Goal: Information Seeking & Learning: Find specific fact

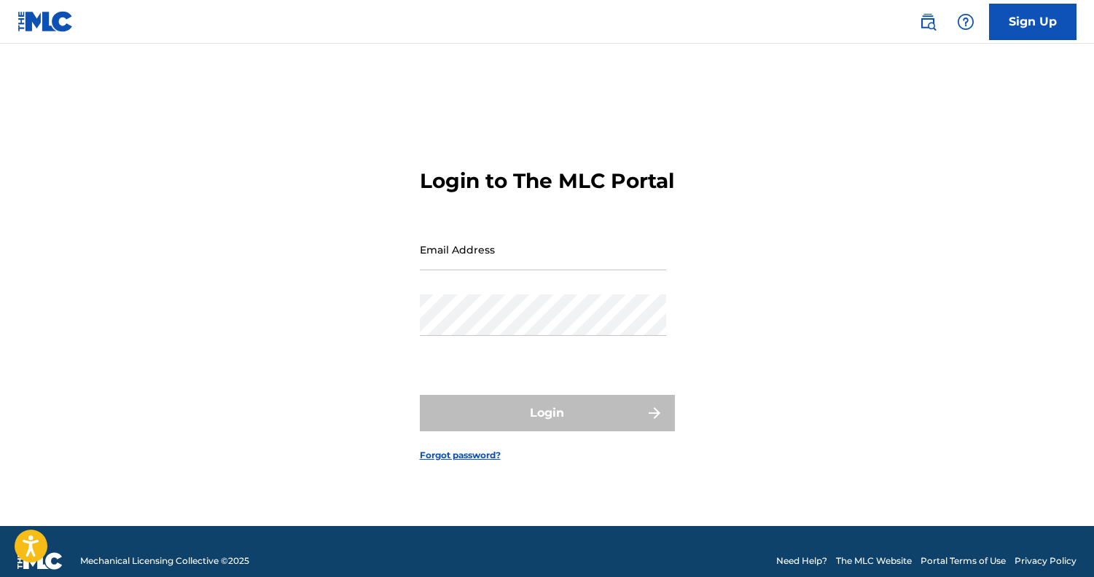
click at [926, 20] on img at bounding box center [927, 21] width 17 height 17
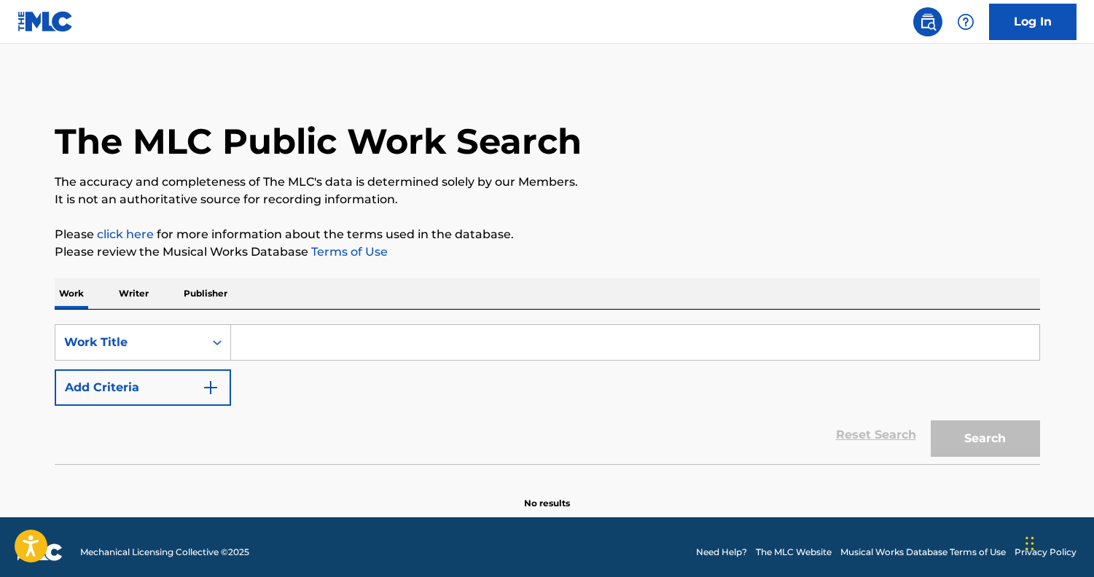
click at [143, 294] on p "Writer" at bounding box center [133, 293] width 39 height 31
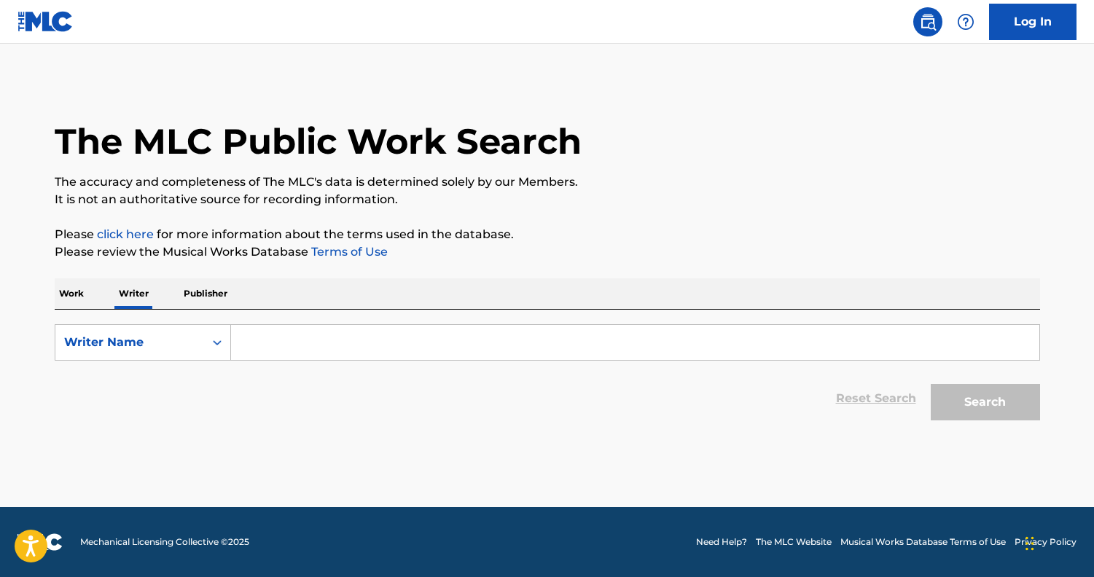
click at [298, 343] on input "Search Form" at bounding box center [635, 342] width 808 height 35
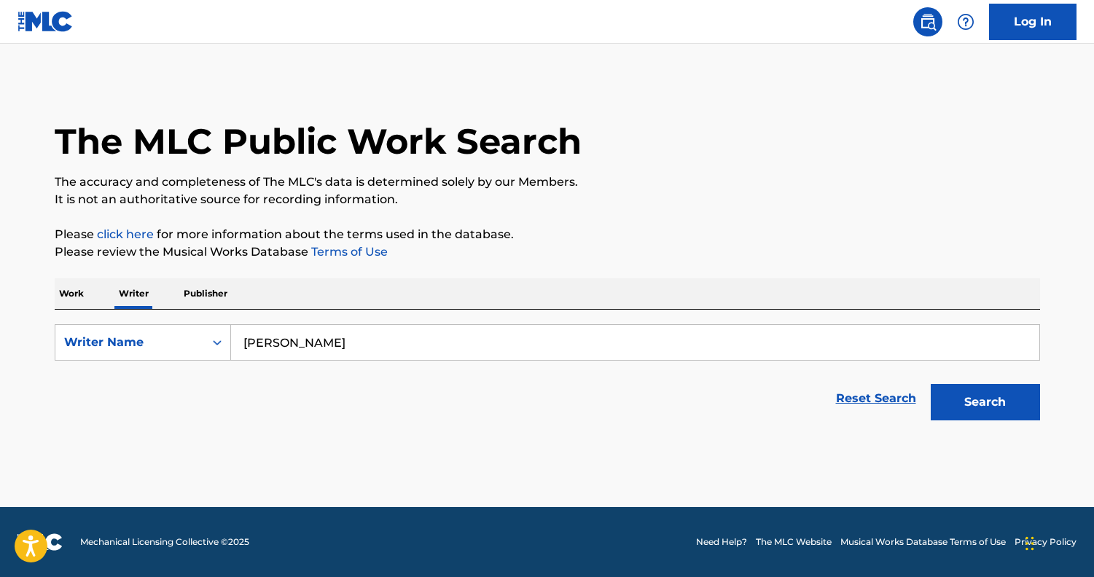
type input "bob king"
click at [974, 412] on button "Search" at bounding box center [985, 402] width 109 height 36
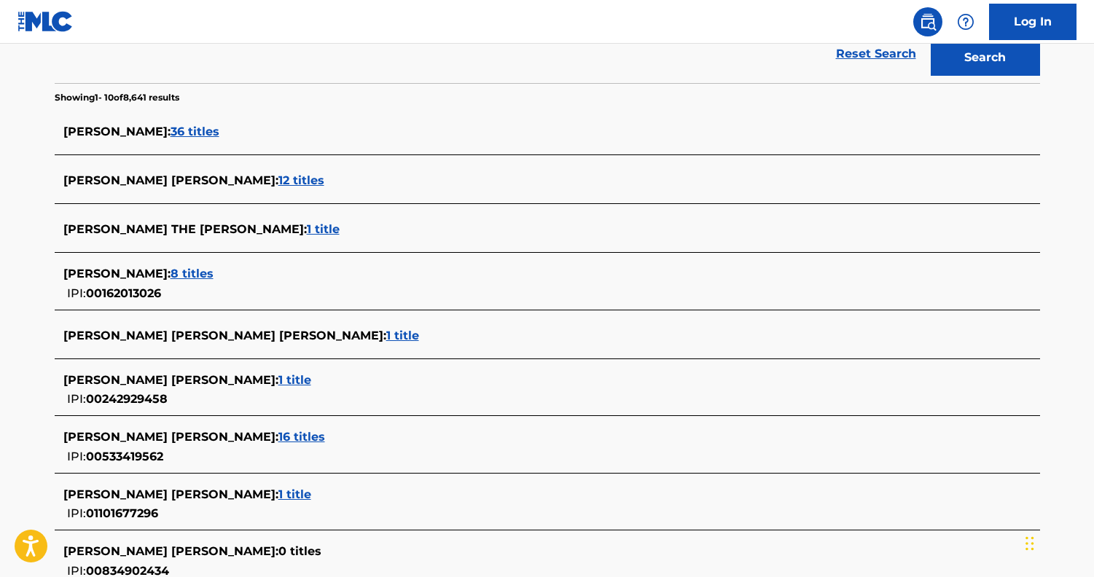
scroll to position [356, 0]
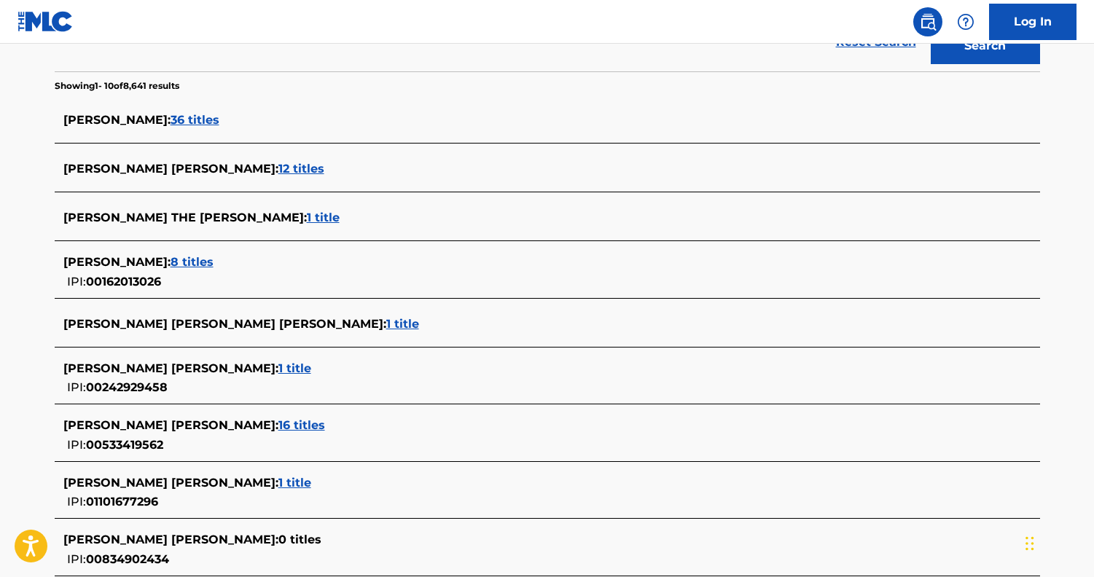
click at [171, 120] on span "36 titles" at bounding box center [195, 120] width 49 height 14
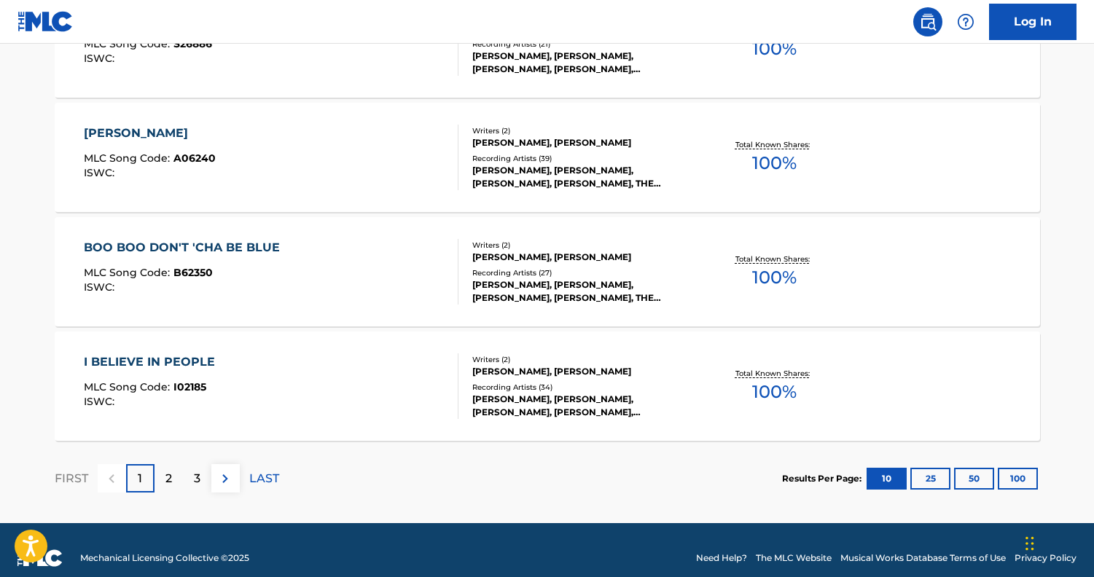
scroll to position [1182, 0]
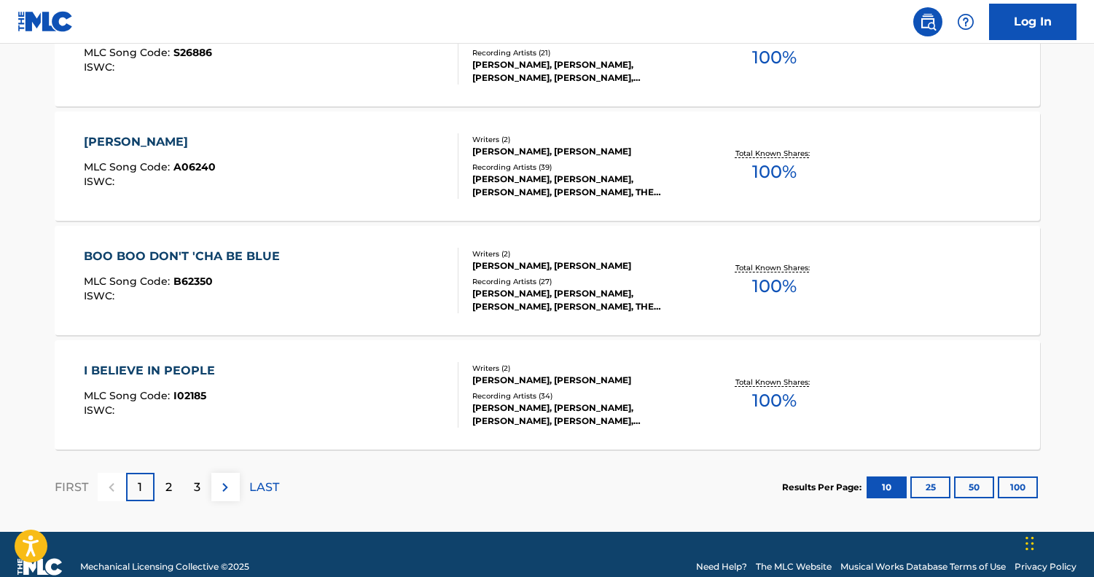
click at [163, 486] on div "2" at bounding box center [169, 487] width 28 height 28
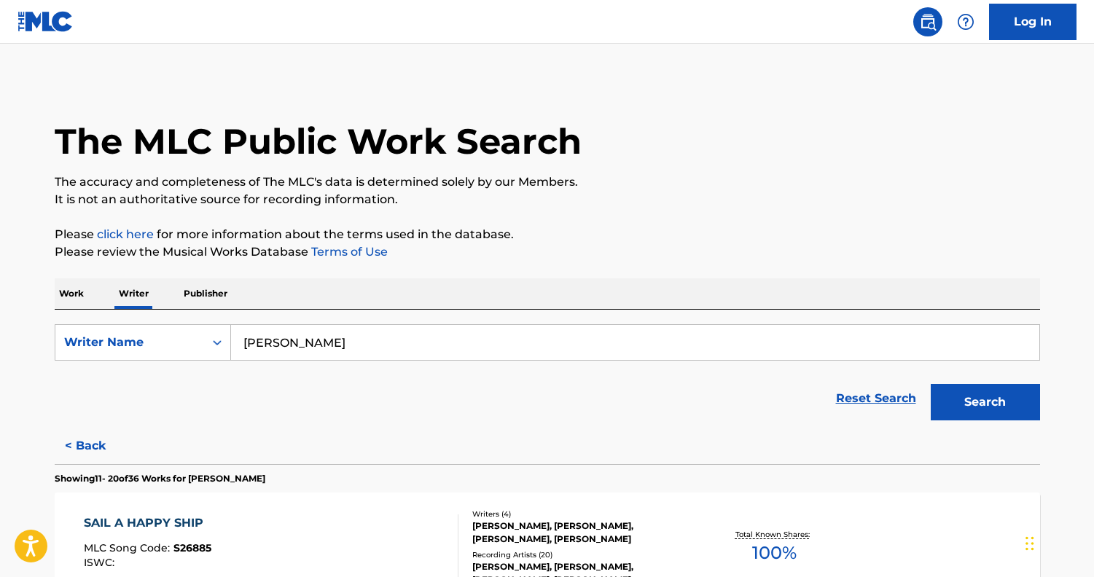
scroll to position [0, 0]
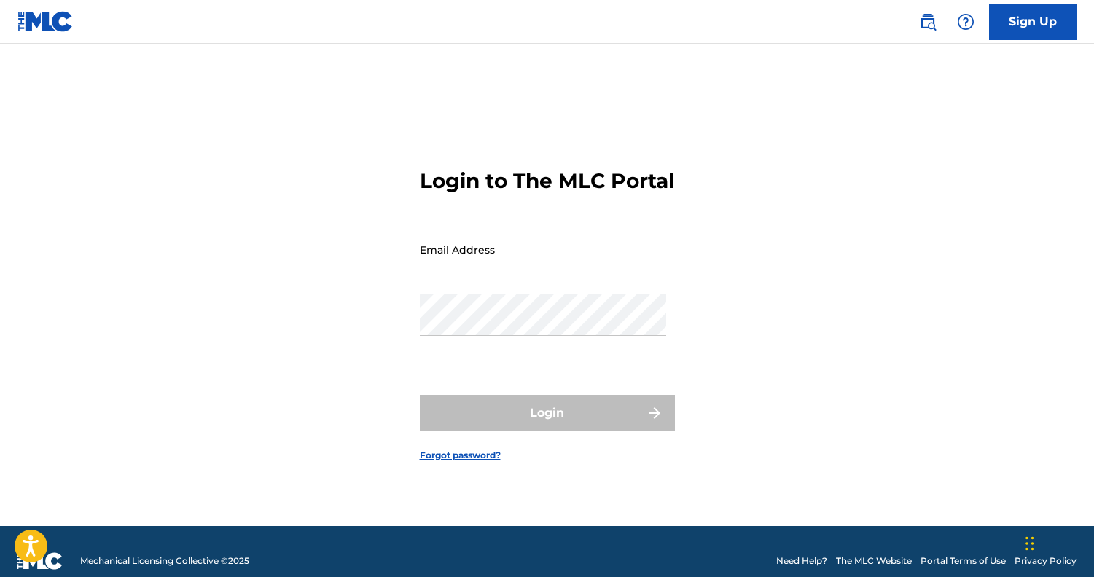
click at [935, 23] on img at bounding box center [927, 21] width 17 height 17
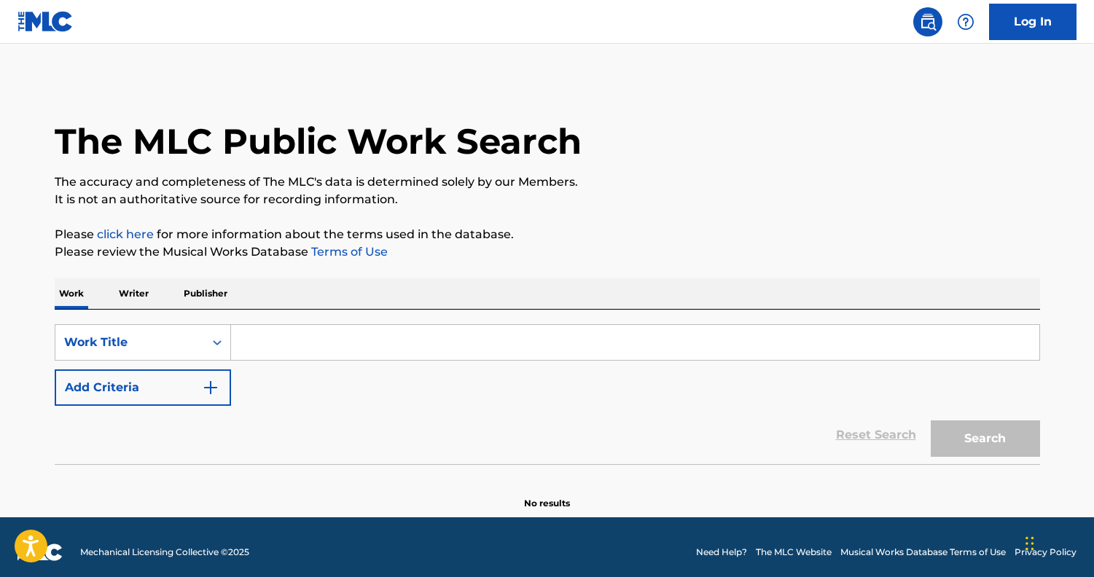
click at [133, 302] on p "Writer" at bounding box center [133, 293] width 39 height 31
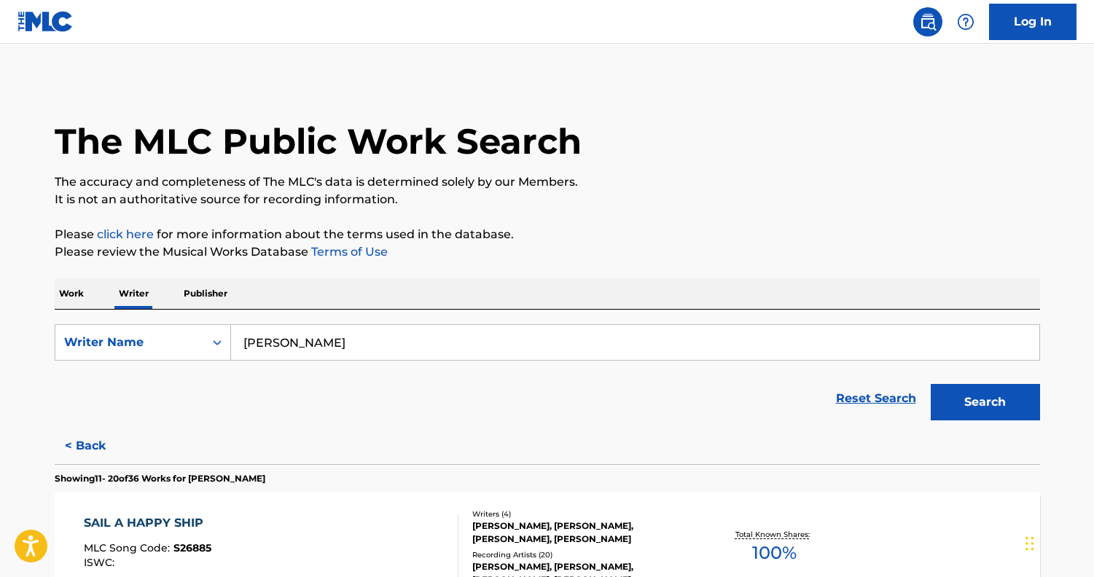
click at [79, 438] on button "< Back" at bounding box center [98, 446] width 87 height 36
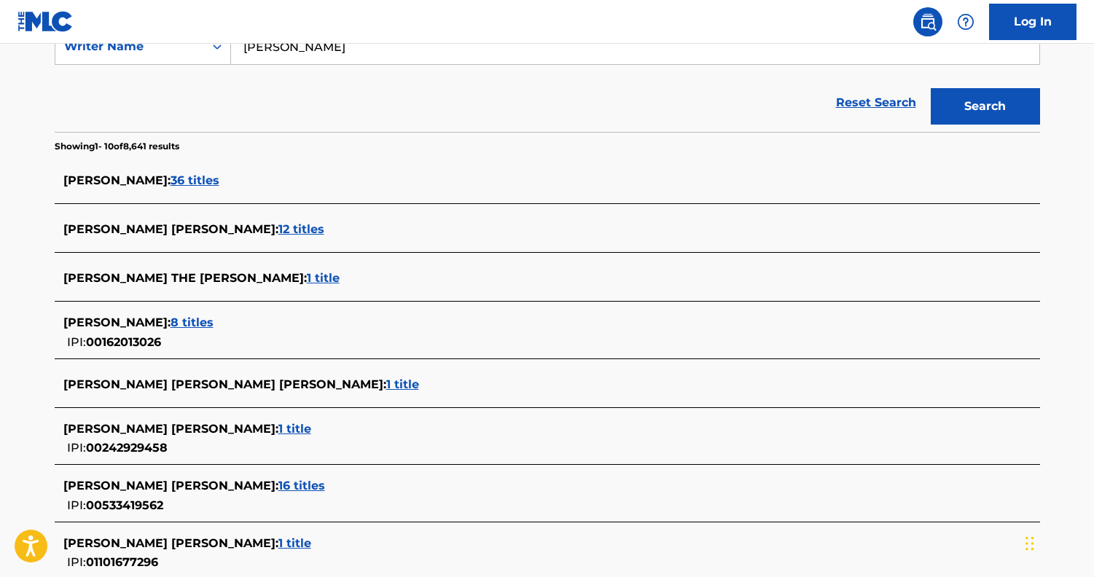
scroll to position [316, 0]
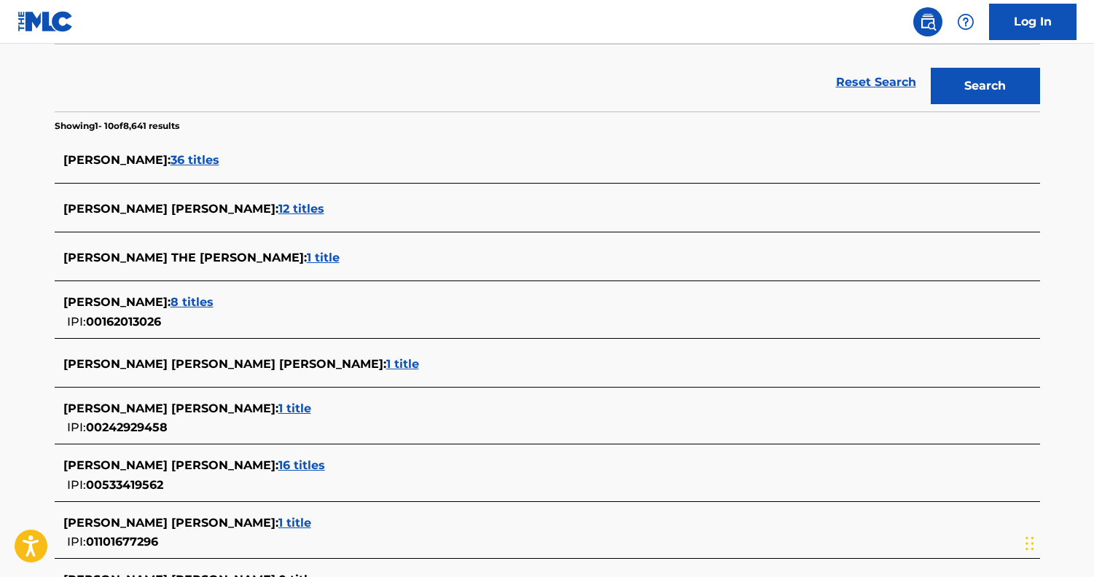
click at [171, 305] on span "8 titles" at bounding box center [192, 302] width 43 height 14
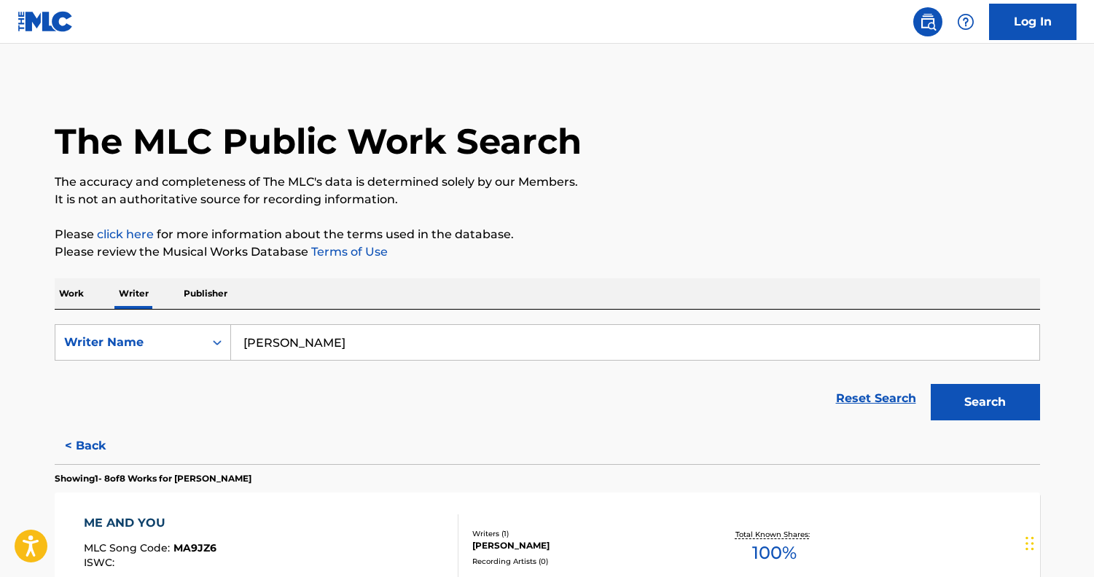
scroll to position [0, 0]
click at [103, 426] on div "Reset Search Search" at bounding box center [547, 399] width 985 height 58
click at [92, 438] on button "< Back" at bounding box center [98, 446] width 87 height 36
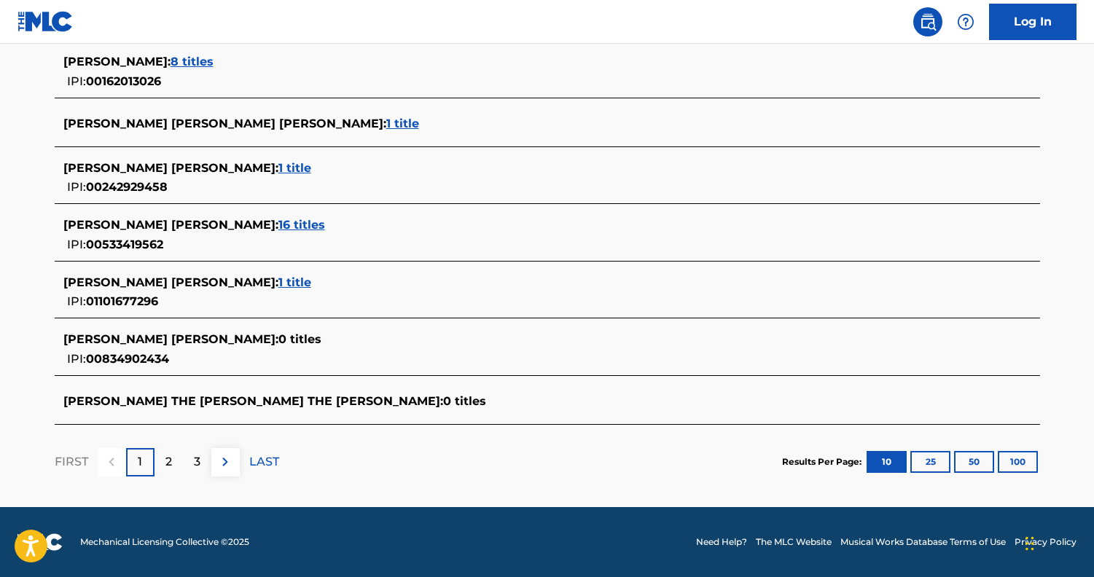
click at [171, 466] on p "2" at bounding box center [168, 461] width 7 height 17
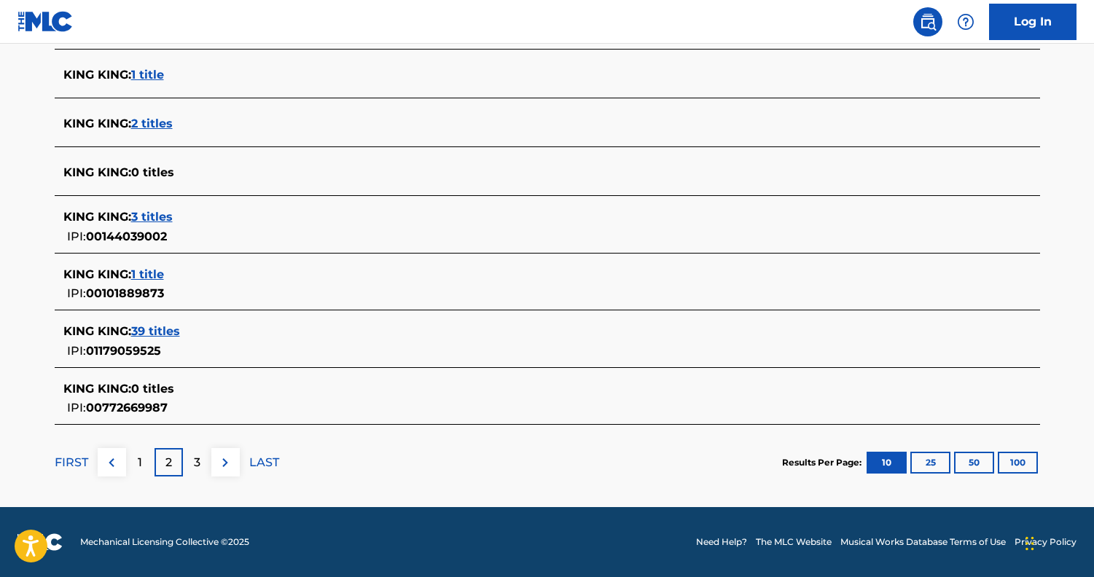
click at [136, 464] on div "1" at bounding box center [140, 462] width 28 height 28
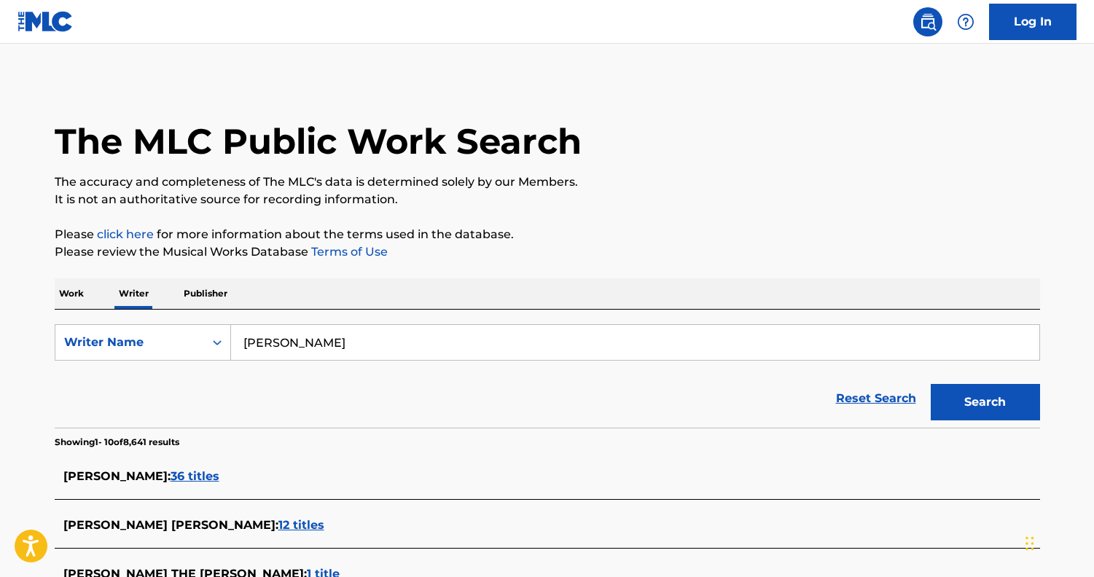
scroll to position [0, 0]
click at [319, 345] on input "bob king" at bounding box center [635, 342] width 808 height 35
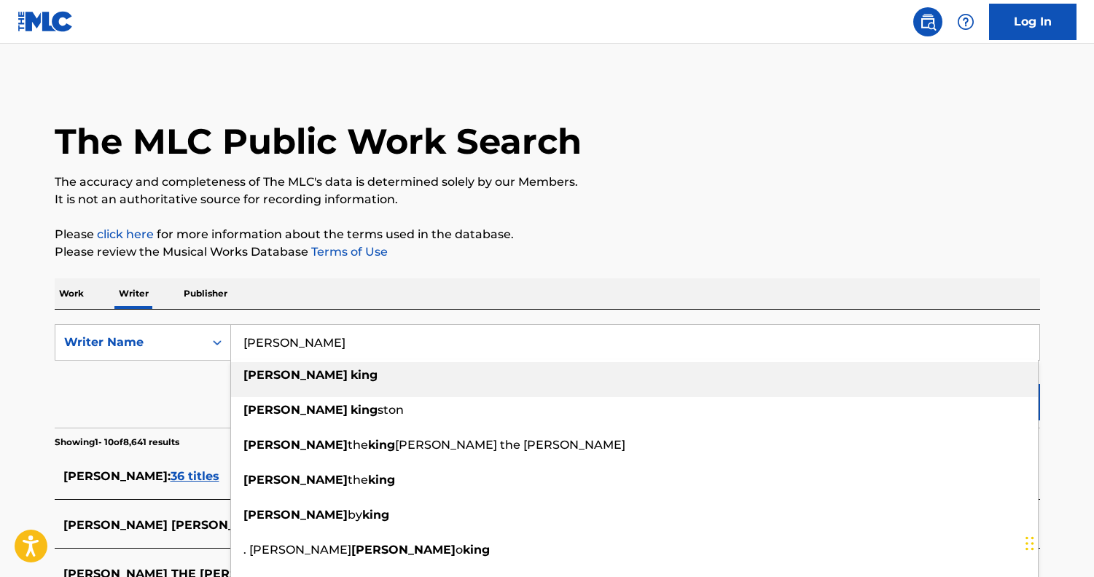
click at [319, 345] on input "bob king" at bounding box center [635, 342] width 808 height 35
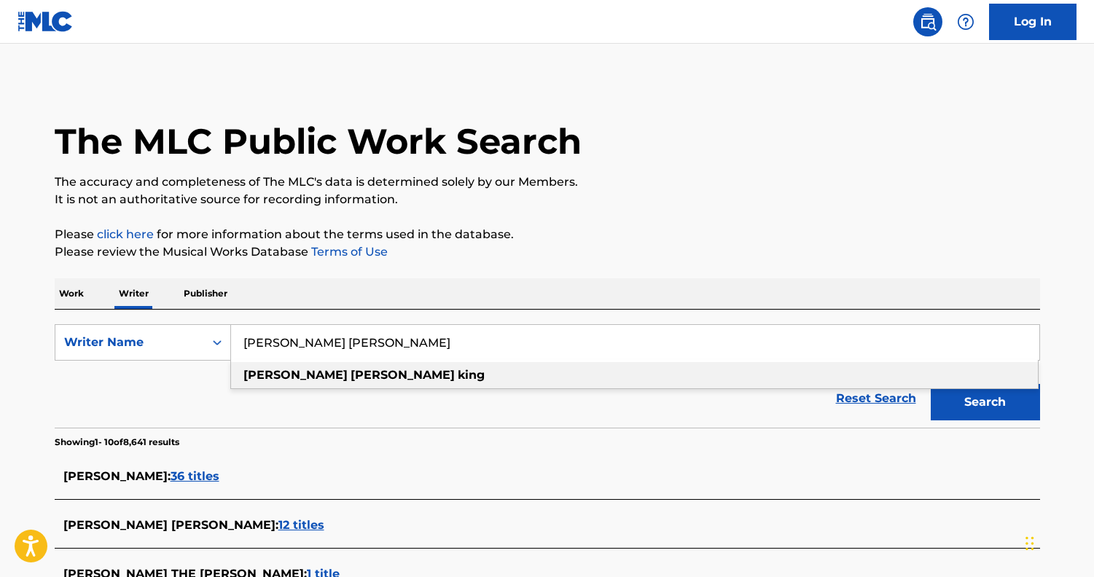
type input "robert george king"
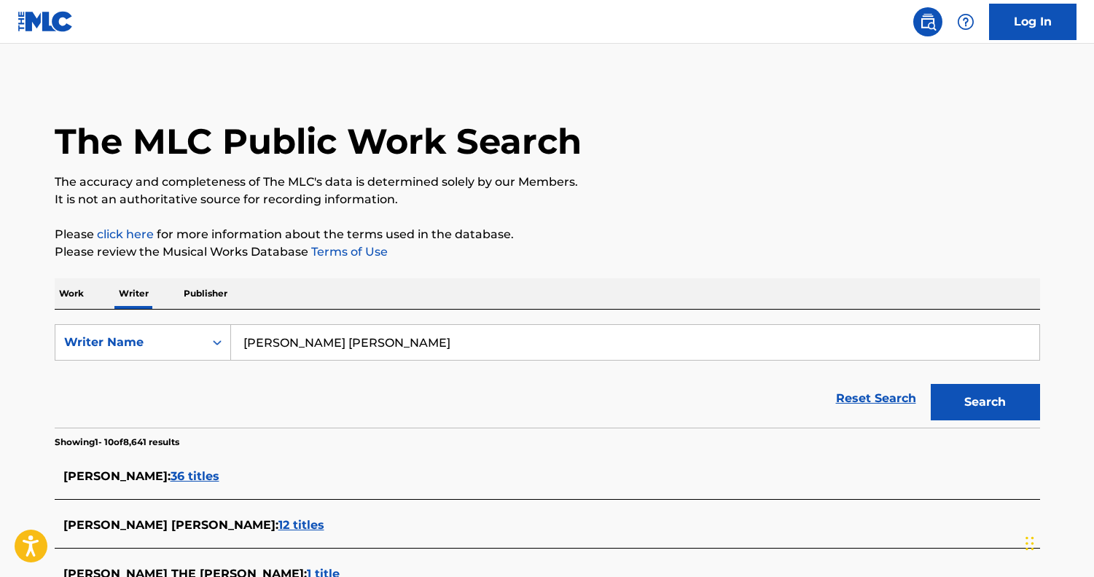
click at [1016, 396] on button "Search" at bounding box center [985, 402] width 109 height 36
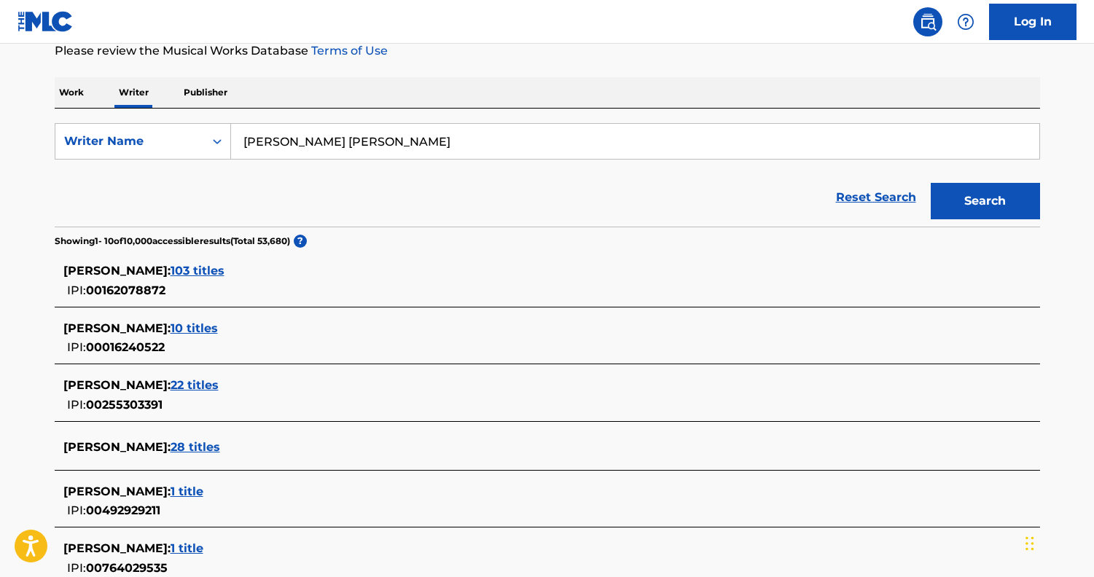
scroll to position [203, 0]
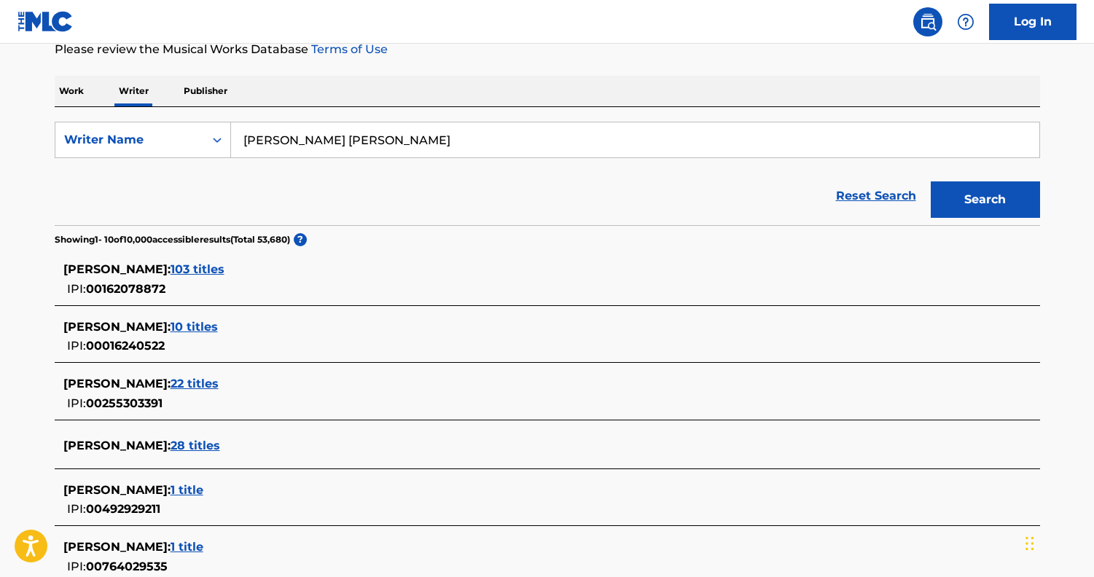
click at [175, 273] on span "103 titles" at bounding box center [198, 269] width 54 height 14
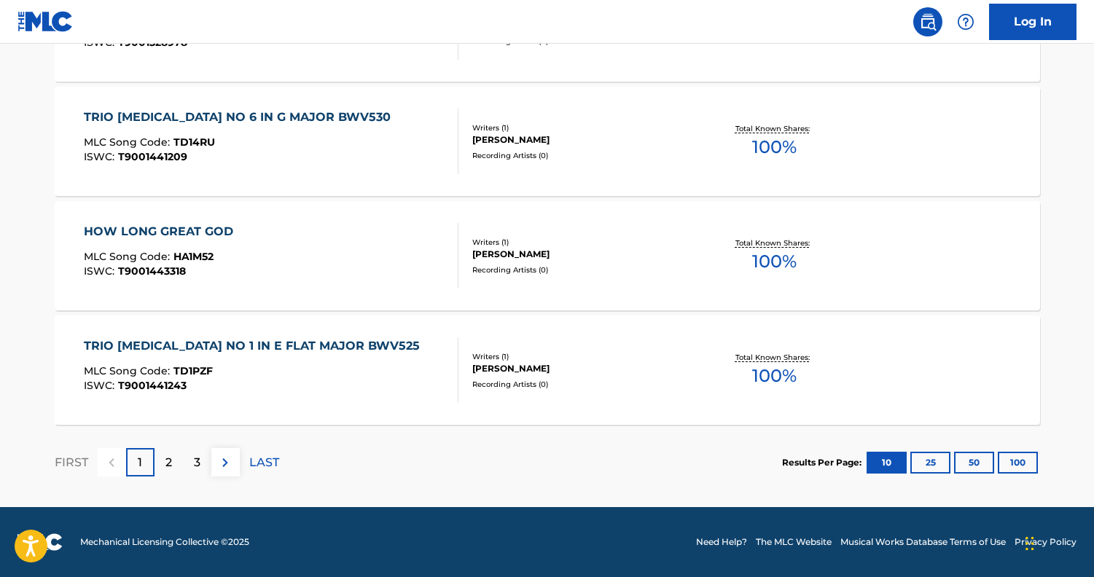
click at [165, 461] on p "2" at bounding box center [168, 462] width 7 height 17
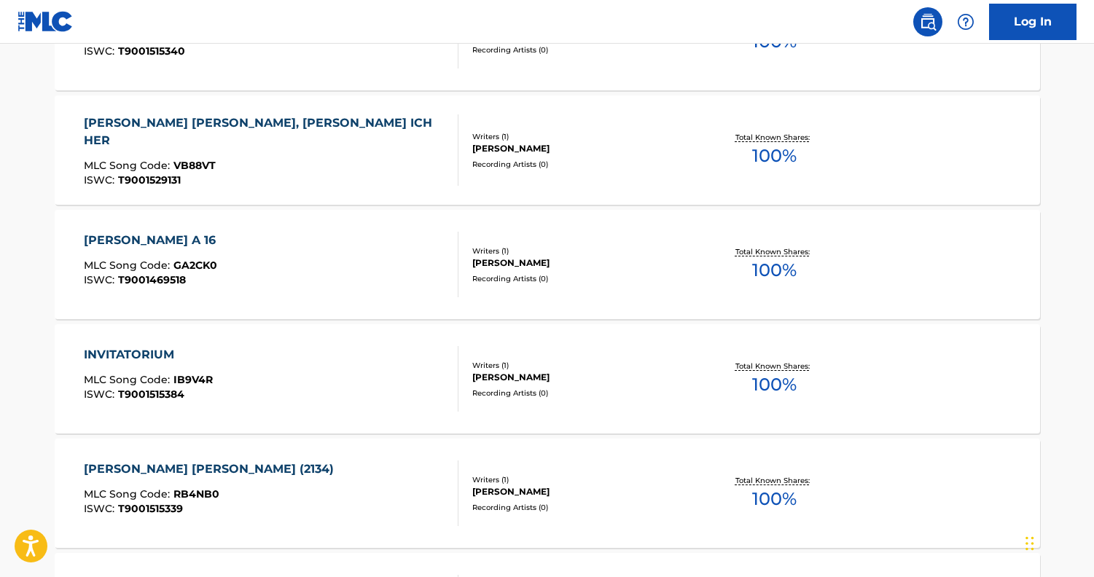
scroll to position [638, 0]
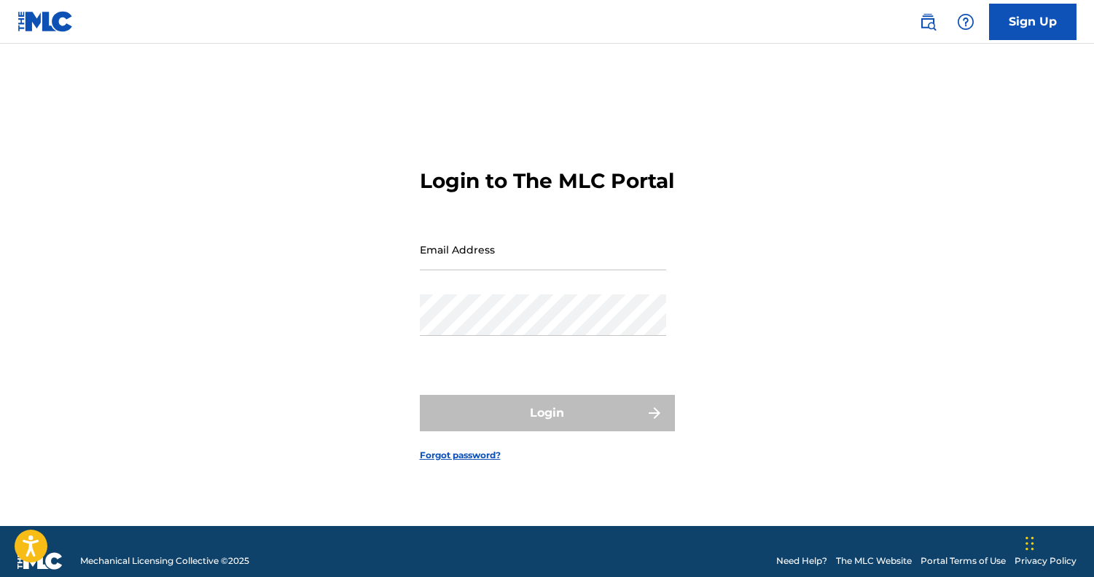
click at [920, 19] on img at bounding box center [927, 21] width 17 height 17
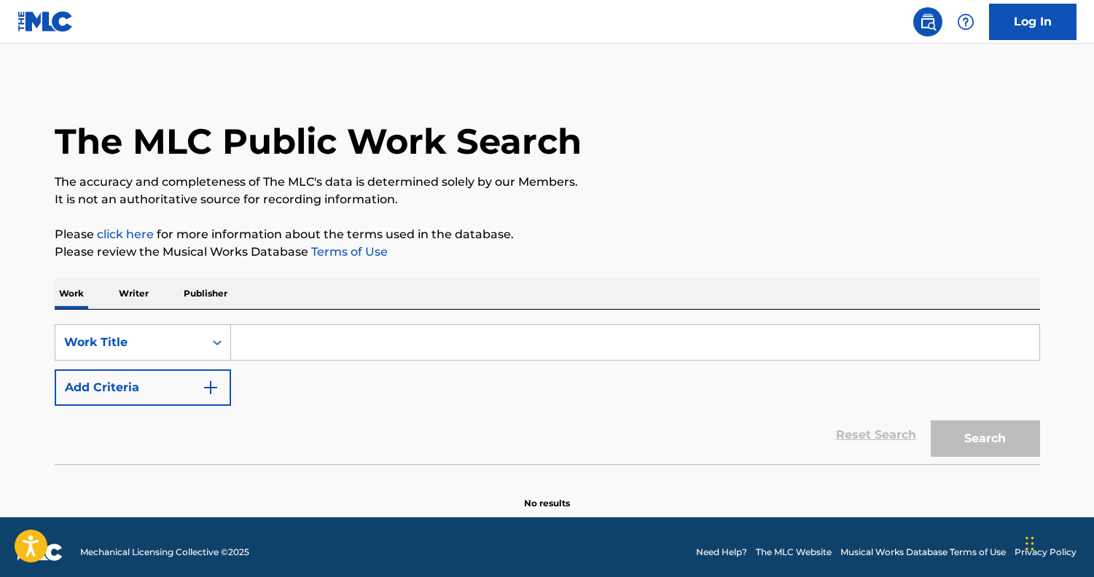
click at [133, 294] on p "Writer" at bounding box center [133, 293] width 39 height 31
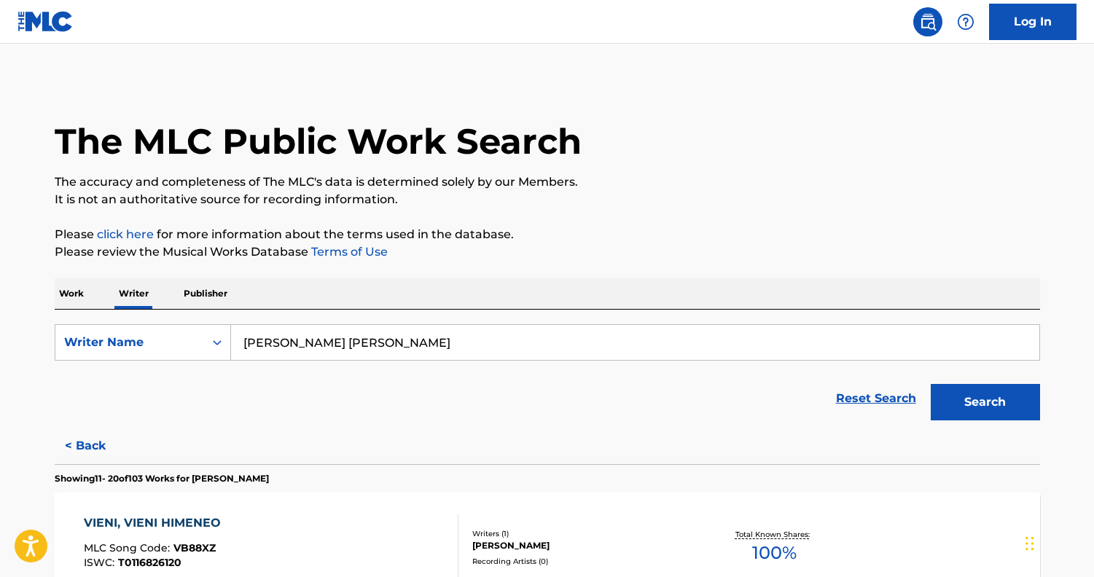
scroll to position [106, 0]
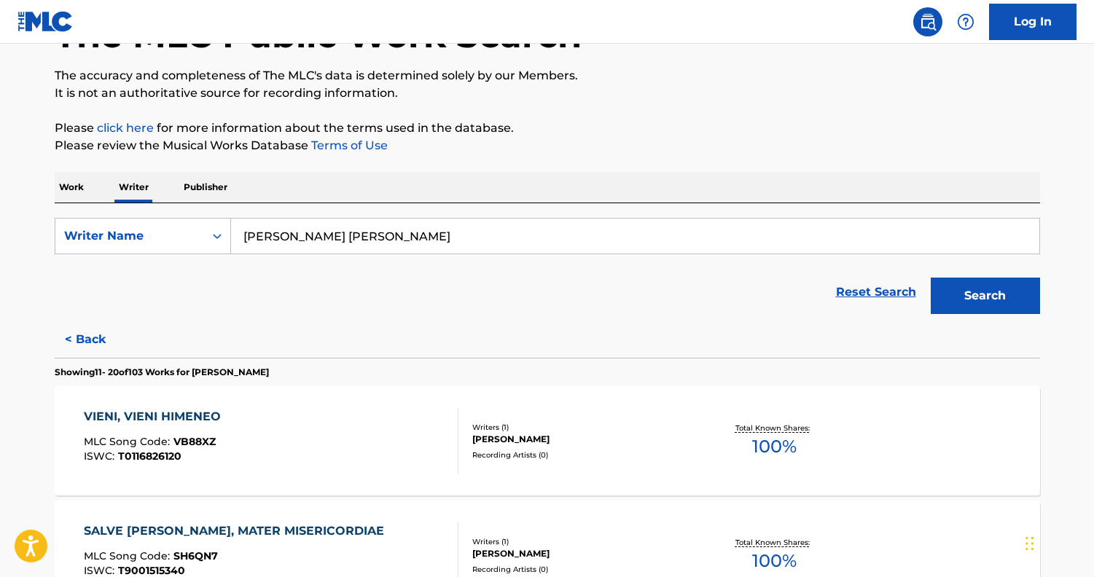
click at [95, 340] on button "< Back" at bounding box center [98, 339] width 87 height 36
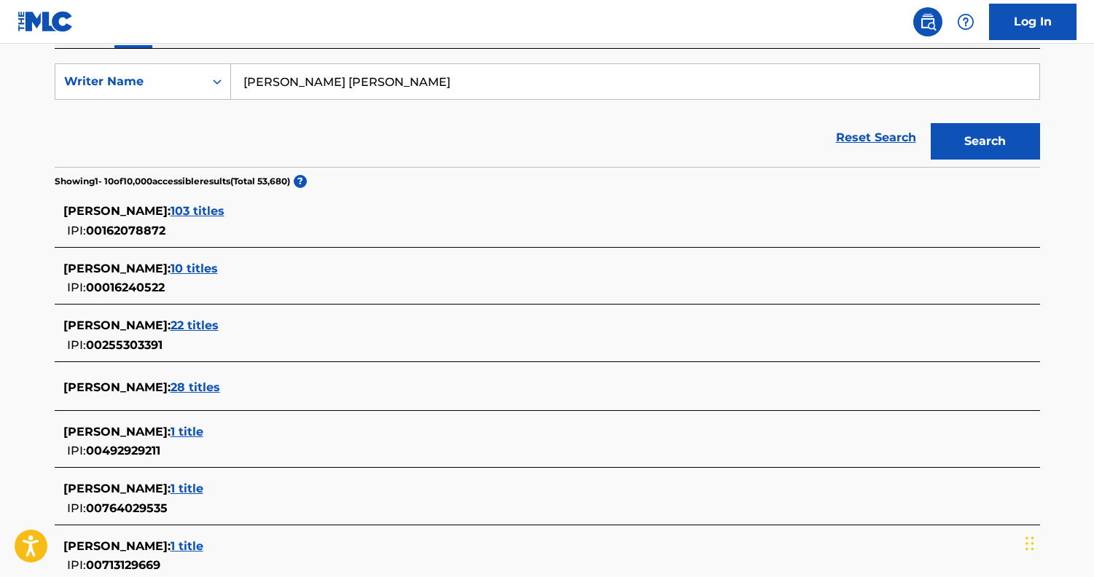
scroll to position [284, 0]
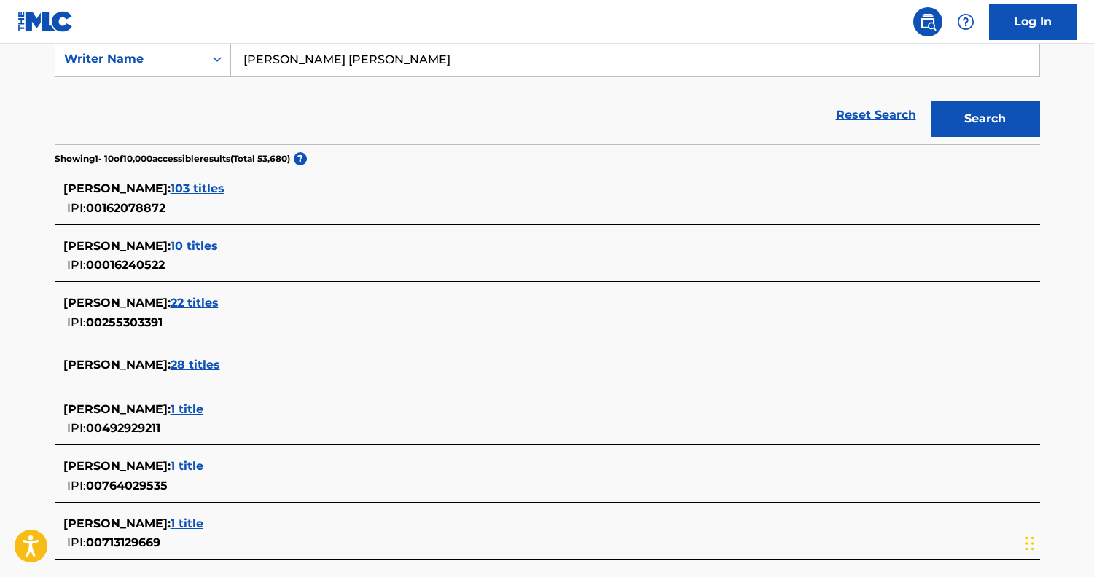
click at [171, 245] on span "10 titles" at bounding box center [194, 246] width 47 height 14
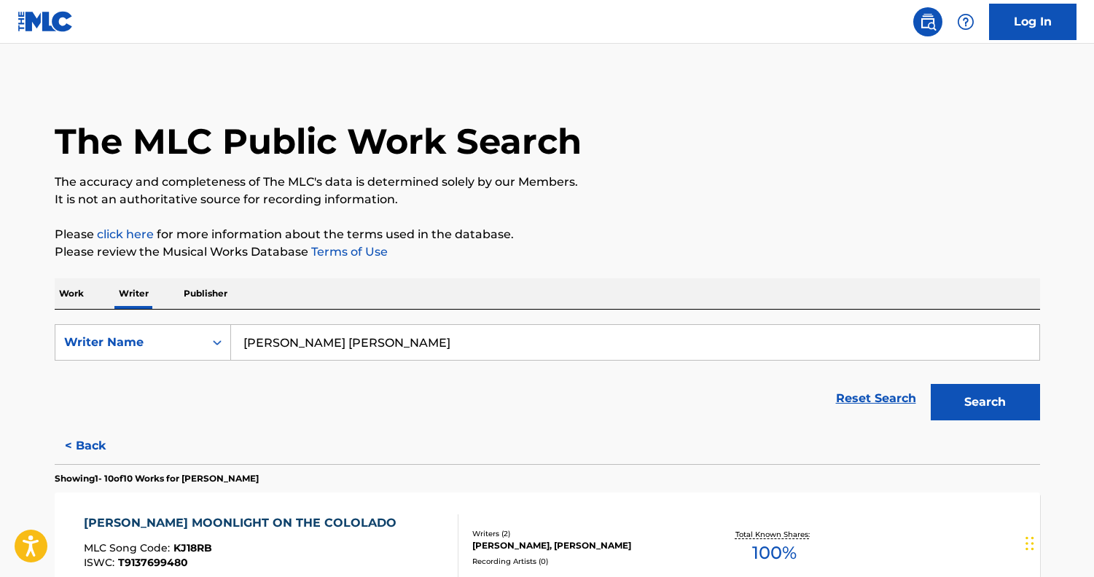
scroll to position [0, 0]
click at [95, 442] on button "< Back" at bounding box center [98, 446] width 87 height 36
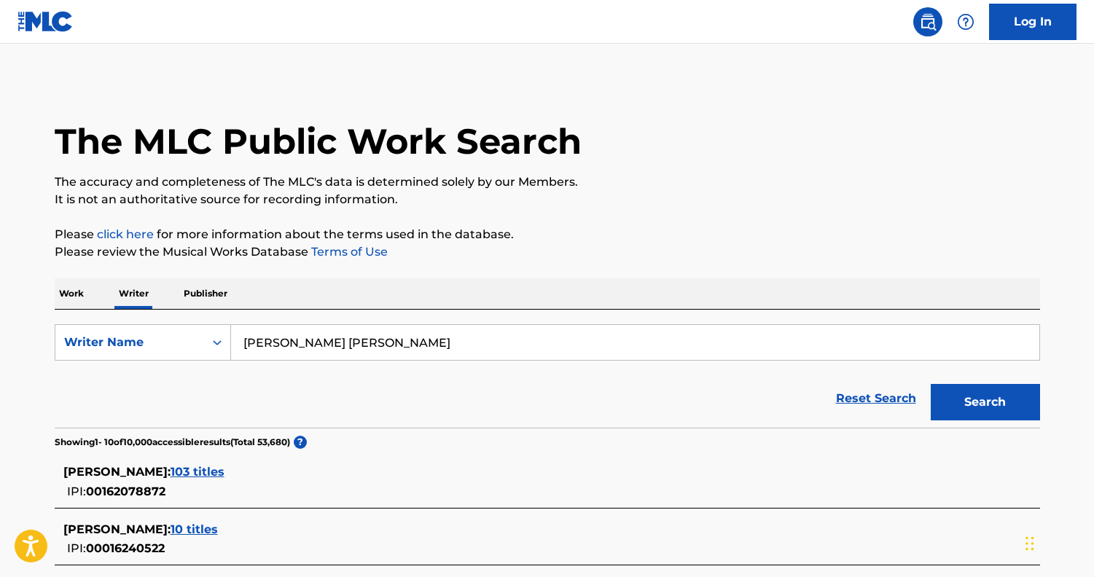
click at [209, 294] on p "Publisher" at bounding box center [205, 293] width 52 height 31
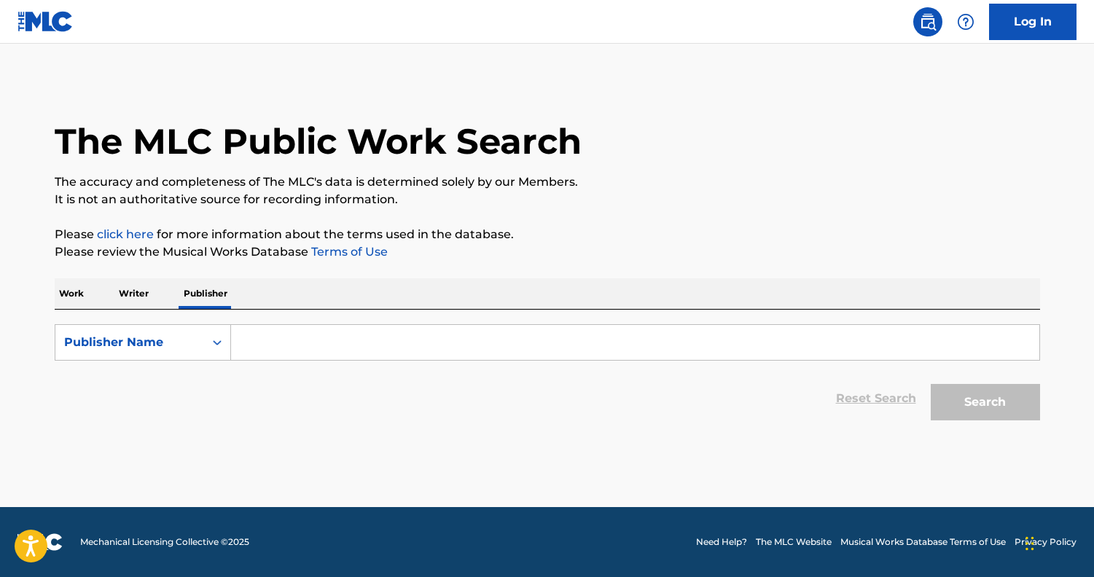
click at [331, 342] on input "Search Form" at bounding box center [635, 342] width 808 height 35
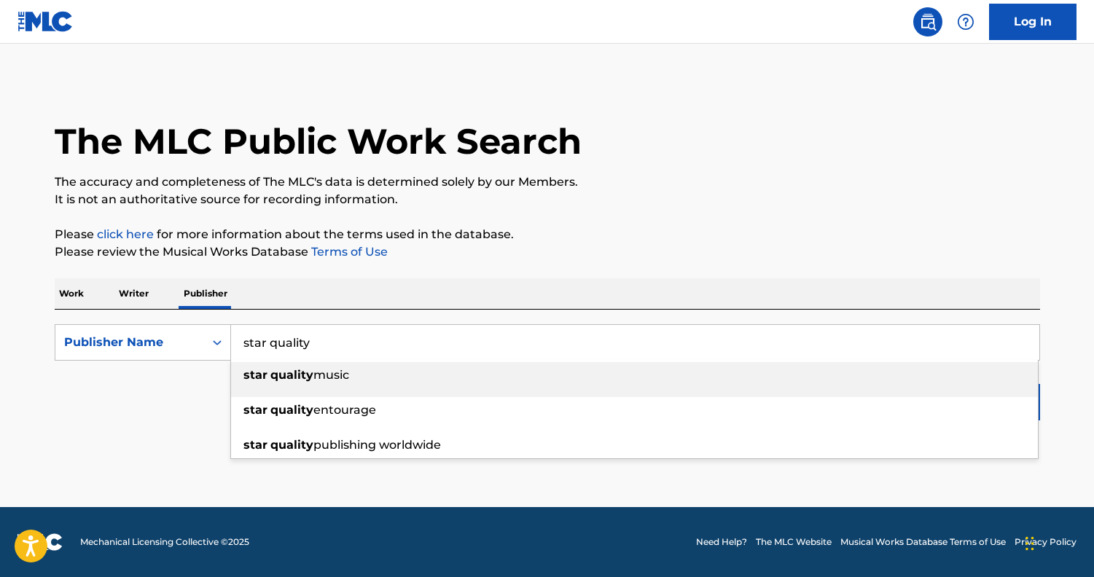
click at [319, 374] on span "music" at bounding box center [331, 375] width 36 height 14
type input "star quality music"
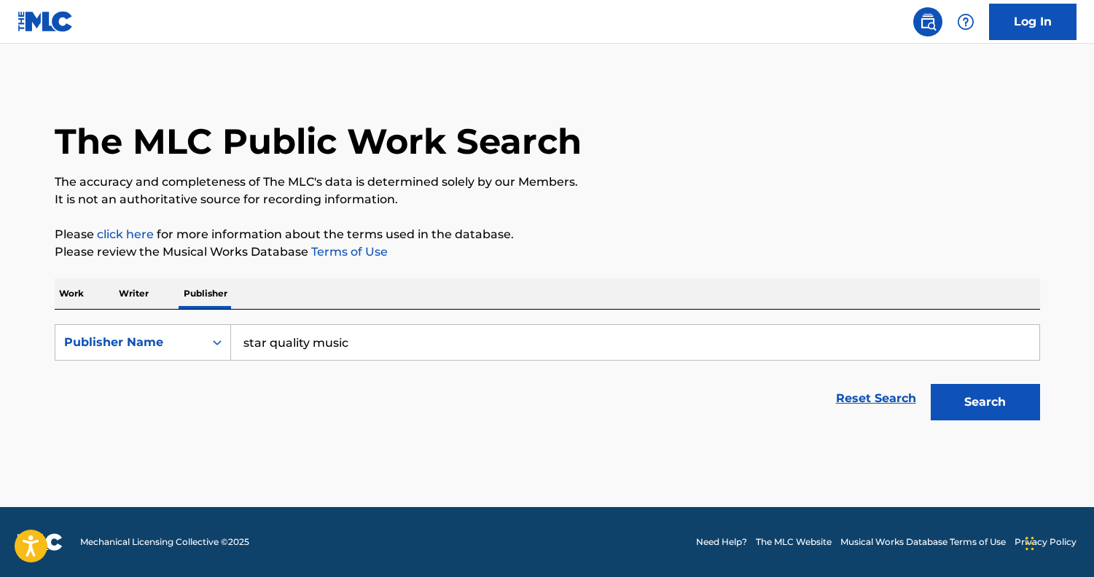
click at [981, 410] on button "Search" at bounding box center [985, 402] width 109 height 36
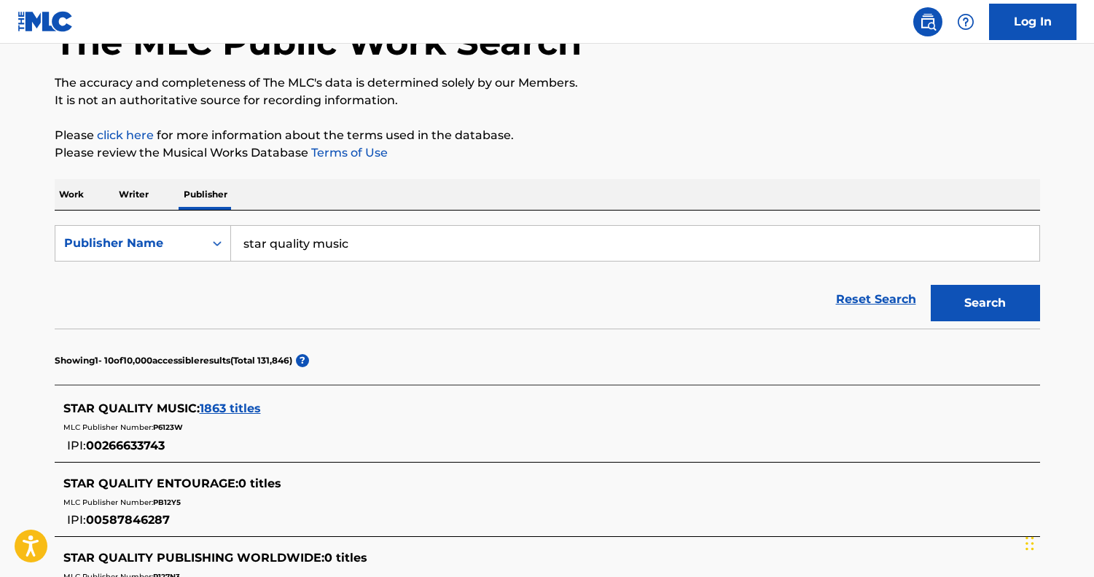
scroll to position [203, 0]
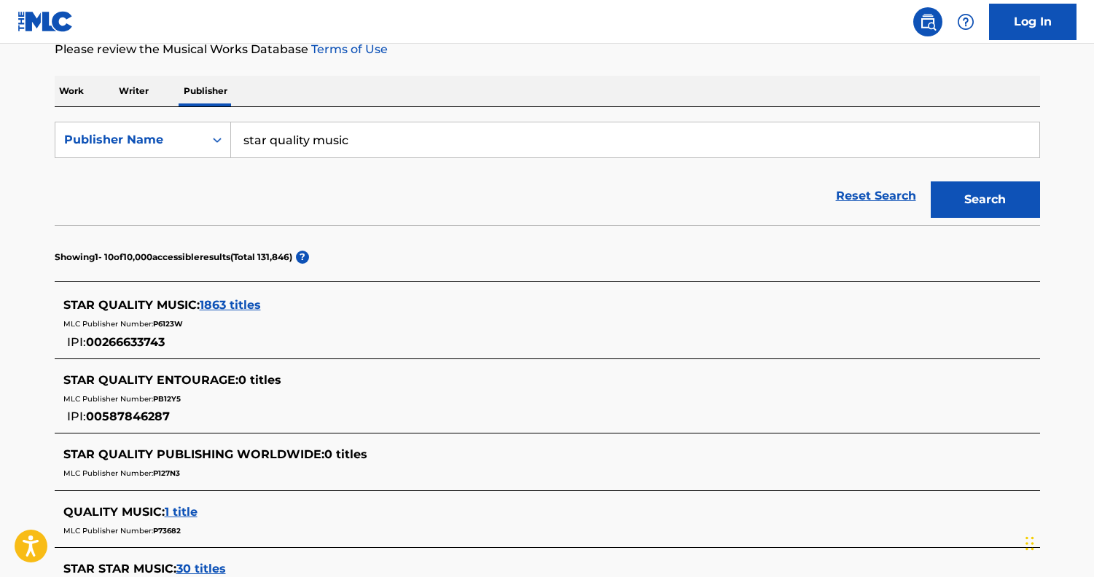
click at [235, 306] on span "1863 titles" at bounding box center [230, 305] width 61 height 14
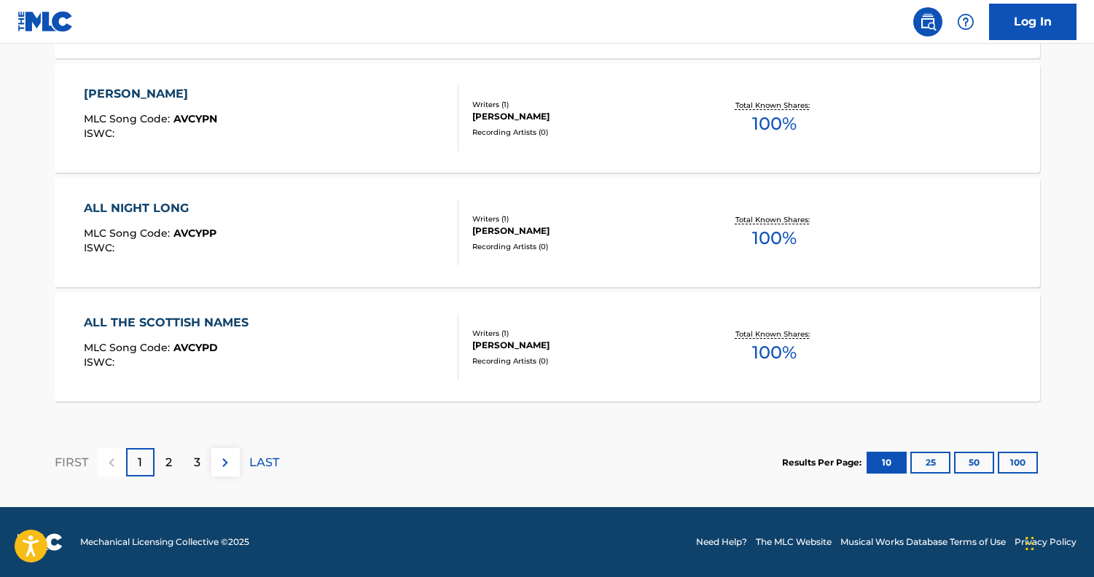
scroll to position [1266, 0]
click at [332, 337] on div "ALL THE SCOTTISH NAMES MLC Song Code : AVCYPD ISWC :" at bounding box center [271, 347] width 375 height 66
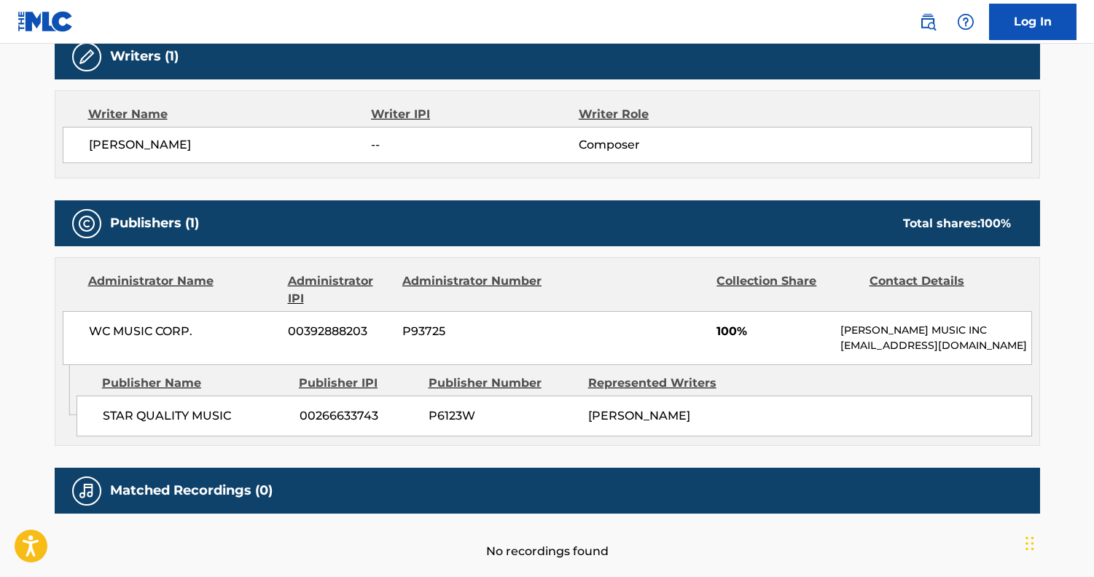
scroll to position [481, 0]
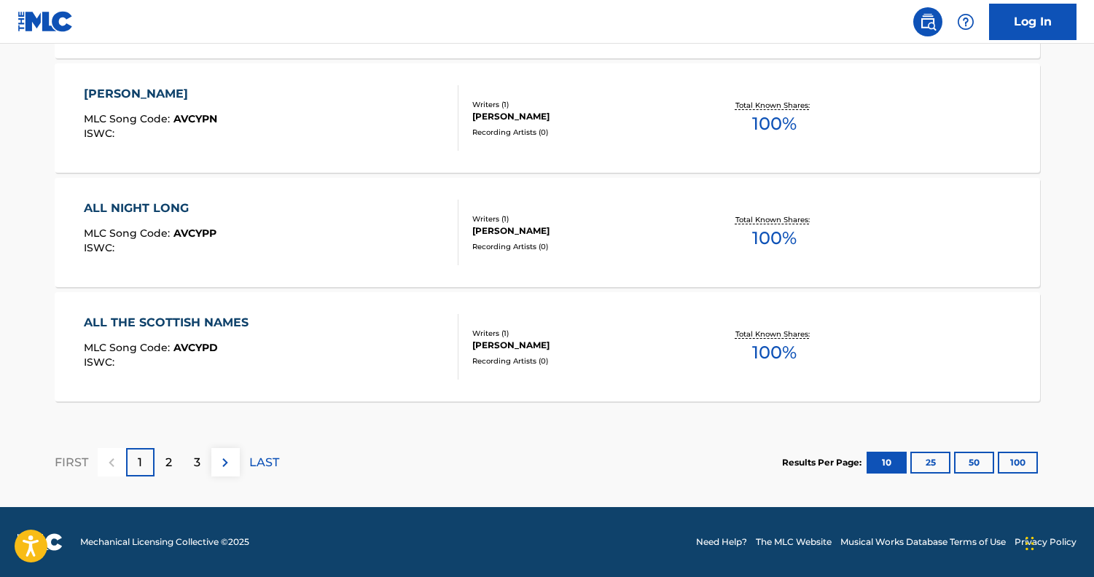
click at [157, 462] on div "2" at bounding box center [169, 462] width 28 height 28
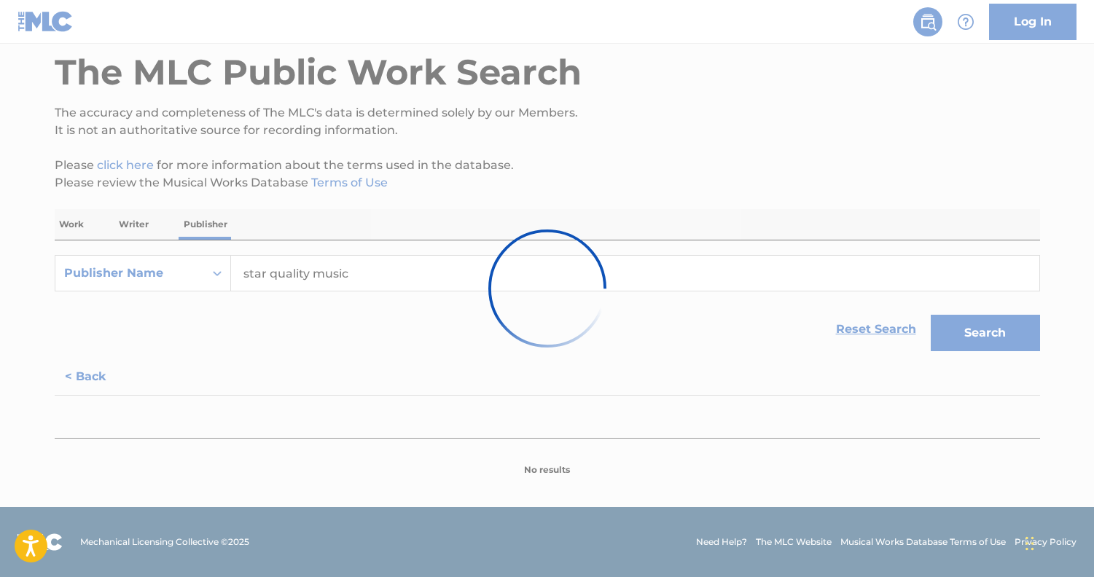
scroll to position [69, 0]
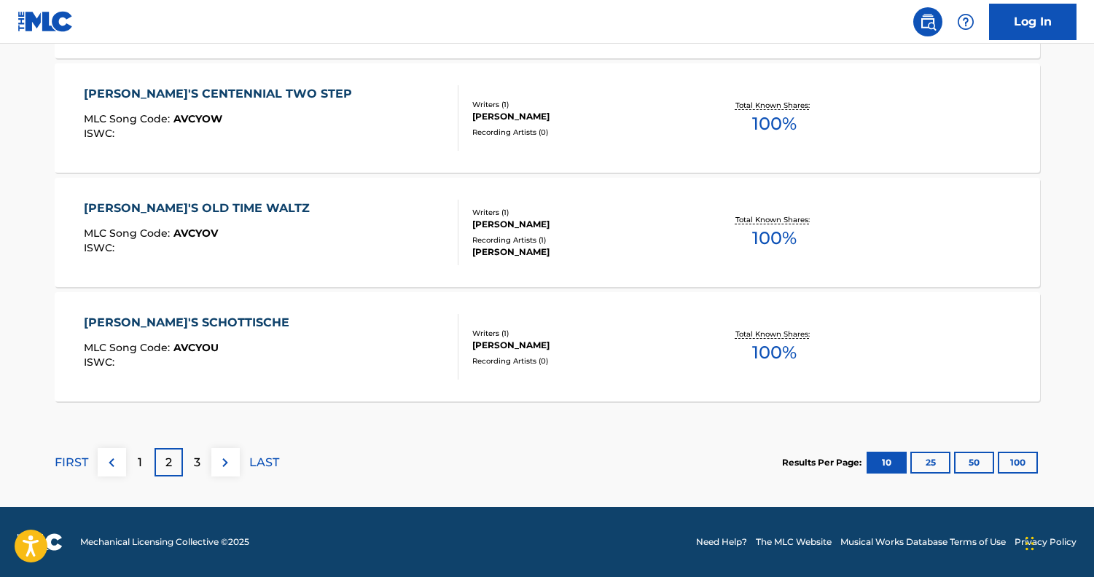
click at [195, 462] on p "3" at bounding box center [197, 462] width 7 height 17
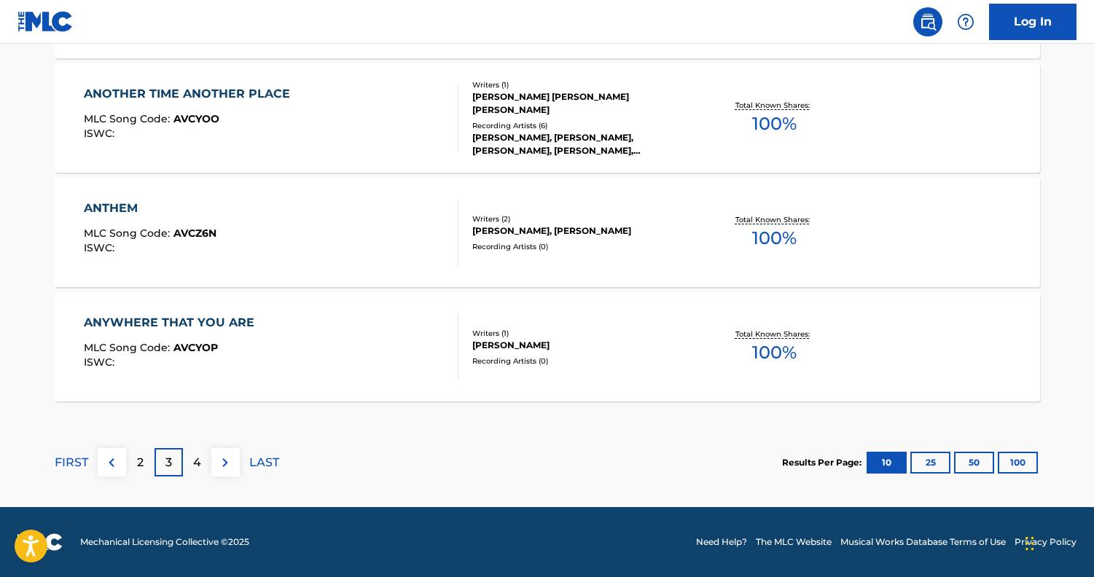
click at [192, 471] on div "4" at bounding box center [197, 462] width 28 height 28
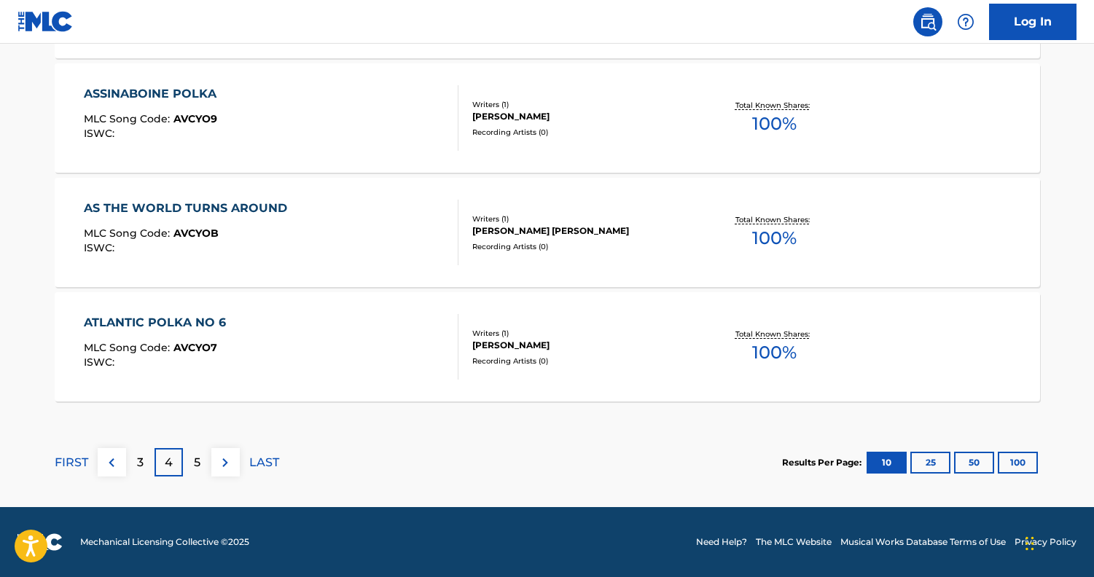
click at [194, 461] on p "5" at bounding box center [197, 462] width 7 height 17
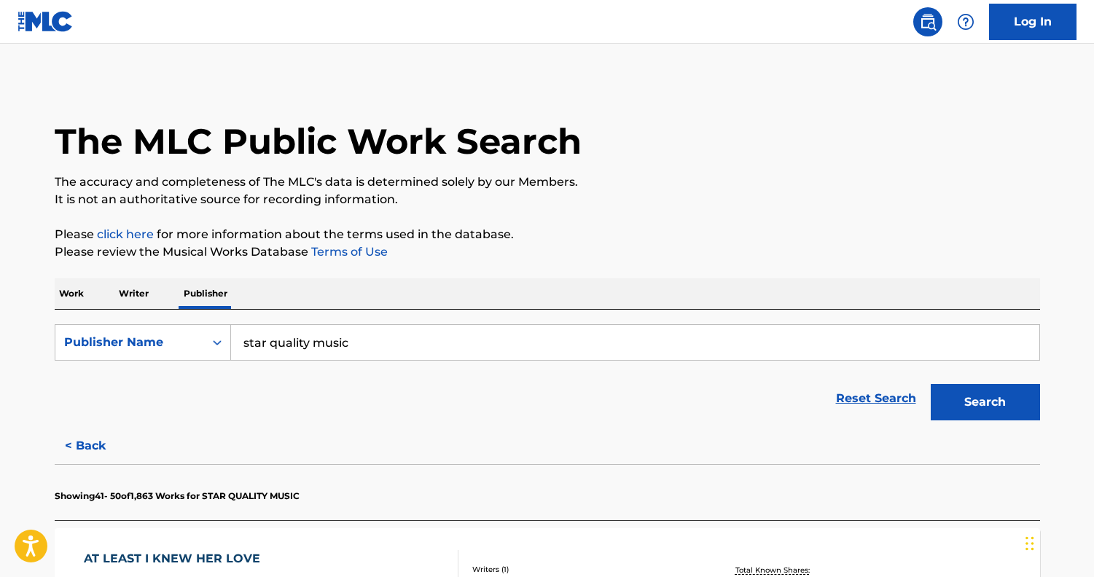
scroll to position [0, 0]
click at [374, 348] on input "star quality music" at bounding box center [635, 342] width 808 height 35
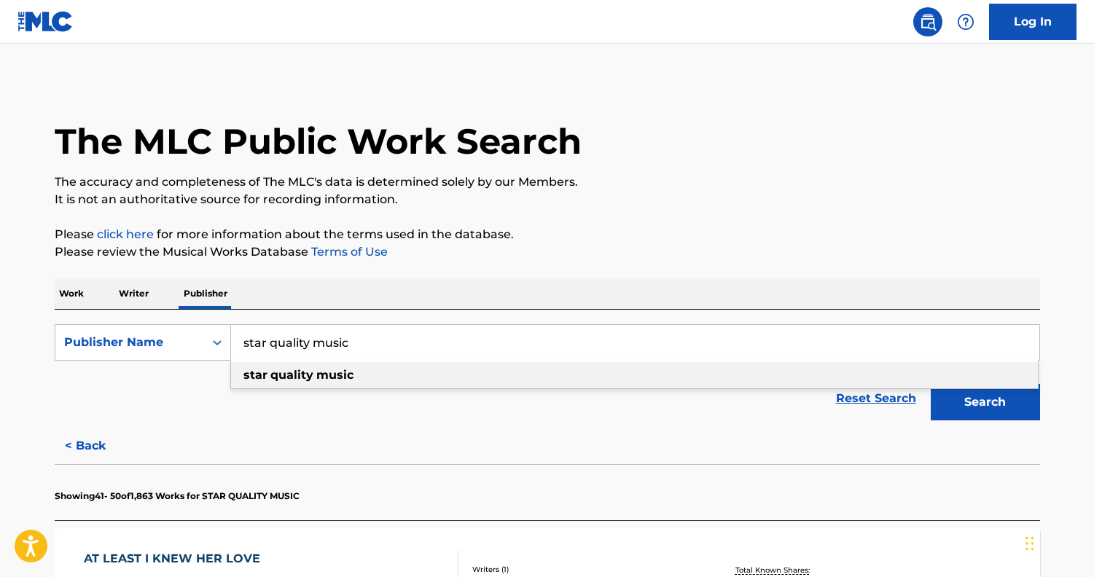
click at [374, 348] on input "star quality music" at bounding box center [635, 342] width 808 height 35
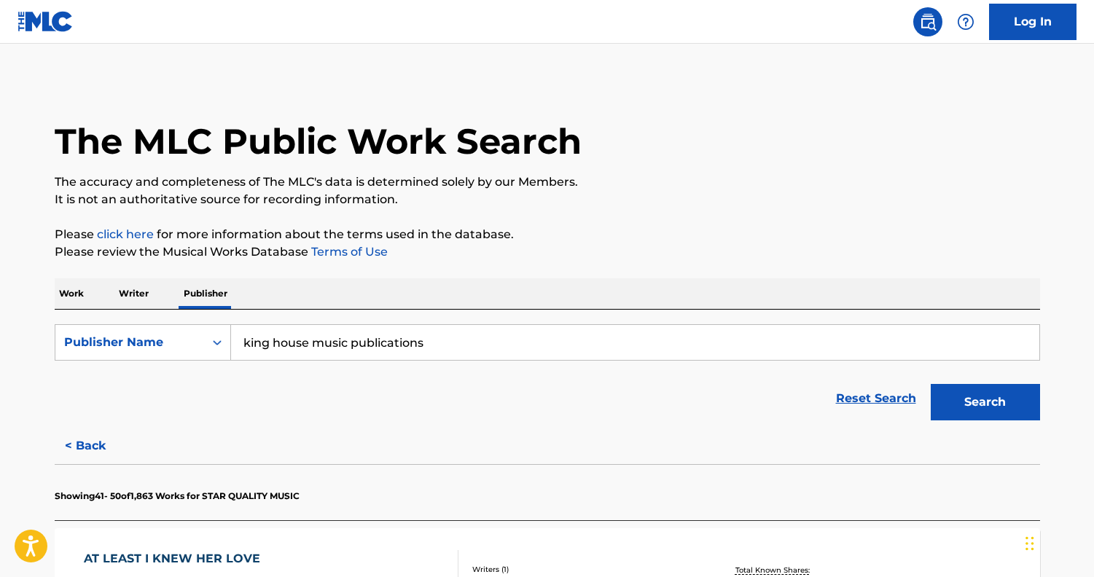
type input "king house music publications"
click at [985, 402] on button "Search" at bounding box center [985, 402] width 109 height 36
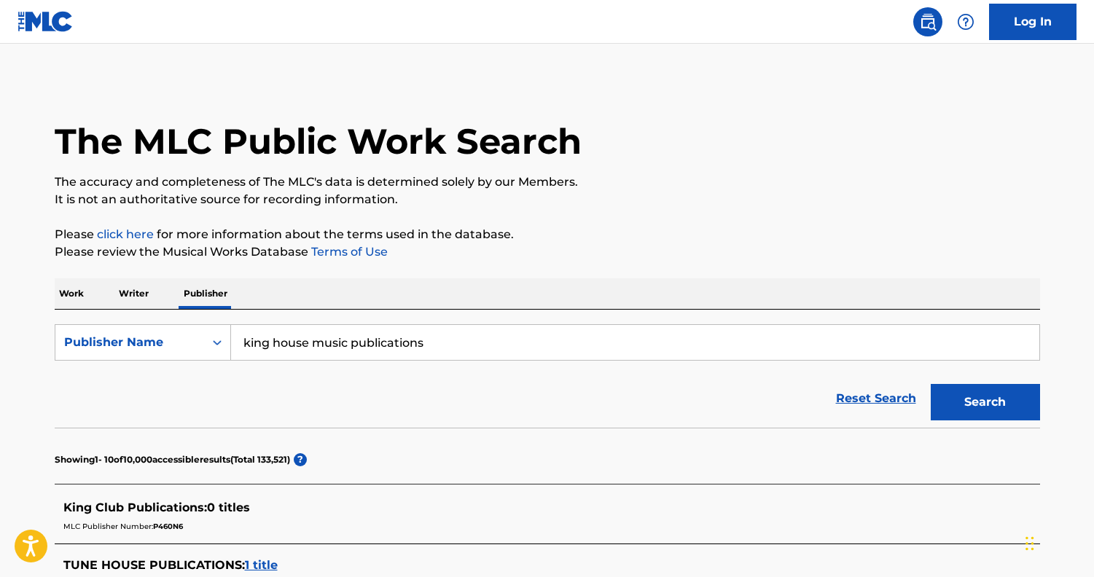
click at [138, 295] on p "Writer" at bounding box center [133, 293] width 39 height 31
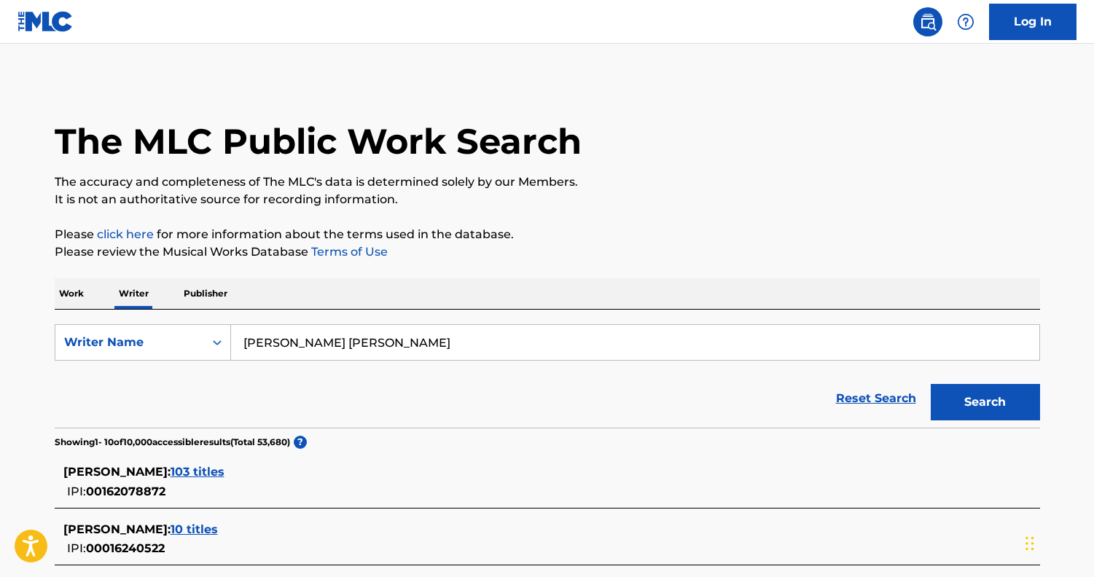
click at [443, 336] on input "robert george king" at bounding box center [635, 342] width 808 height 35
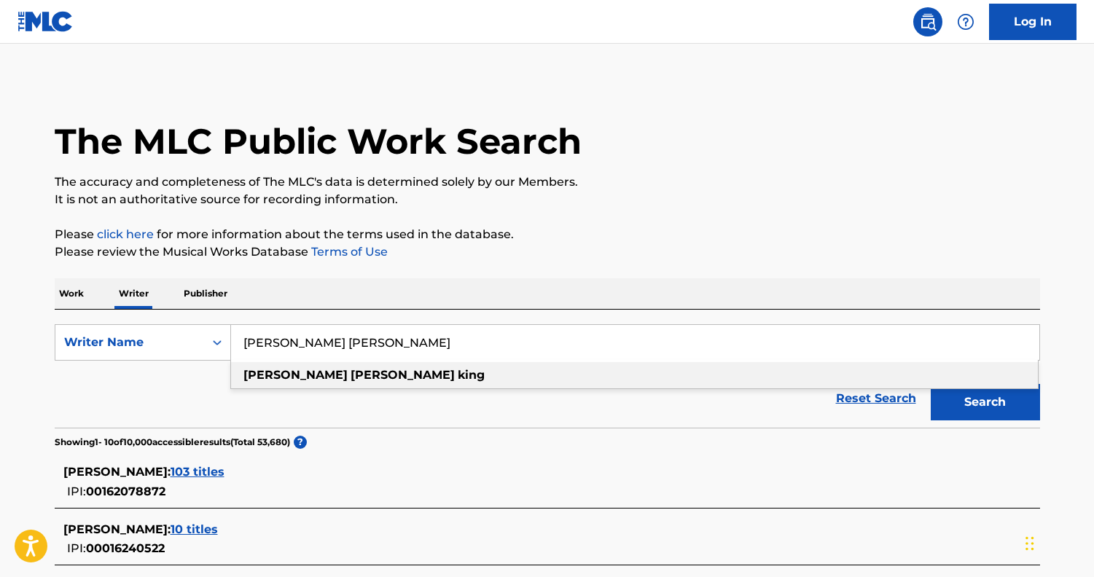
click at [443, 336] on input "robert george king" at bounding box center [635, 342] width 808 height 35
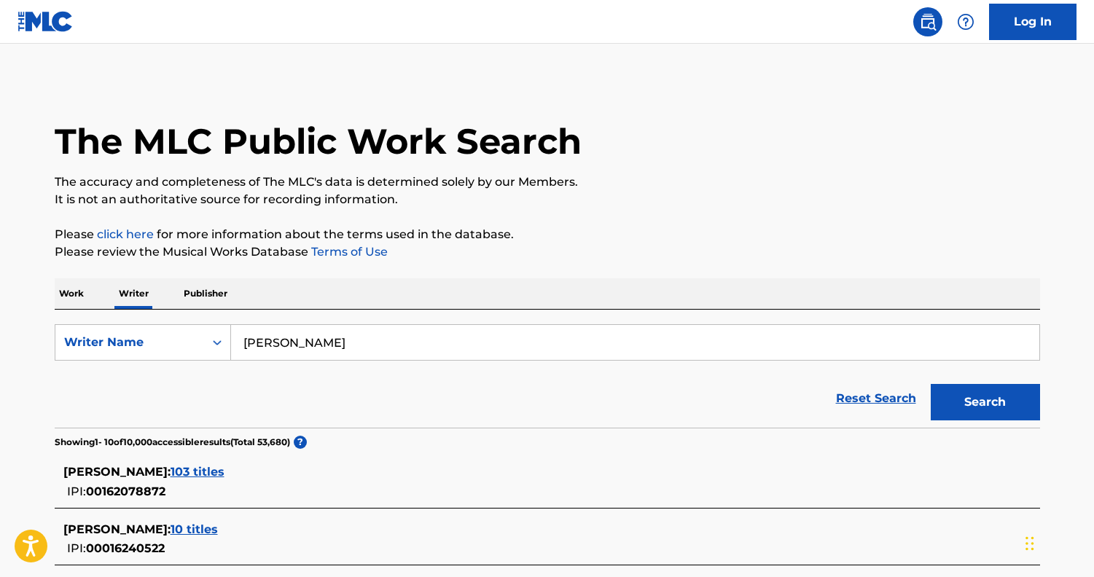
type input "marie jeanne king"
click at [977, 403] on button "Search" at bounding box center [985, 402] width 109 height 36
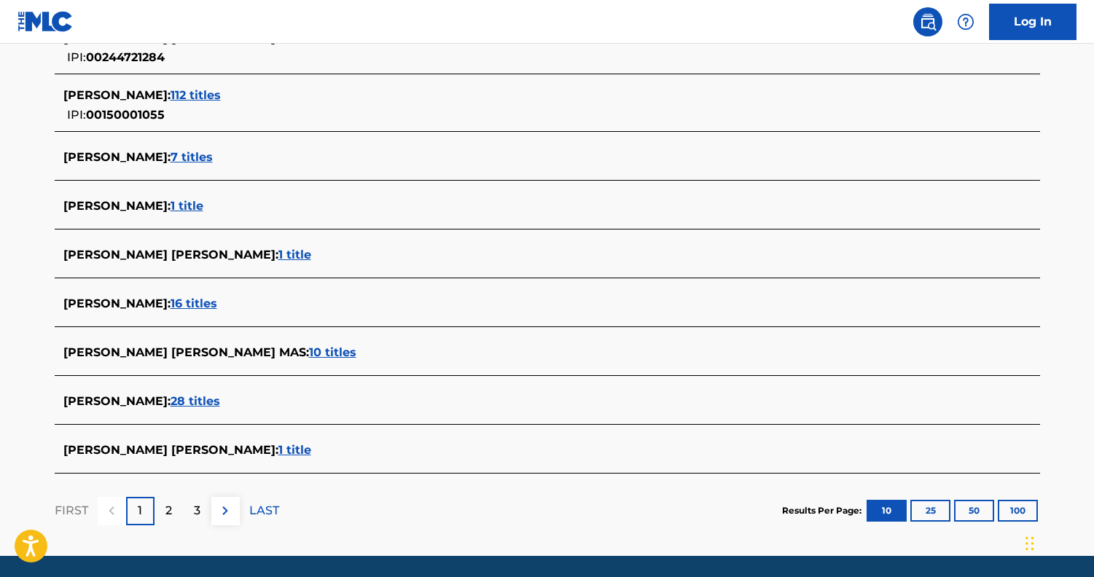
scroll to position [490, 0]
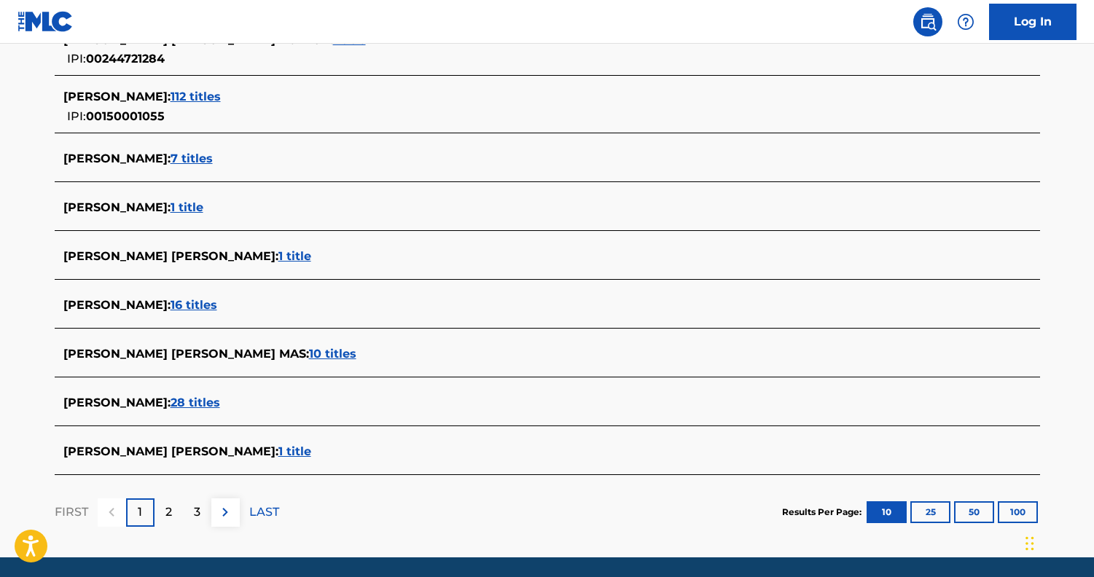
click at [220, 405] on span "28 titles" at bounding box center [196, 403] width 50 height 14
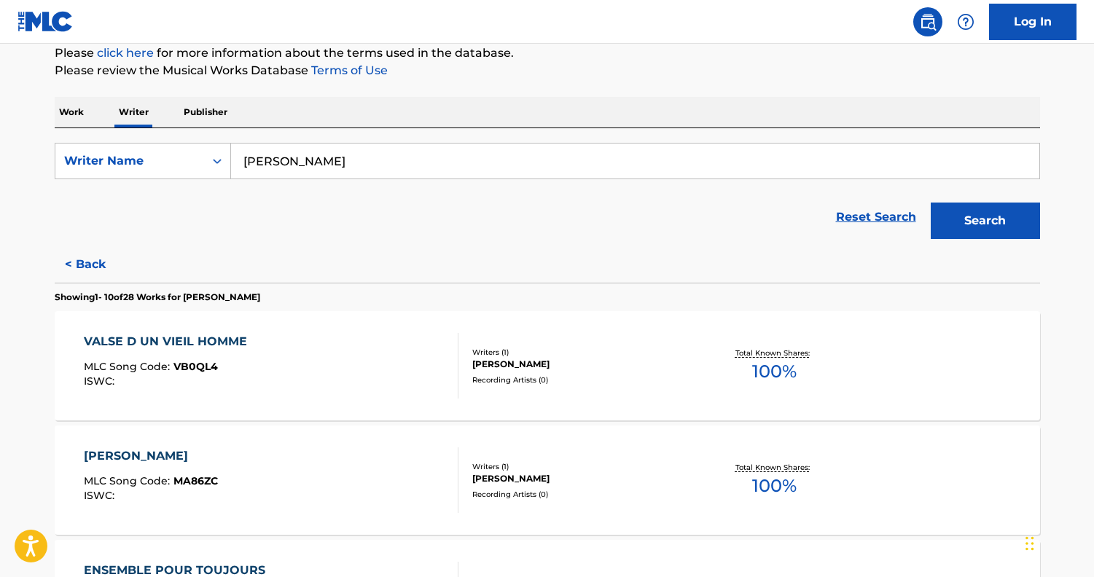
scroll to position [144, 0]
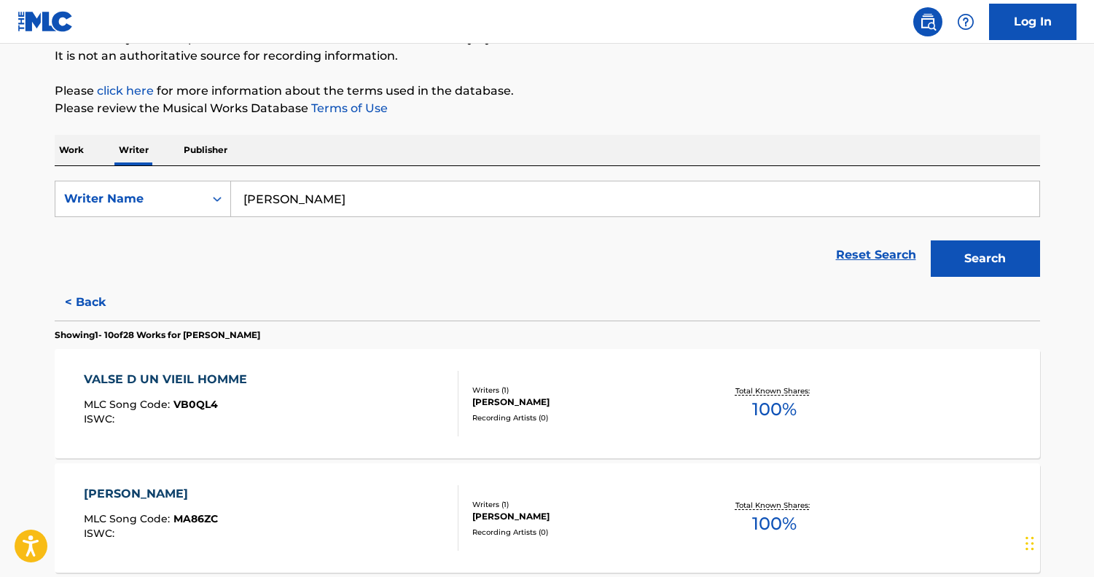
click at [307, 422] on div "VALSE D UN VIEIL HOMME MLC Song Code : VB0QL4 ISWC :" at bounding box center [271, 404] width 375 height 66
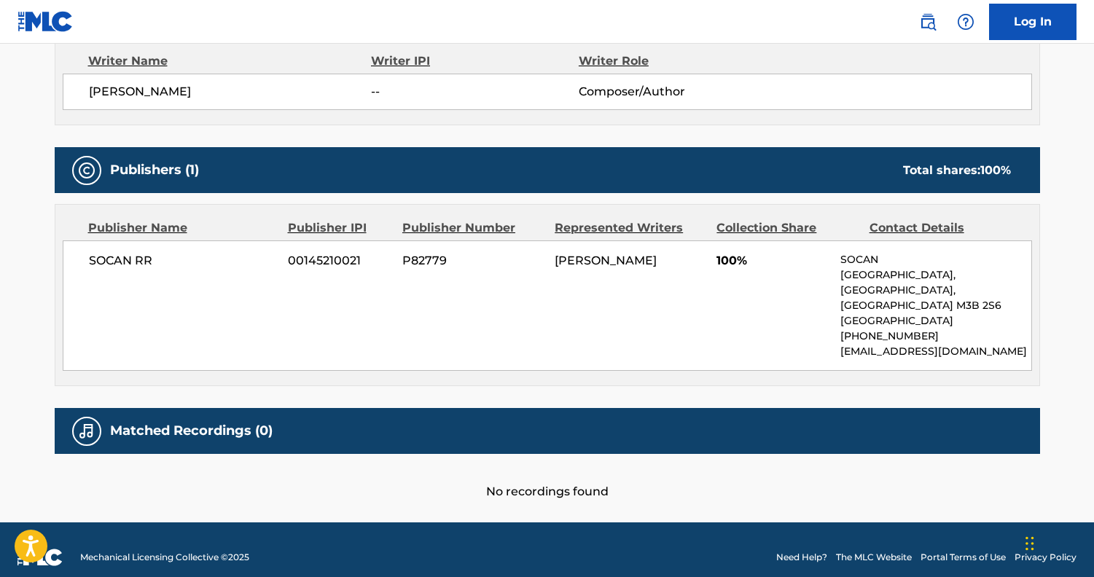
scroll to position [532, 0]
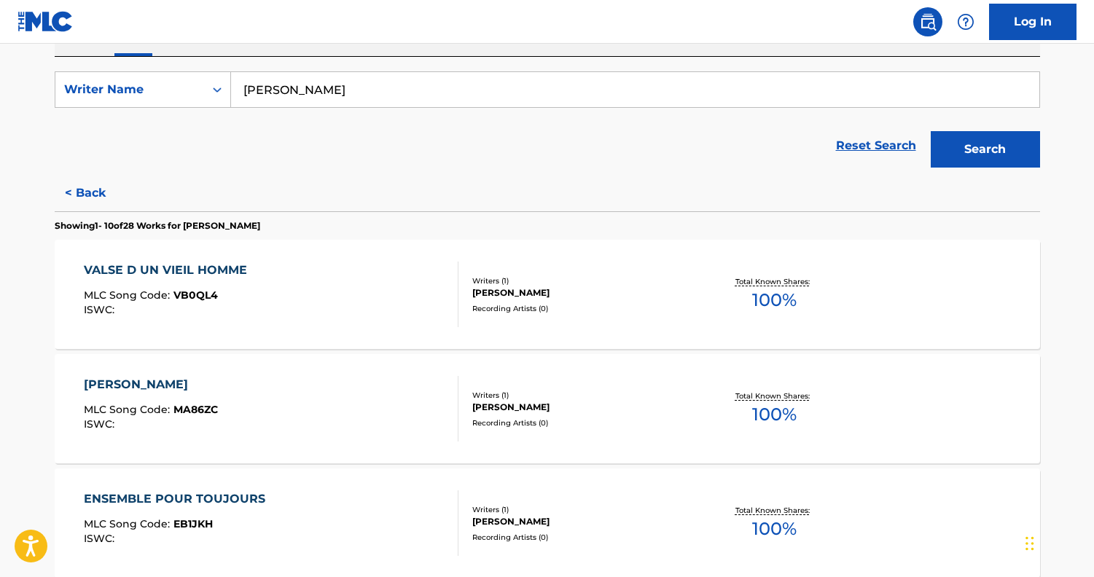
scroll to position [273, 0]
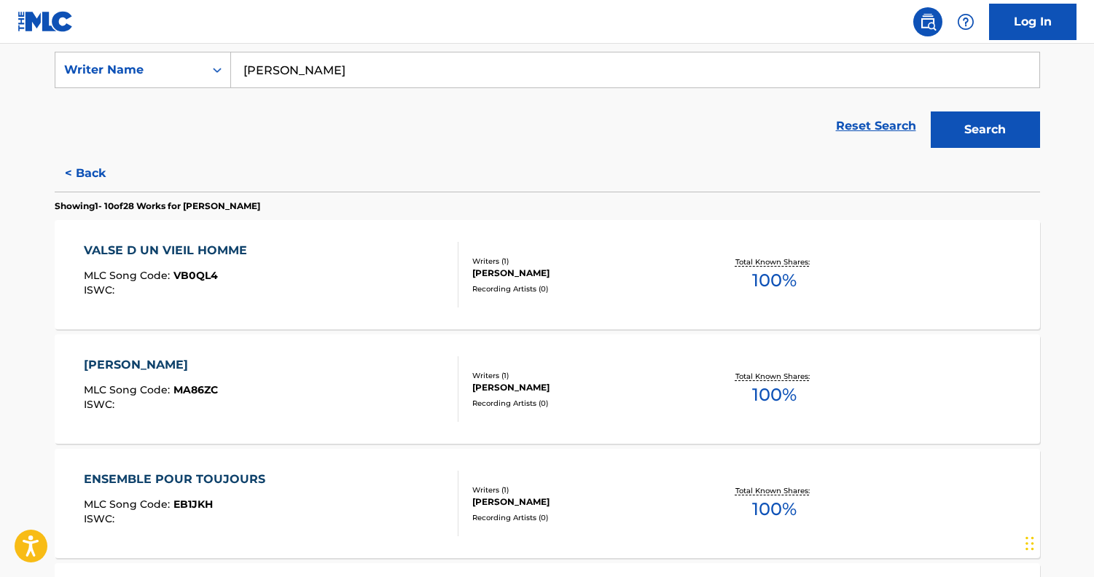
click at [244, 398] on div "MARRIANNE MLC Song Code : MA86ZC ISWC :" at bounding box center [271, 389] width 375 height 66
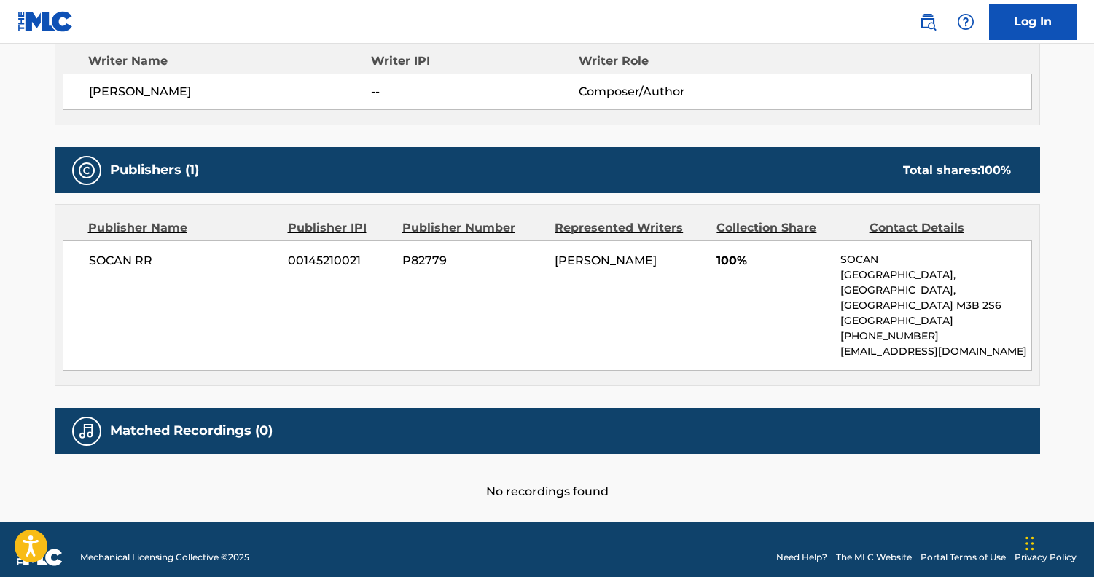
scroll to position [532, 0]
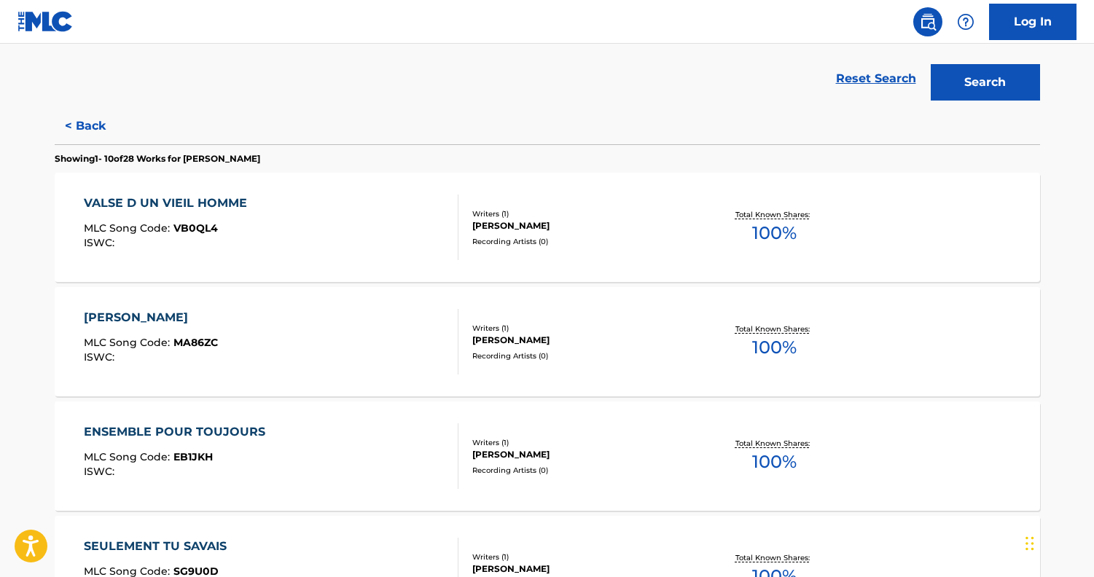
scroll to position [340, 0]
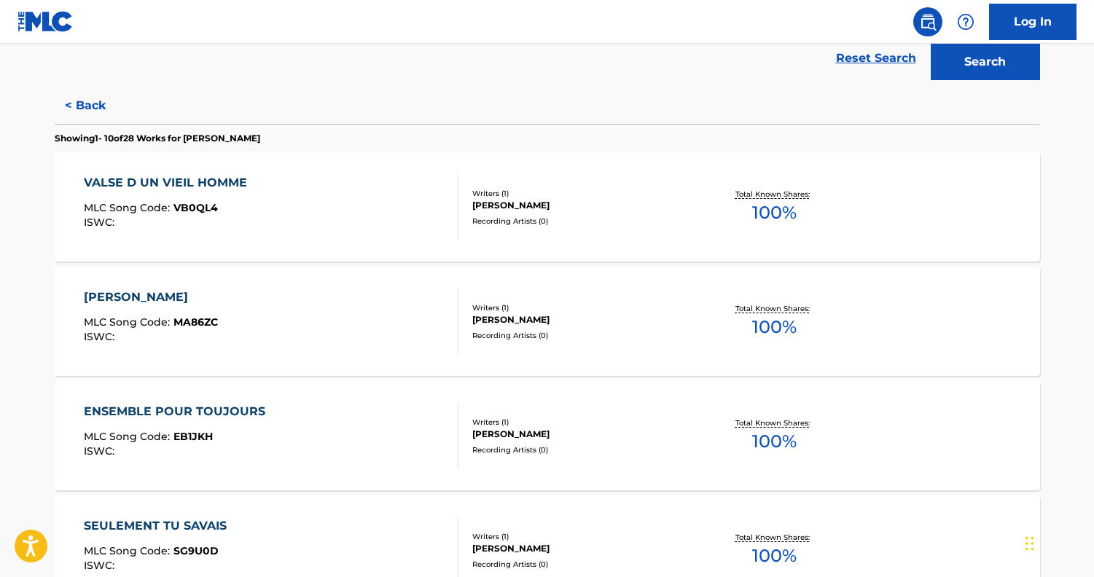
click at [254, 439] on div "MLC Song Code : EB1JKH" at bounding box center [178, 438] width 189 height 15
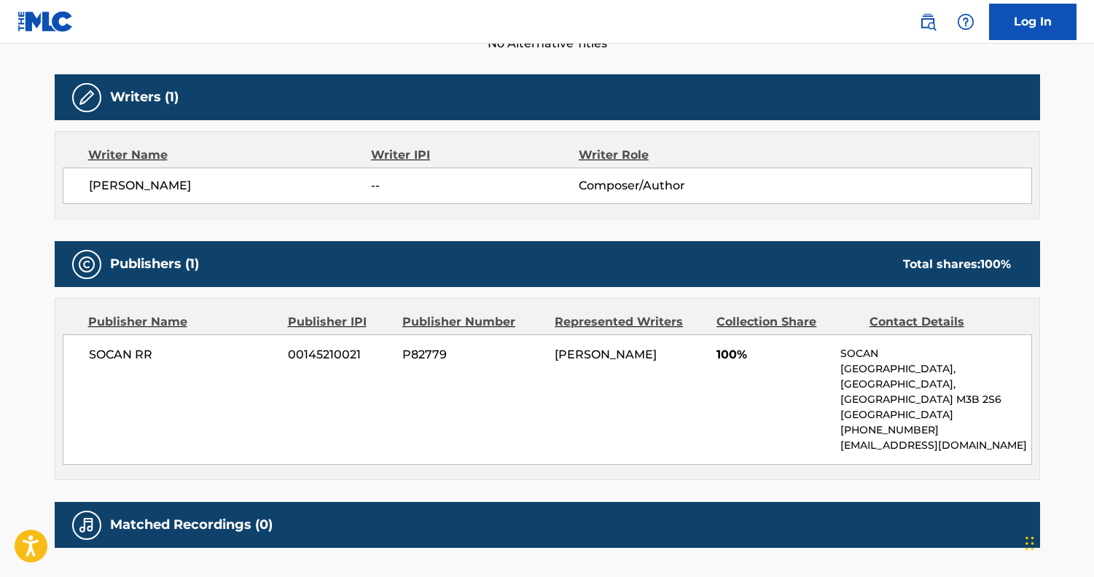
scroll to position [452, 0]
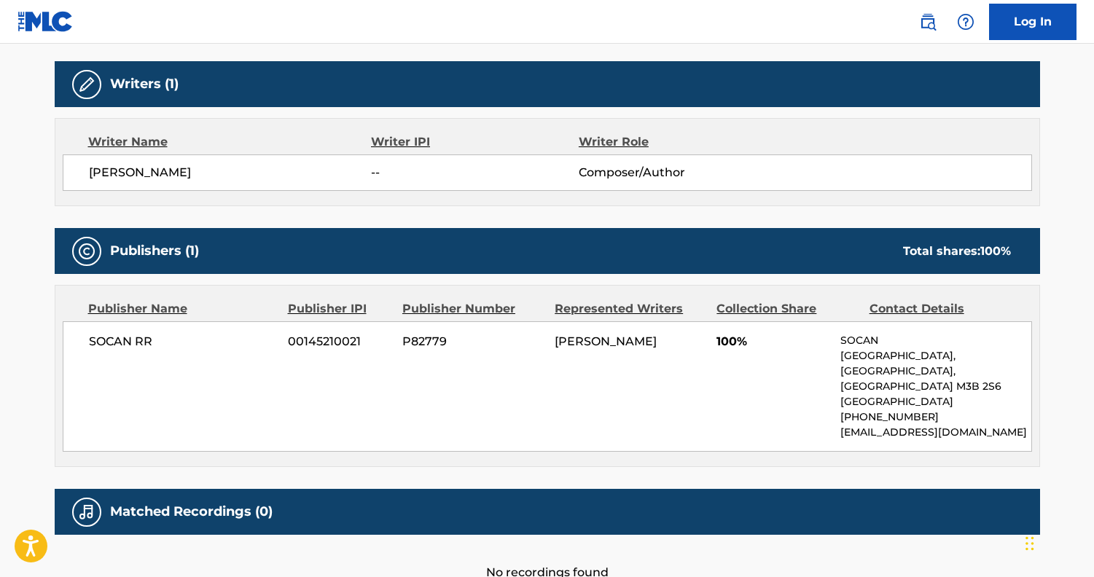
click at [93, 4] on nav "Log In" at bounding box center [547, 22] width 1094 height 44
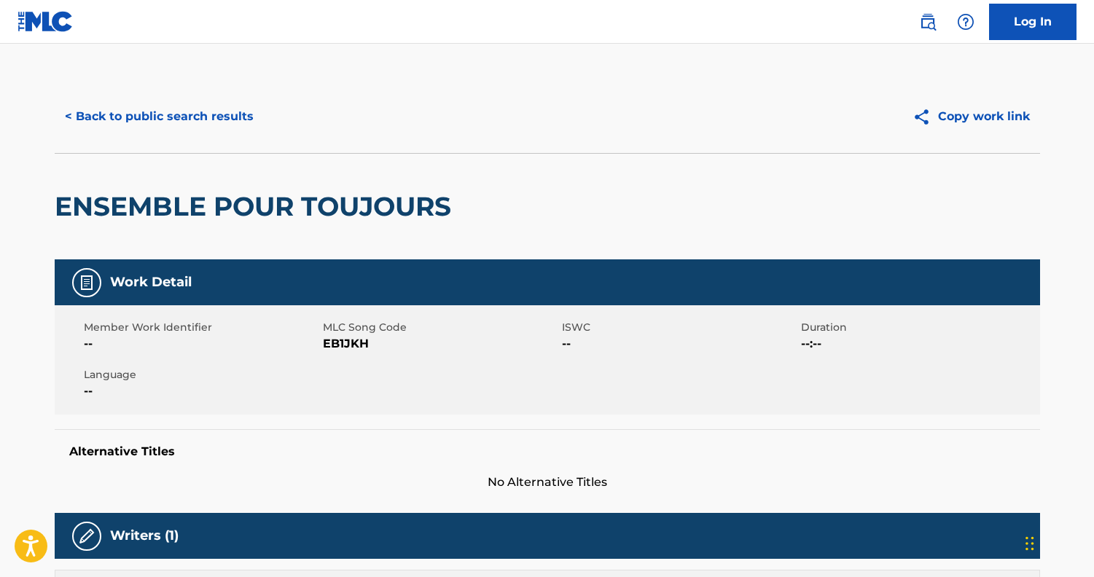
scroll to position [0, 0]
click at [142, 128] on button "< Back to public search results" at bounding box center [159, 116] width 209 height 36
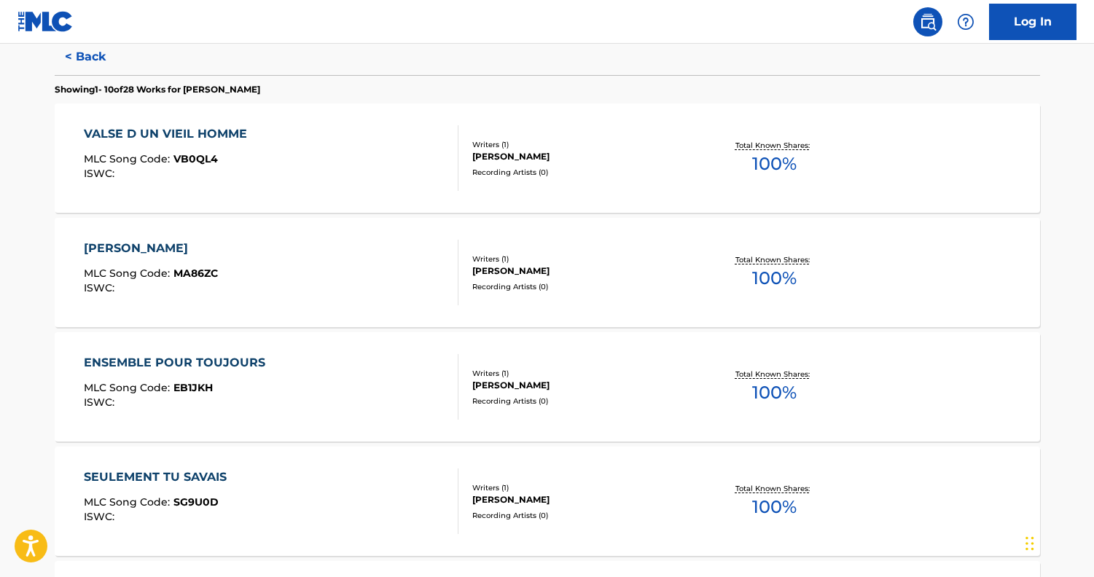
scroll to position [402, 0]
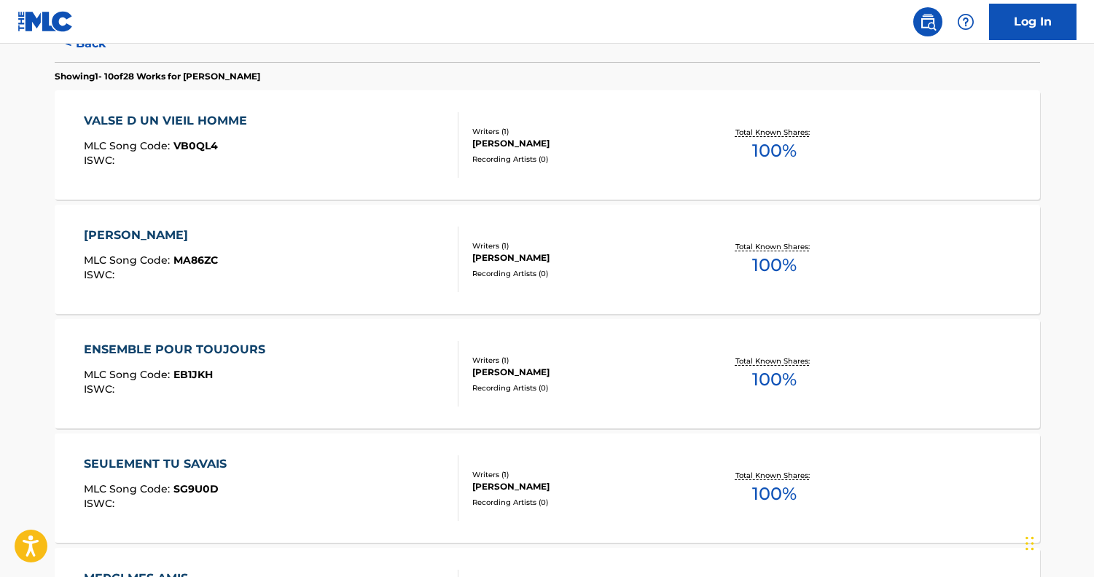
click at [316, 389] on div "ENSEMBLE POUR TOUJOURS MLC Song Code : EB1JKH ISWC :" at bounding box center [271, 374] width 375 height 66
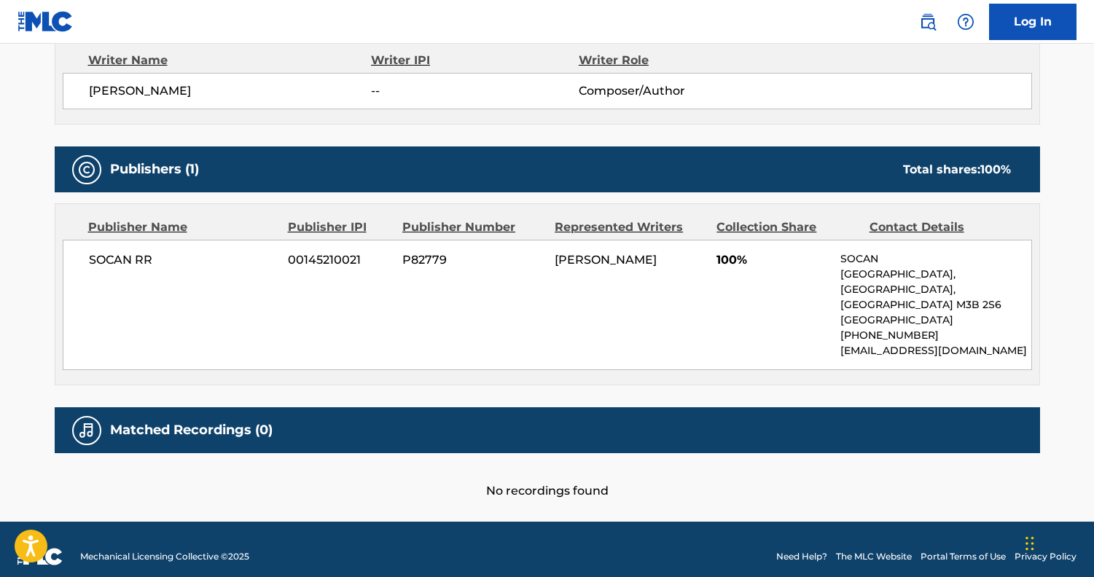
scroll to position [532, 0]
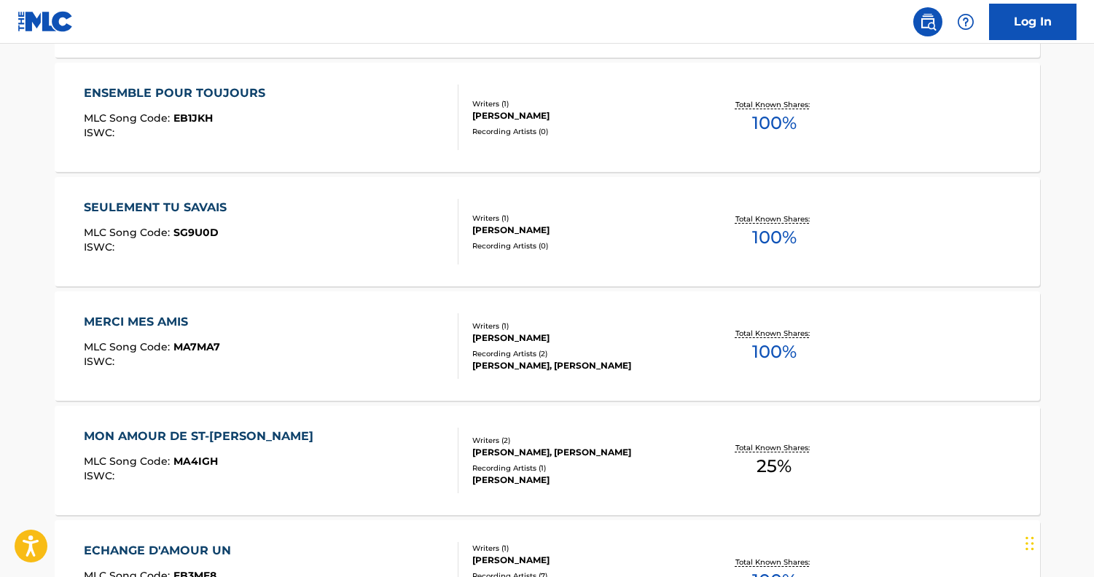
scroll to position [759, 0]
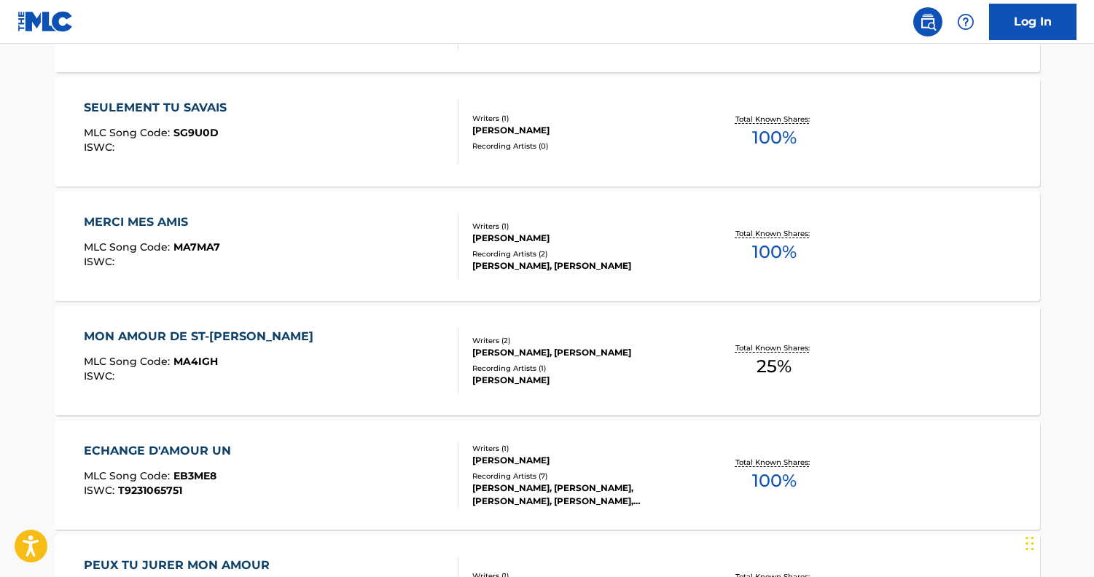
click at [201, 468] on div "ECHANGE D'AMOUR UN MLC Song Code : EB3ME8 ISWC : T9231065751" at bounding box center [161, 475] width 155 height 66
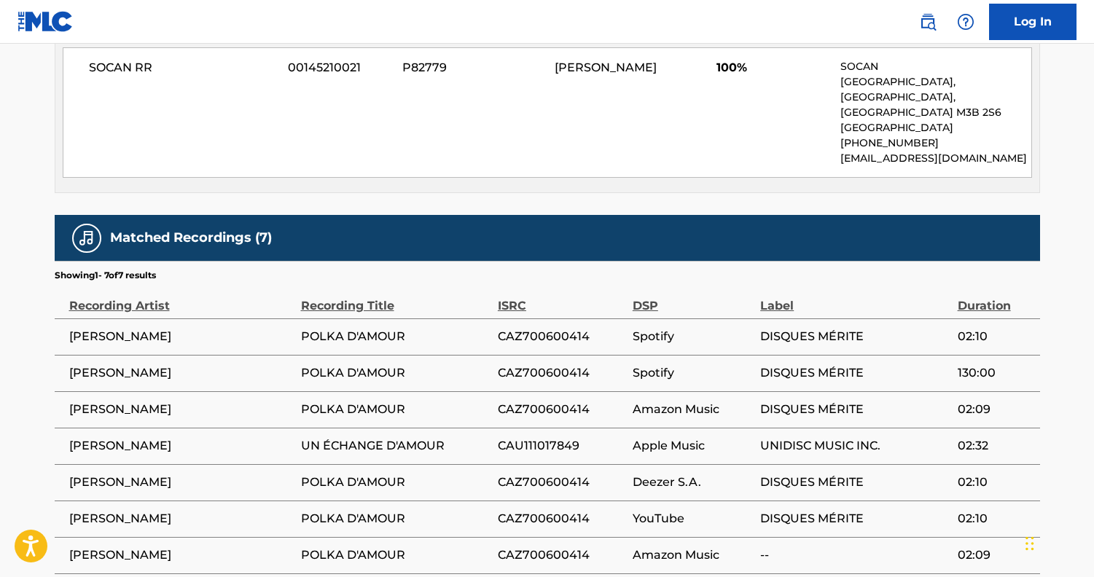
scroll to position [730, 0]
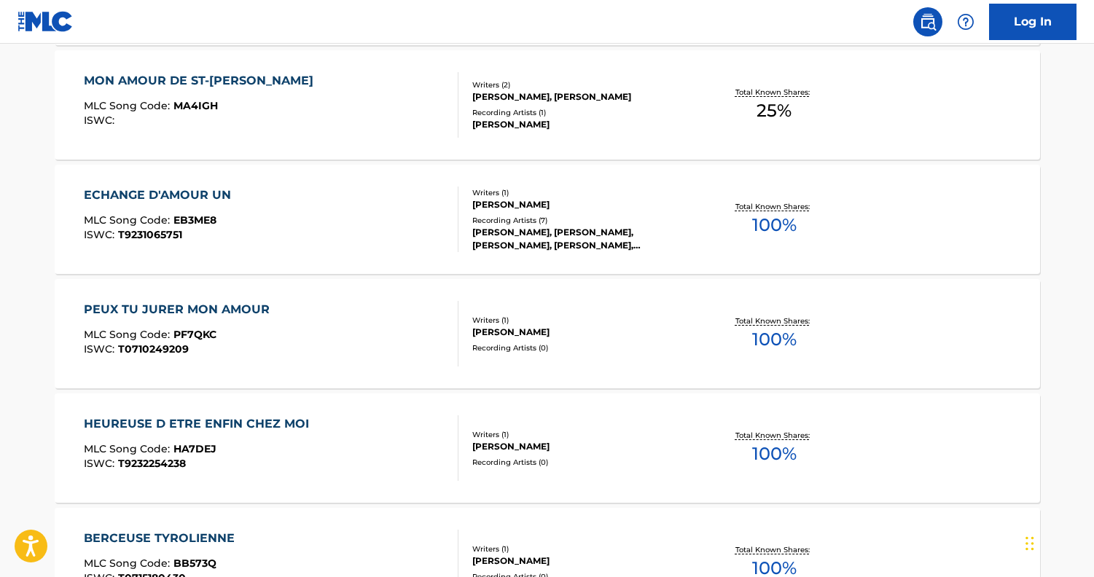
scroll to position [1137, 0]
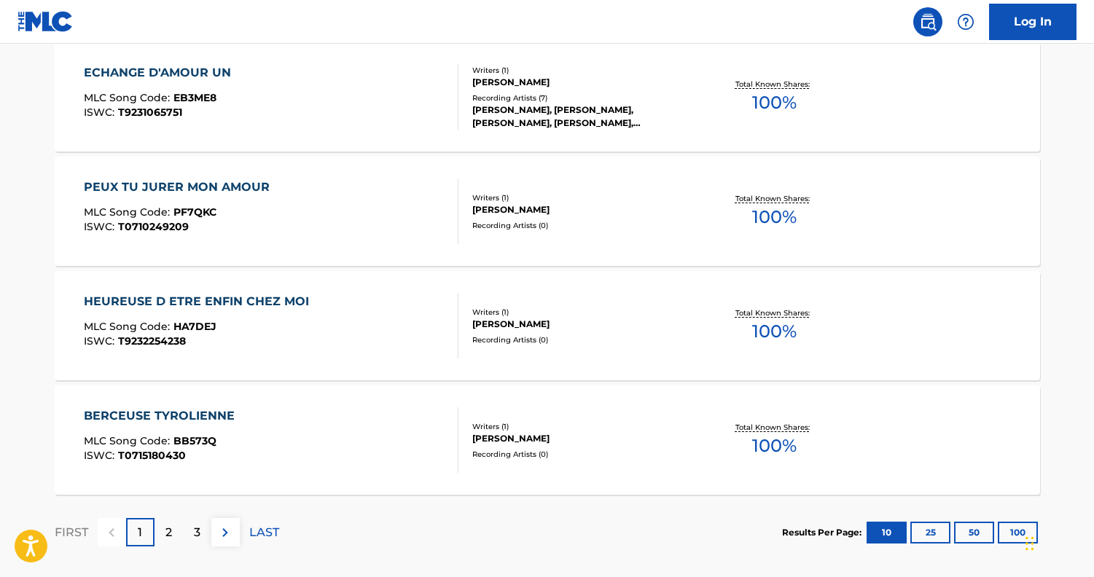
click at [239, 439] on div "MLC Song Code : BB573Q" at bounding box center [163, 443] width 158 height 15
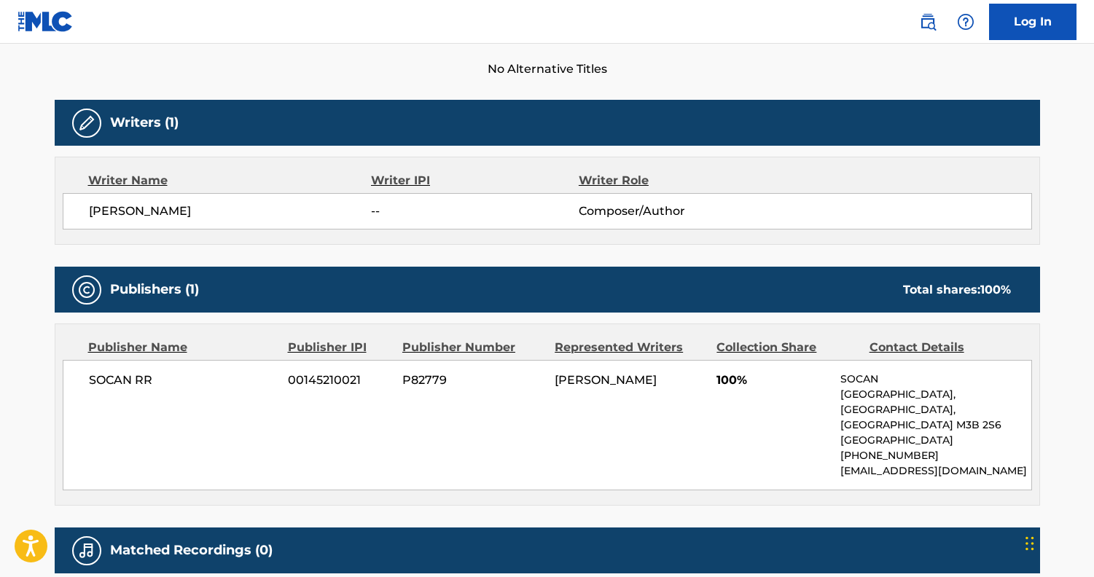
scroll to position [430, 0]
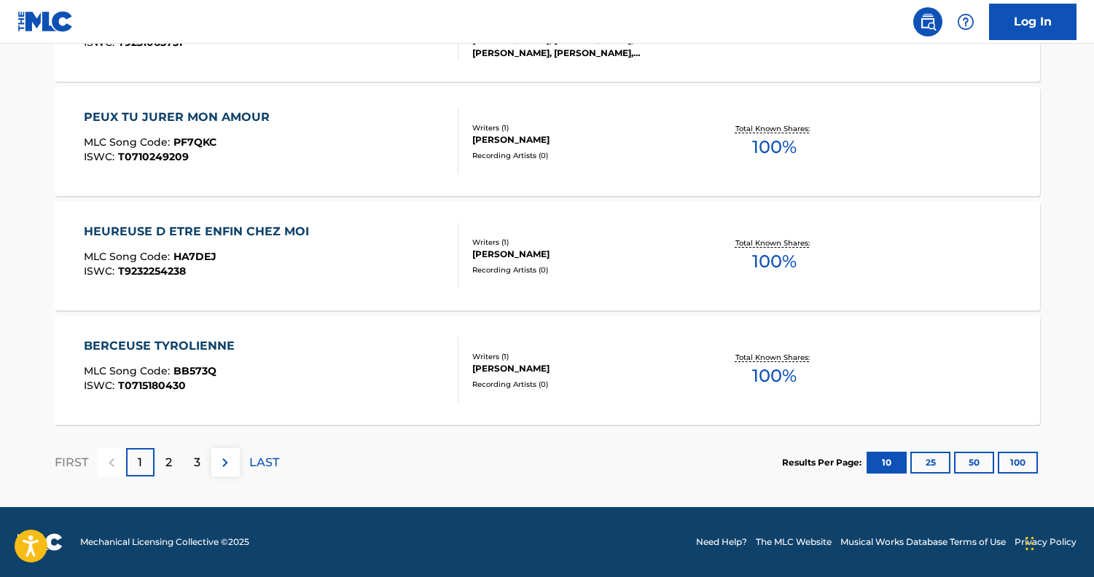
click at [195, 463] on p "3" at bounding box center [197, 462] width 7 height 17
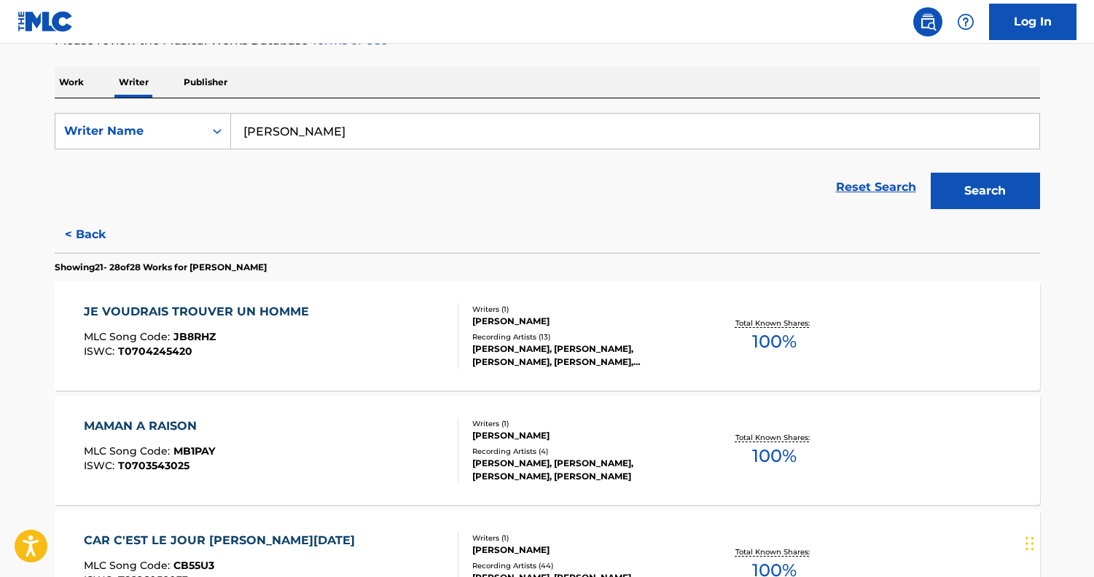
scroll to position [248, 0]
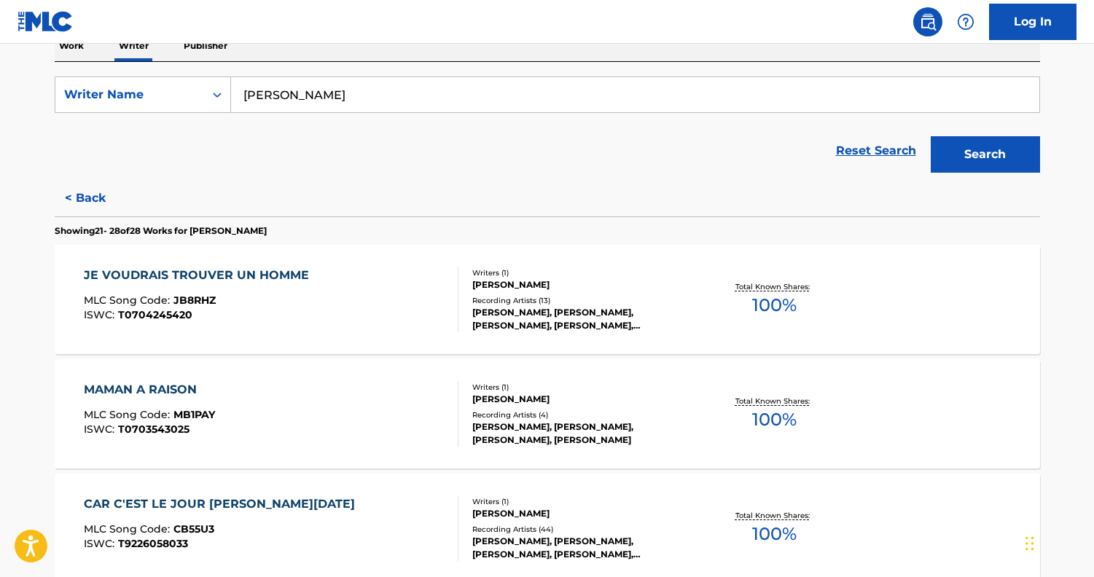
click at [356, 343] on div "JE VOUDRAIS TROUVER UN HOMME MLC Song Code : JB8RHZ ISWC : T0704245420 Writers …" at bounding box center [547, 299] width 985 height 109
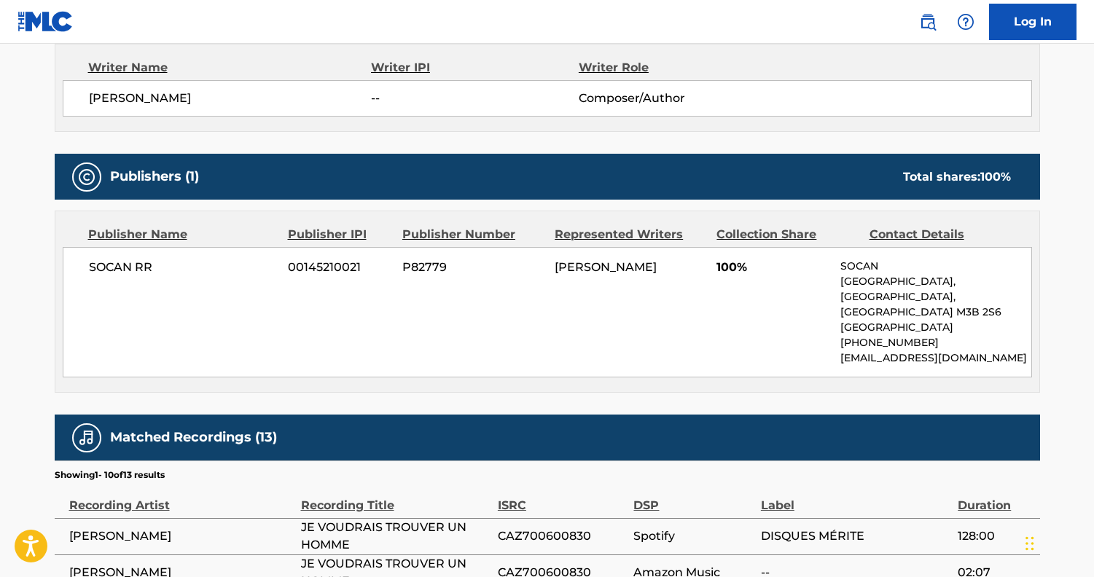
scroll to position [638, 0]
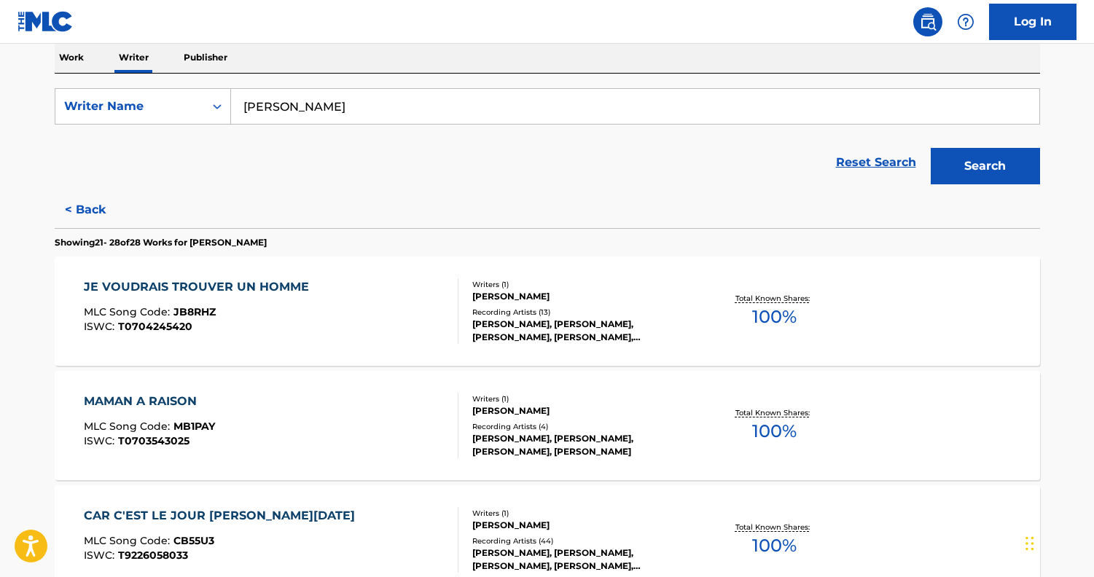
scroll to position [270, 0]
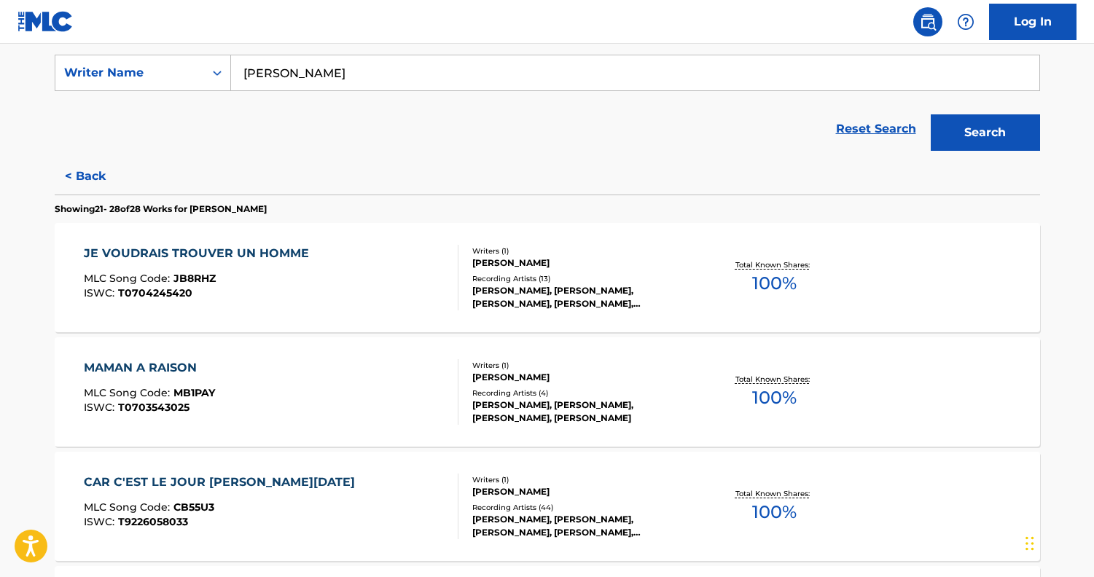
click at [261, 370] on div "MAMAN A RAISON MLC Song Code : MB1PAY ISWC : T0703543025" at bounding box center [271, 392] width 375 height 66
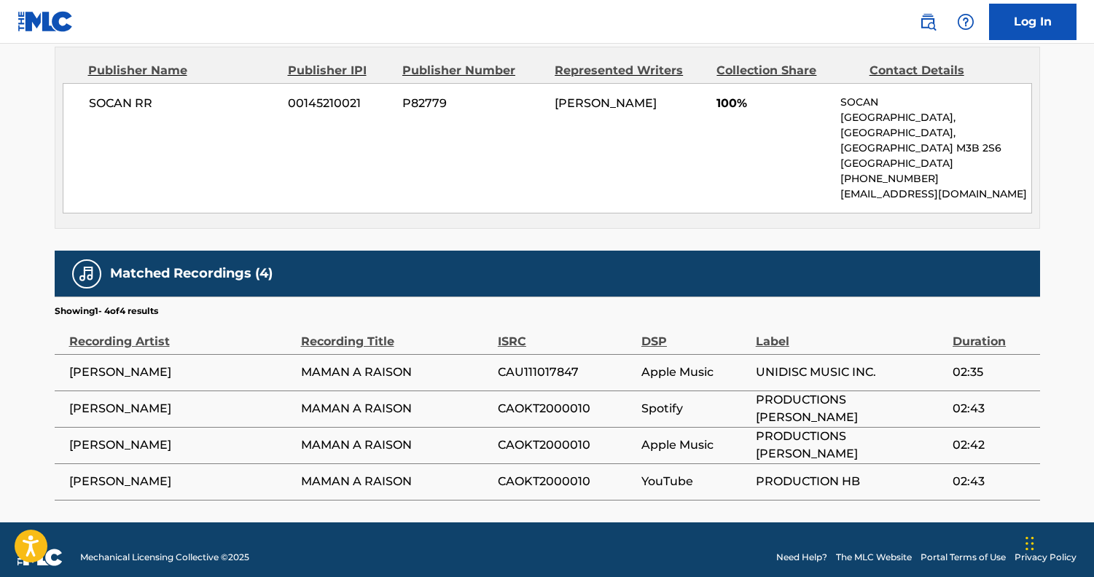
scroll to position [689, 0]
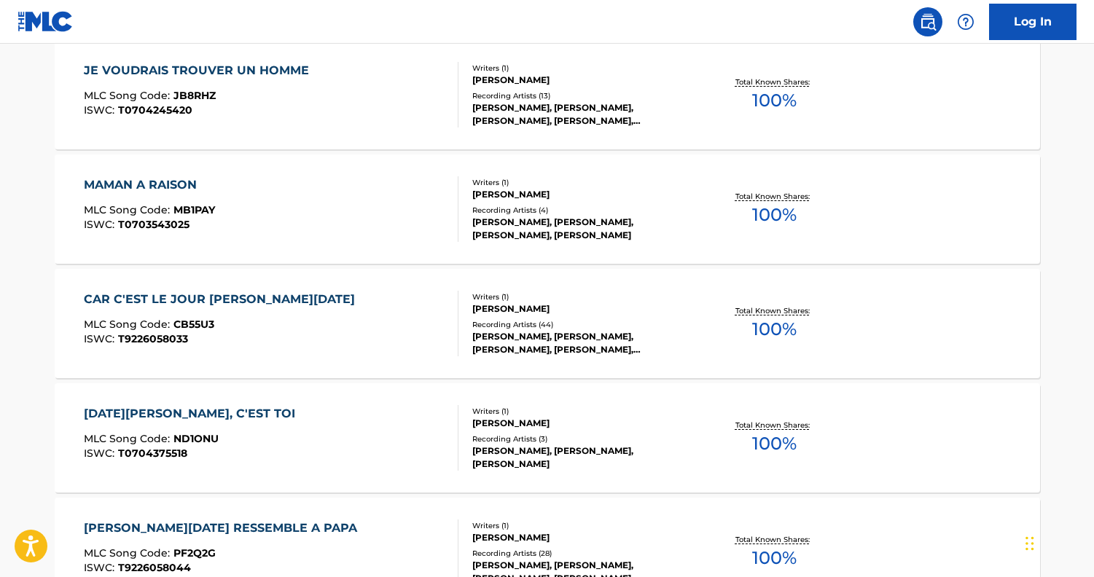
scroll to position [528, 0]
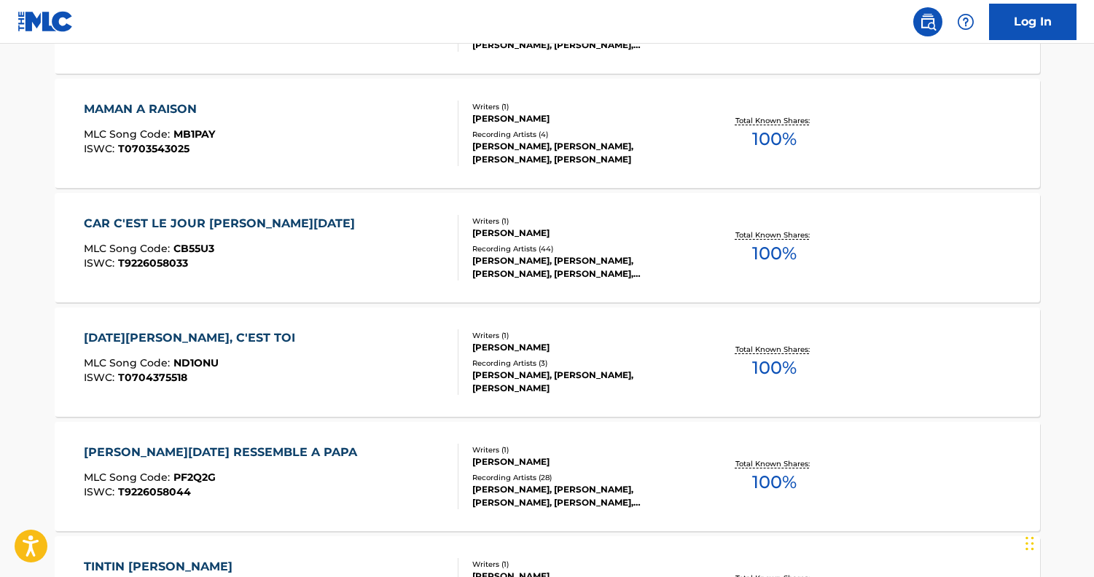
click at [281, 494] on div "ISWC : T9226058044" at bounding box center [224, 492] width 281 height 11
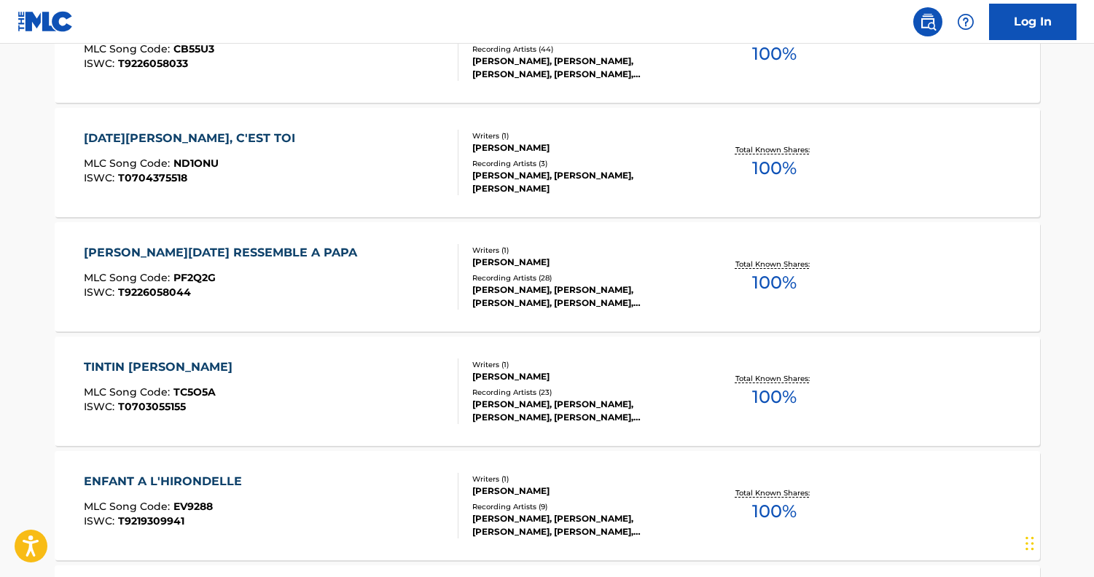
click at [278, 396] on div "TINTIN LE LUTIN MLC Song Code : TC5O5A ISWC : T0703055155" at bounding box center [271, 392] width 375 height 66
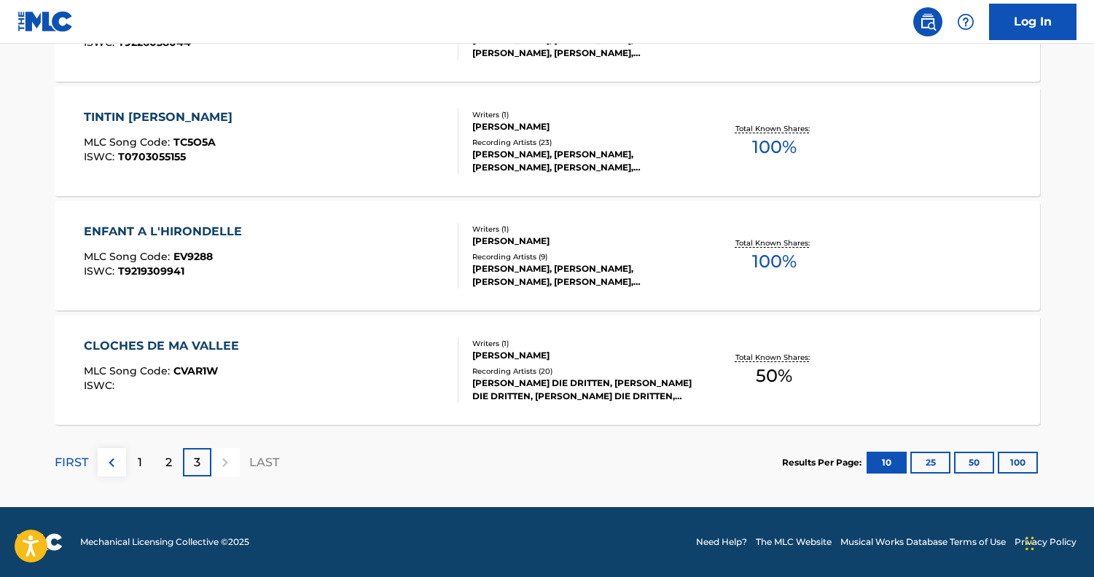
click at [297, 335] on div "CLOCHES DE MA VALLEE MLC Song Code : CVAR1W ISWC : Writers ( 1 ) MARIE JEANNE K…" at bounding box center [547, 370] width 985 height 109
click at [174, 461] on div "2" at bounding box center [169, 462] width 28 height 28
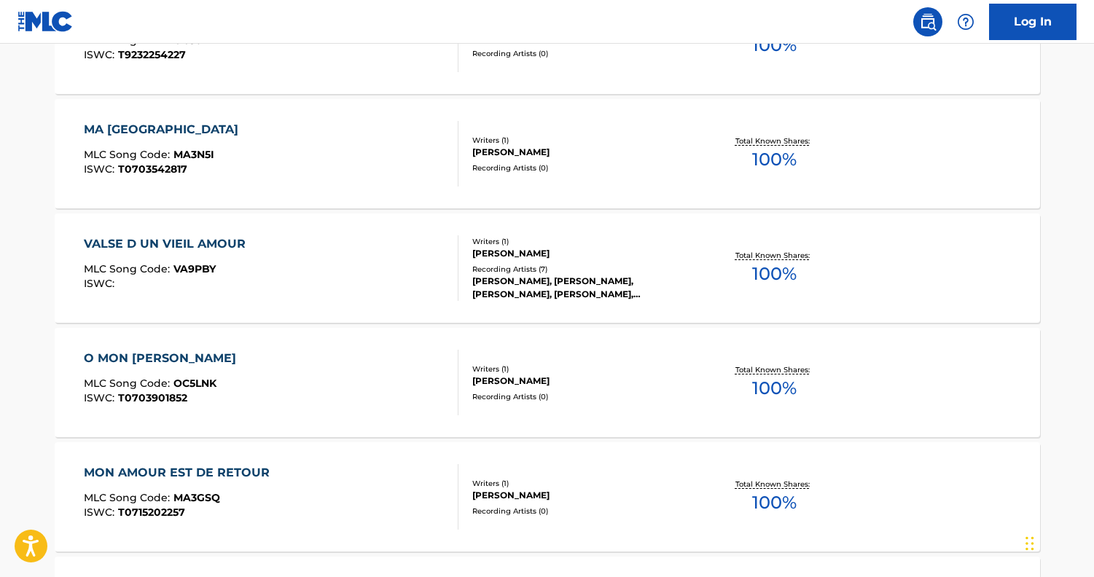
click at [264, 367] on div "O MON CHERIE MLC Song Code : OC5LNK ISWC : T0703901852" at bounding box center [271, 383] width 375 height 66
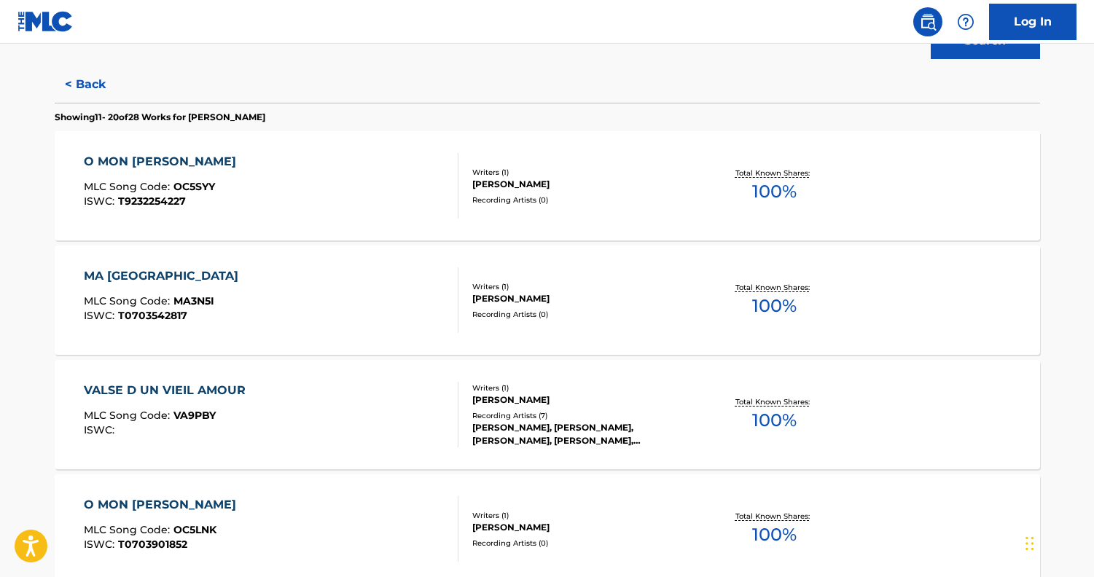
click at [219, 286] on div "MA BELLE PROVINCE MLC Song Code : MA3N5I ISWC : T0703542817" at bounding box center [165, 300] width 162 height 66
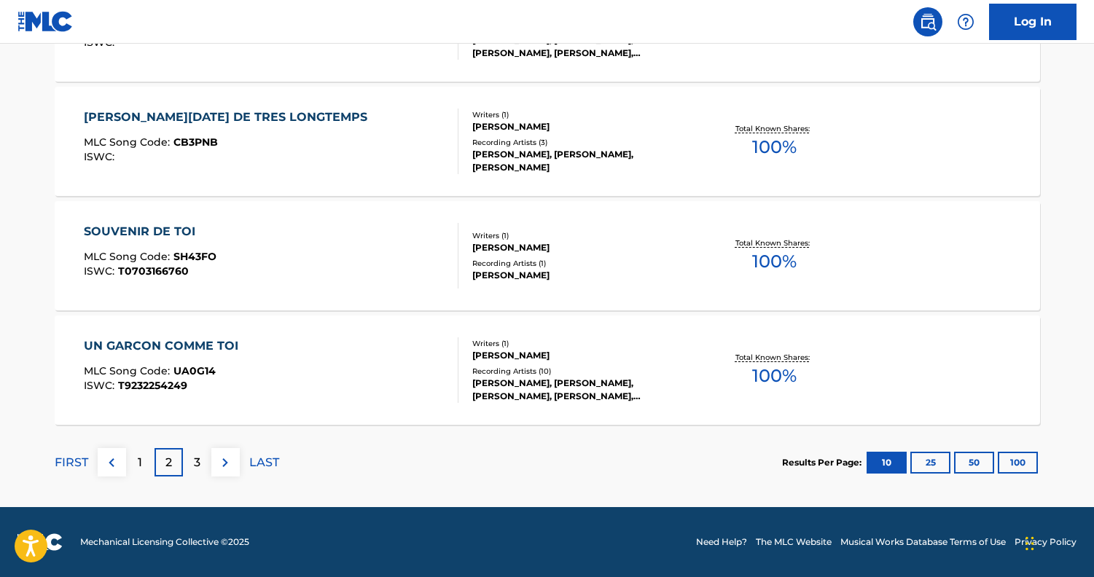
click at [249, 351] on div "UN GARCON COMME TOI MLC Song Code : UA0G14 ISWC : T9232254249" at bounding box center [271, 370] width 375 height 66
click at [138, 456] on p "1" at bounding box center [140, 462] width 4 height 17
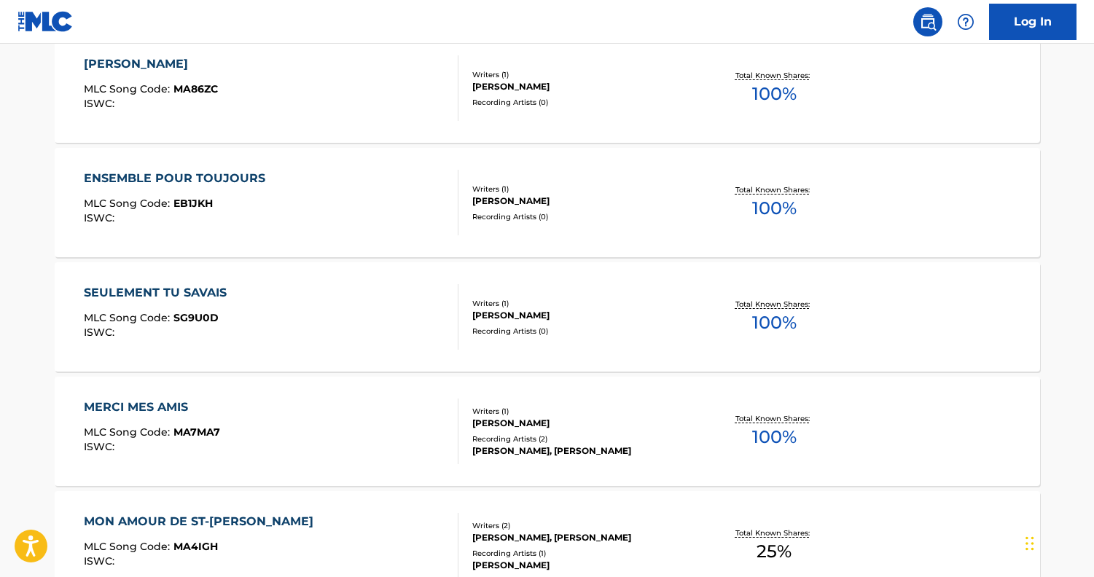
click at [292, 87] on div "MARRIANNE MLC Song Code : MA86ZC ISWC :" at bounding box center [271, 88] width 375 height 66
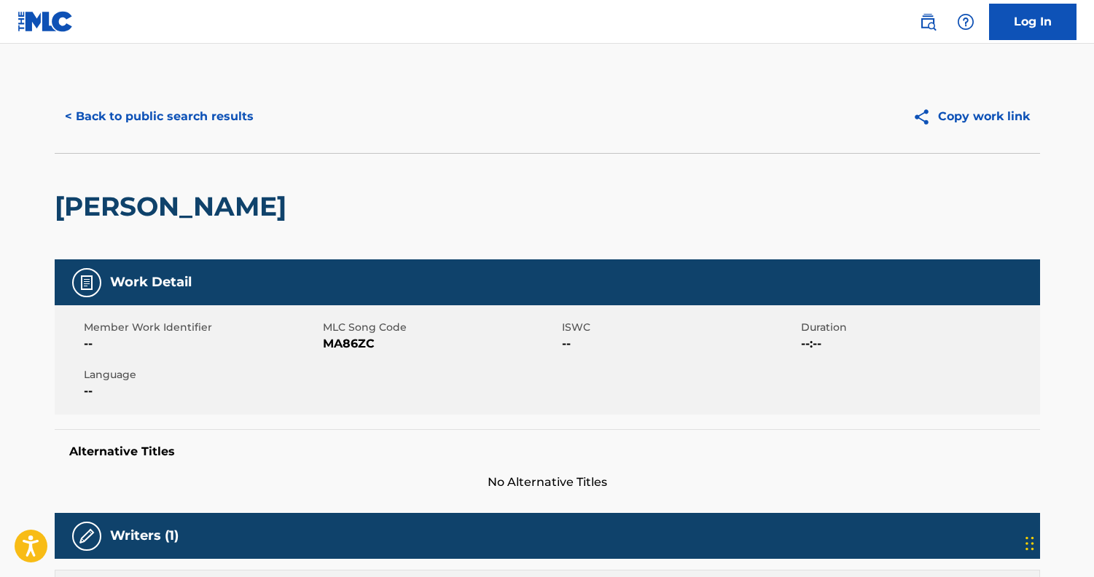
click at [166, 118] on button "< Back to public search results" at bounding box center [159, 116] width 209 height 36
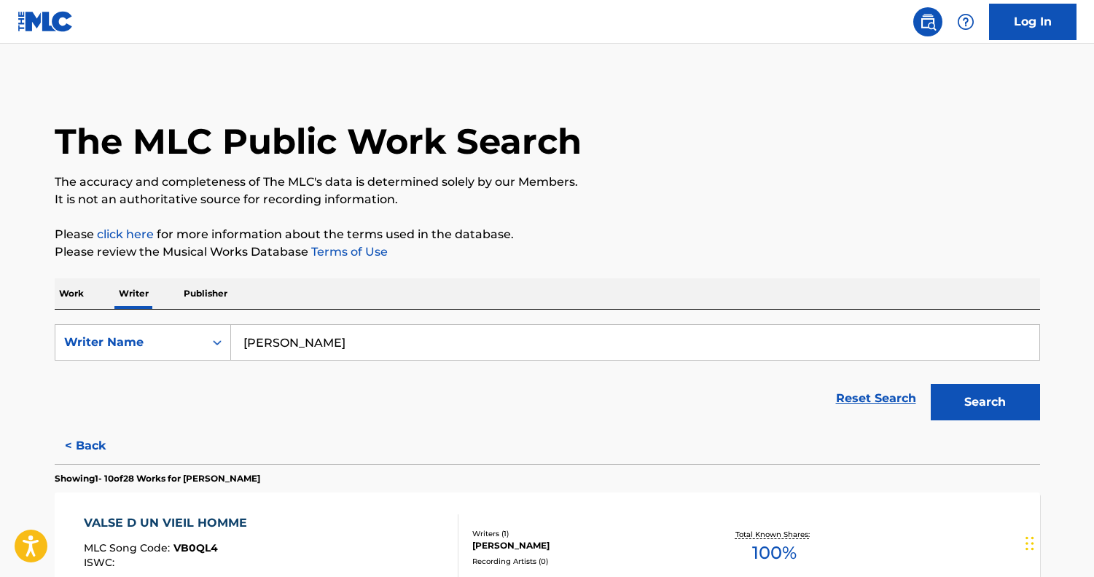
click at [401, 339] on input "marie jeanne king" at bounding box center [635, 342] width 808 height 35
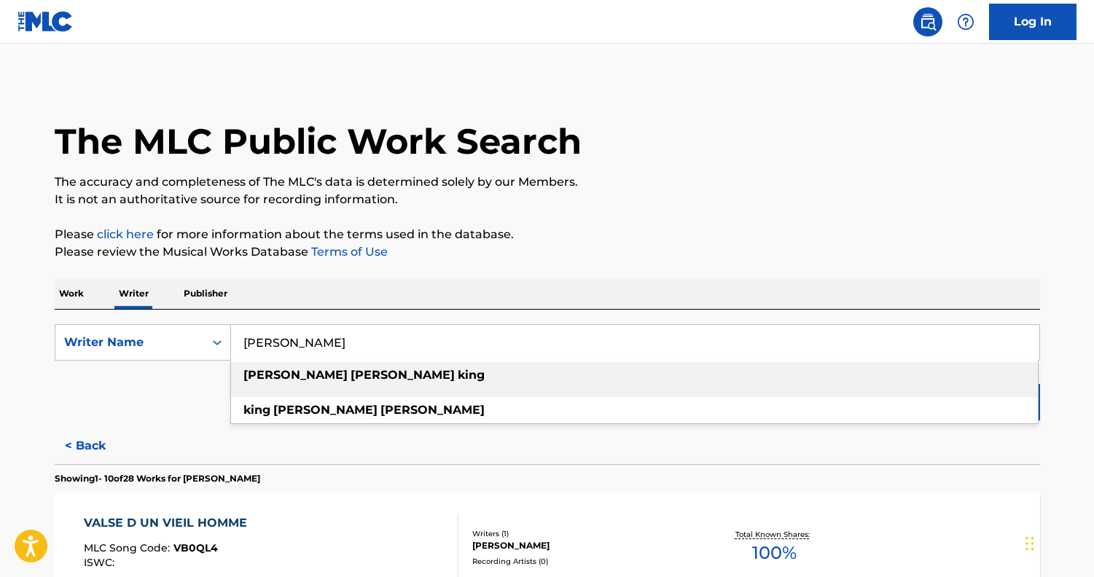
click at [401, 339] on input "marie jeanne king" at bounding box center [635, 342] width 808 height 35
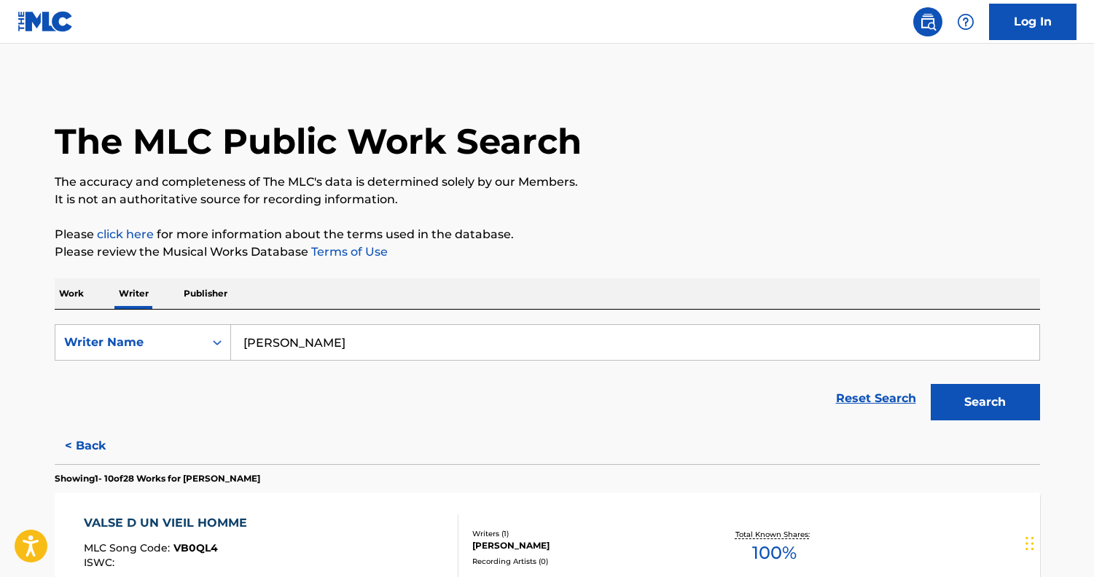
type input "king carole ann"
click at [1012, 399] on button "Search" at bounding box center [985, 402] width 109 height 36
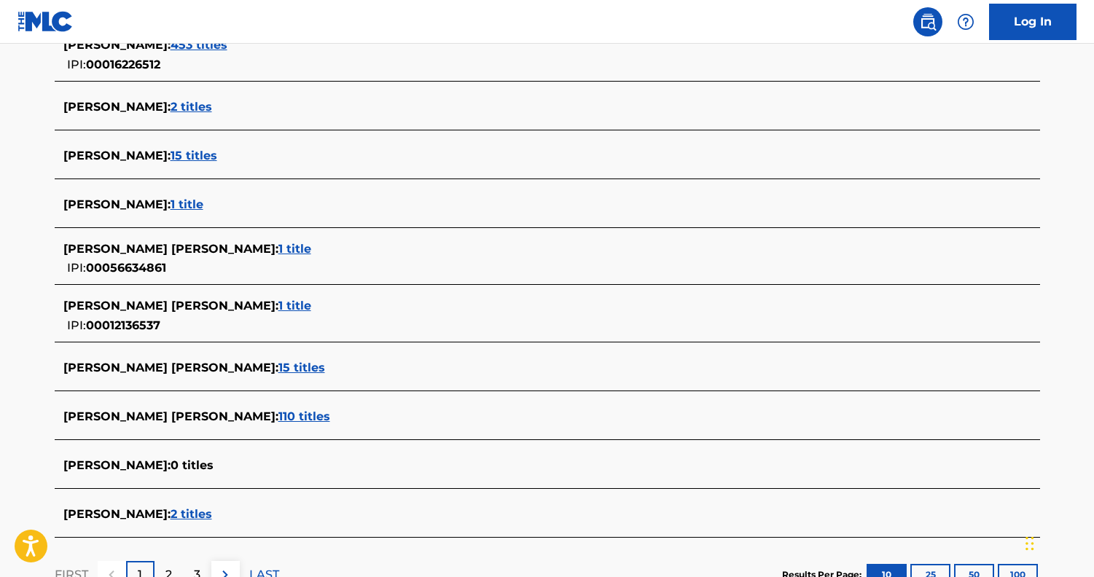
click at [278, 363] on span "15 titles" at bounding box center [301, 368] width 47 height 14
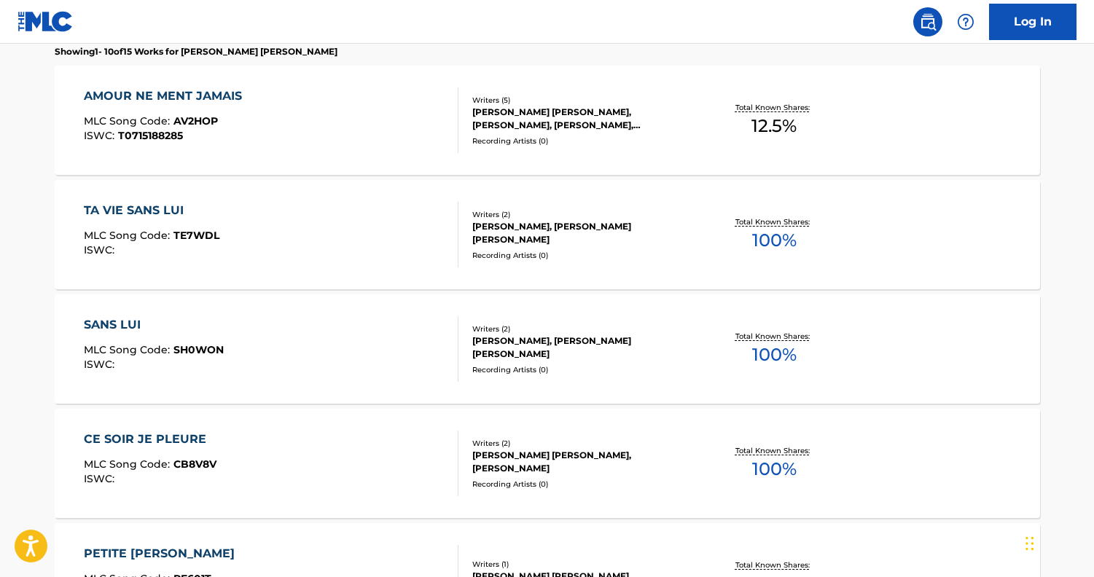
click at [382, 123] on div "AMOUR NE MENT JAMAIS MLC Song Code : AV2HOP ISWC : T0715188285" at bounding box center [271, 120] width 375 height 66
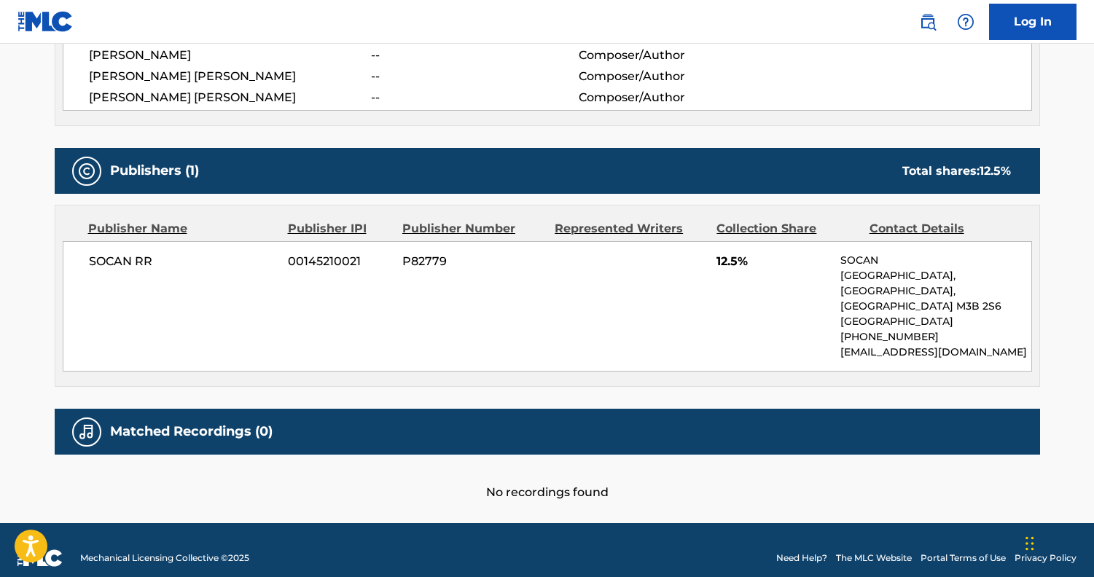
scroll to position [606, 0]
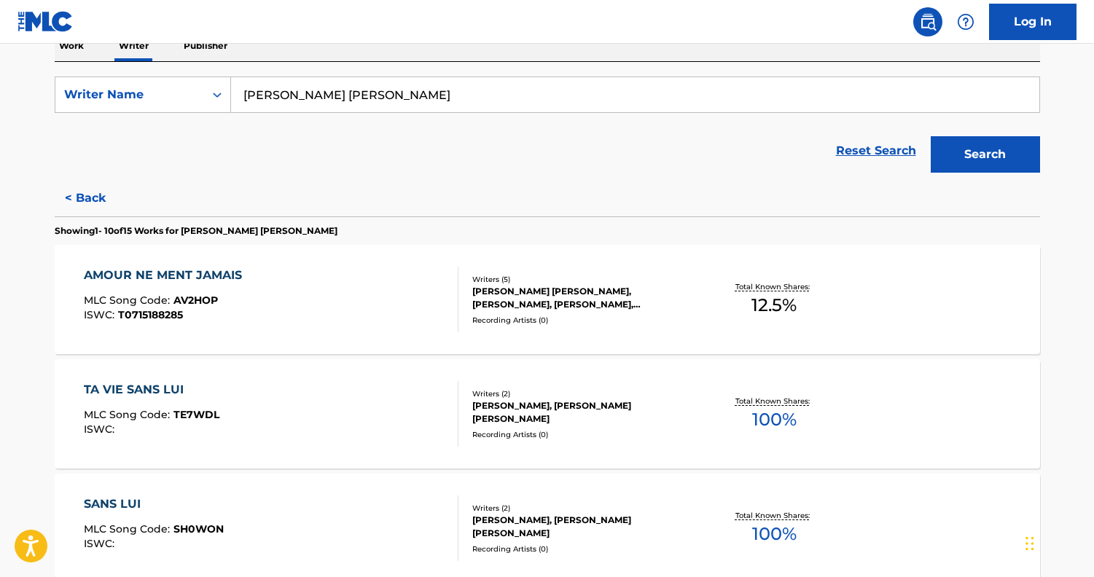
scroll to position [355, 0]
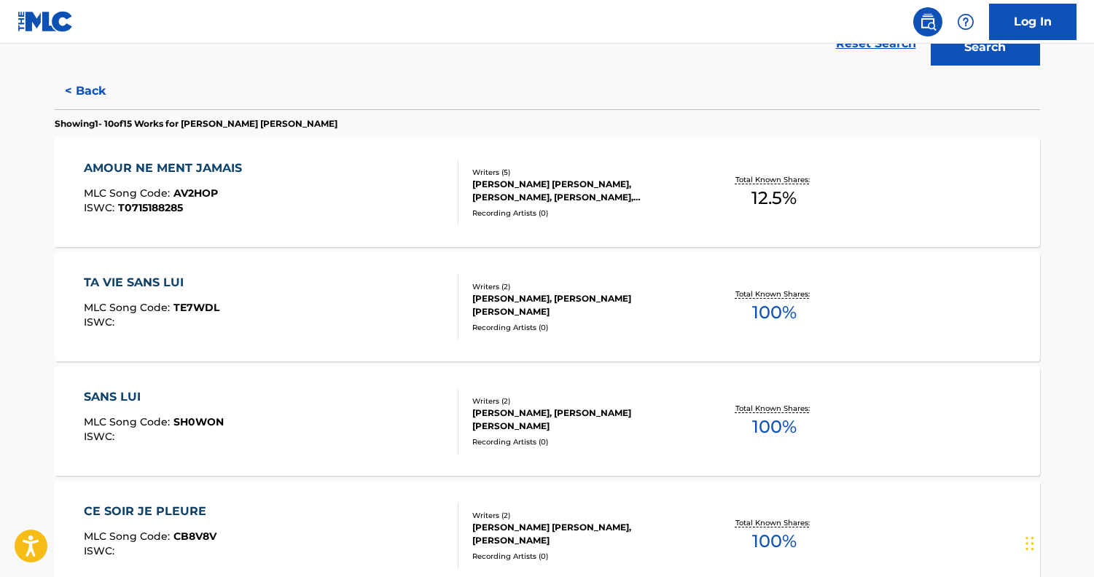
click at [300, 281] on div "TA VIE SANS LUI MLC Song Code : TE7WDL ISWC :" at bounding box center [271, 307] width 375 height 66
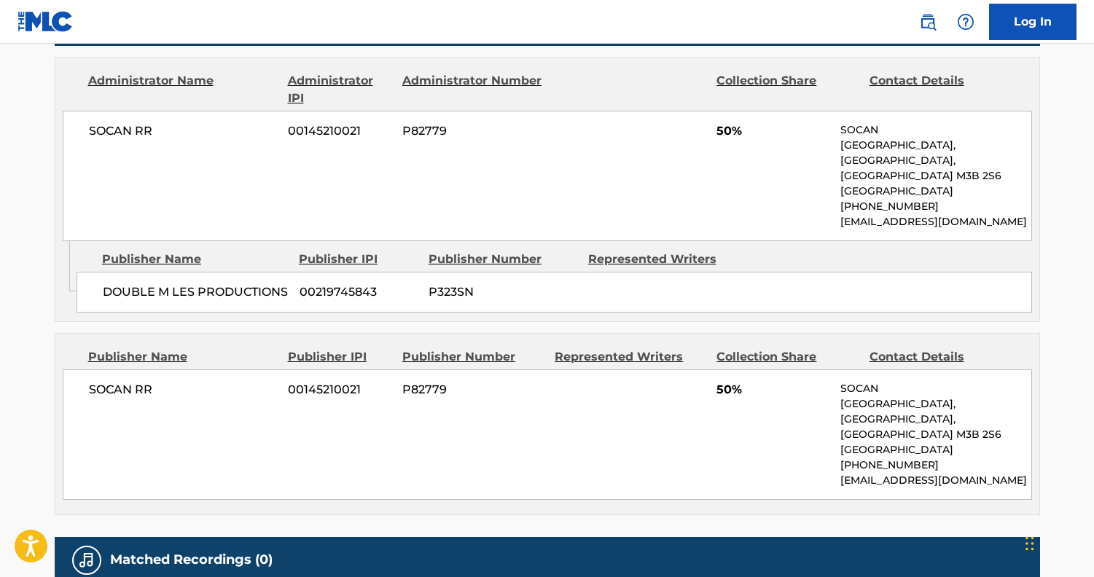
scroll to position [698, 0]
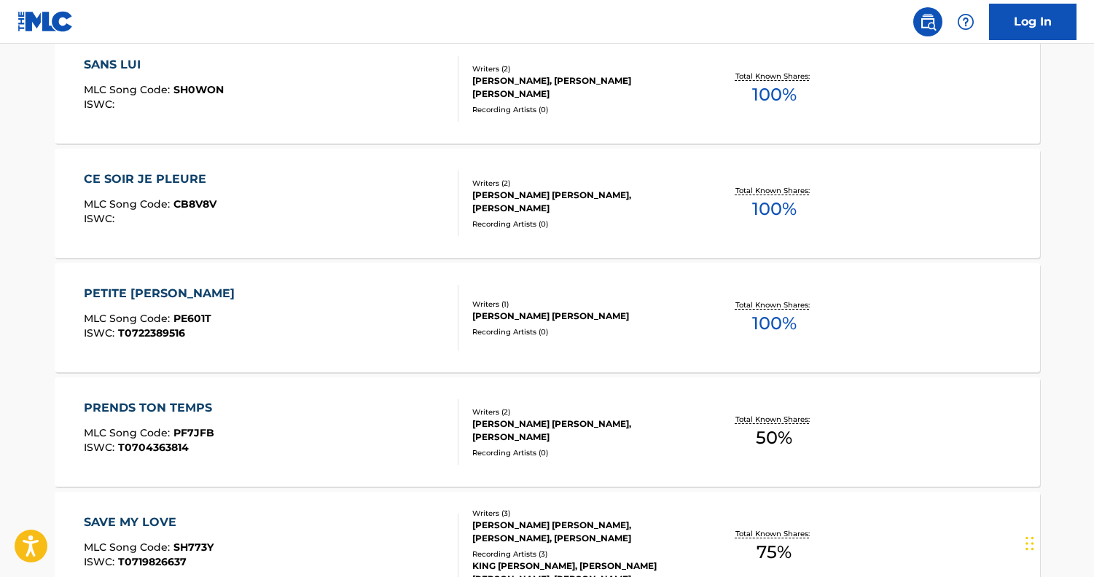
click at [283, 326] on div "PETITE CAROLE MLC Song Code : PE601T ISWC : T0722389516" at bounding box center [271, 318] width 375 height 66
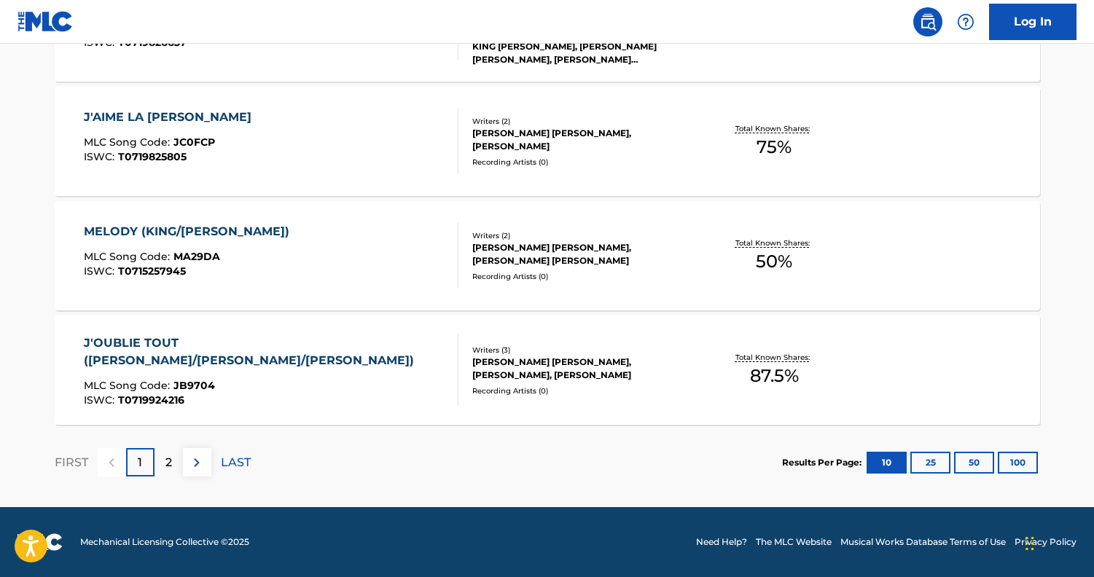
click at [264, 380] on div "MLC Song Code : JB9704" at bounding box center [265, 387] width 362 height 15
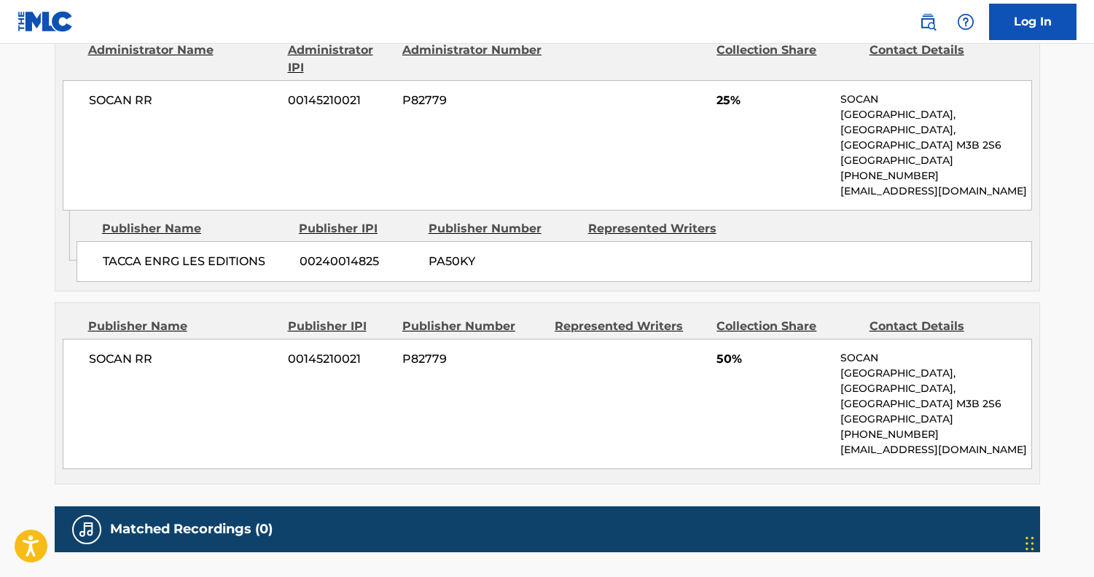
scroll to position [1084, 0]
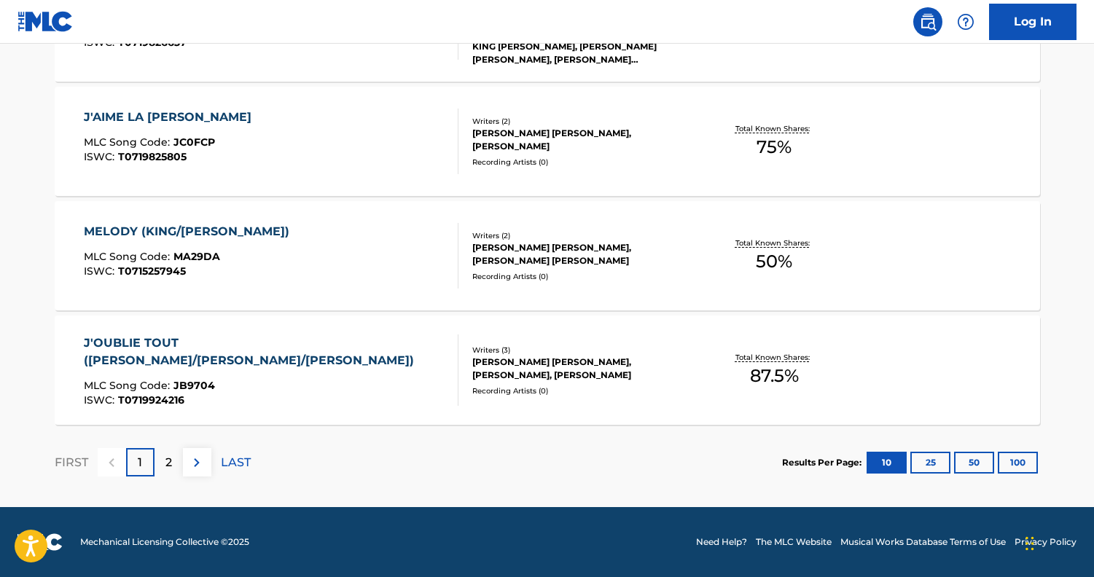
click at [166, 459] on p "2" at bounding box center [168, 462] width 7 height 17
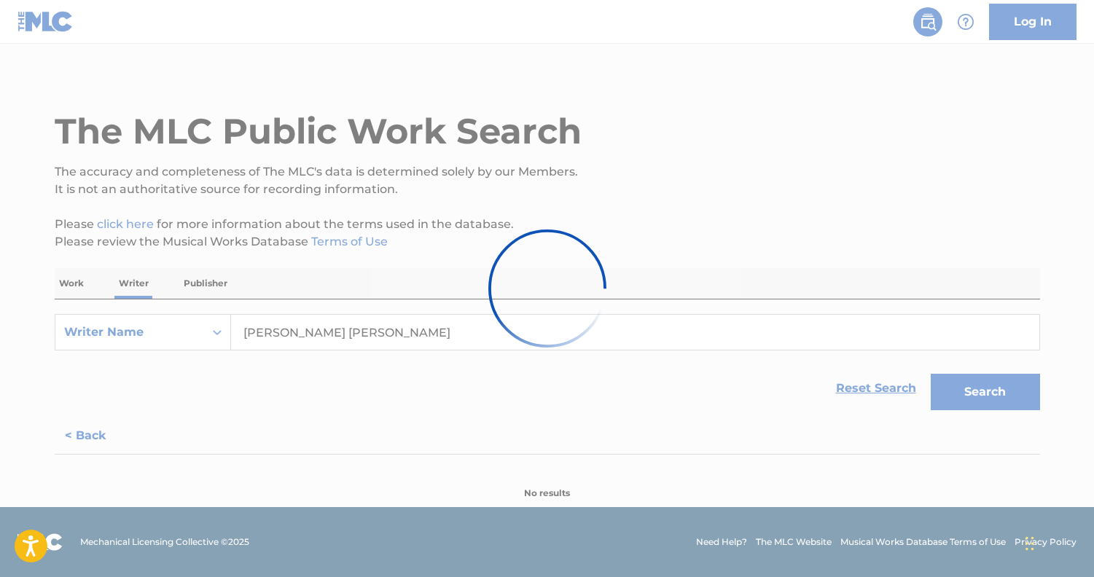
scroll to position [10, 0]
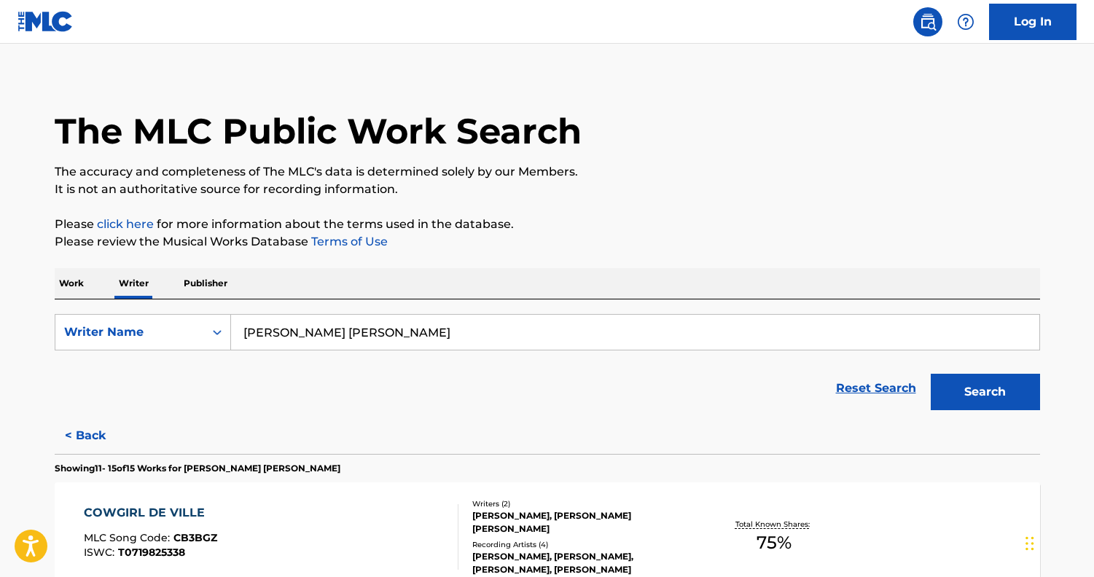
click at [246, 540] on div "COWGIRL DE VILLE MLC Song Code : CB3BGZ ISWC : T0719825338" at bounding box center [271, 537] width 375 height 66
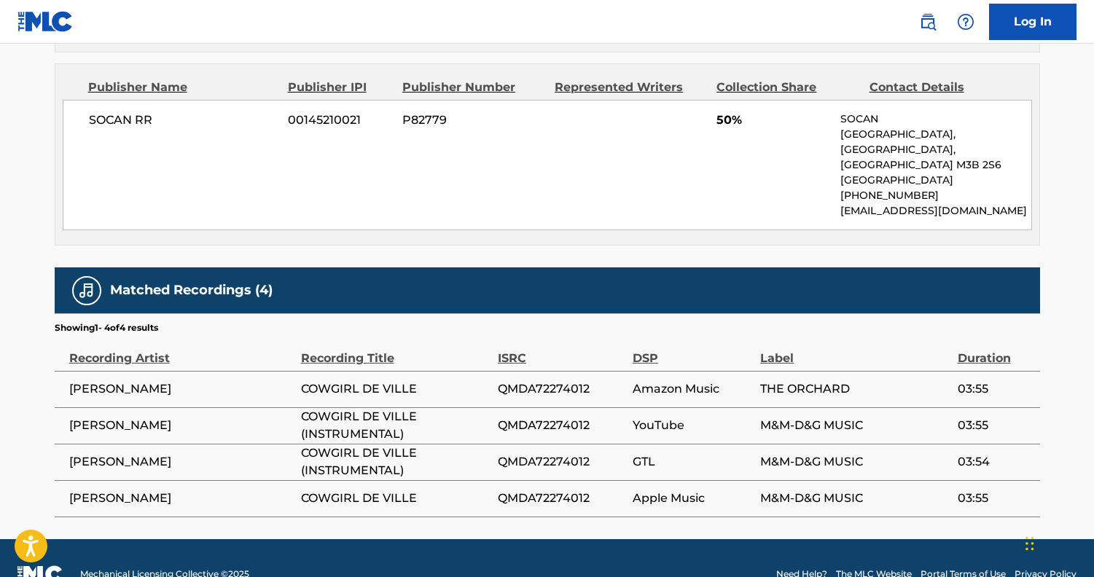
scroll to position [960, 0]
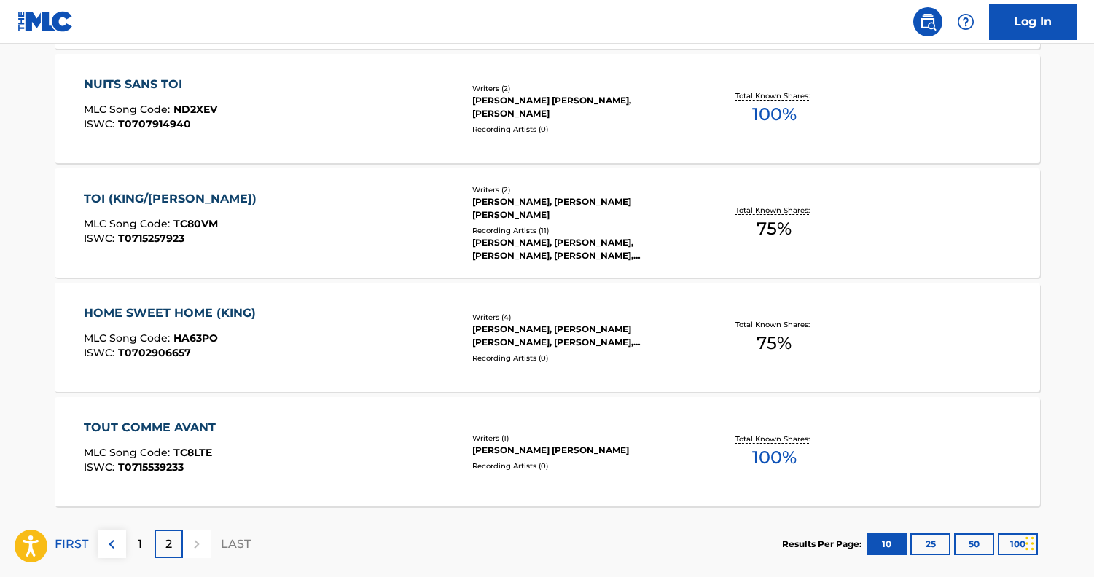
scroll to position [562, 0]
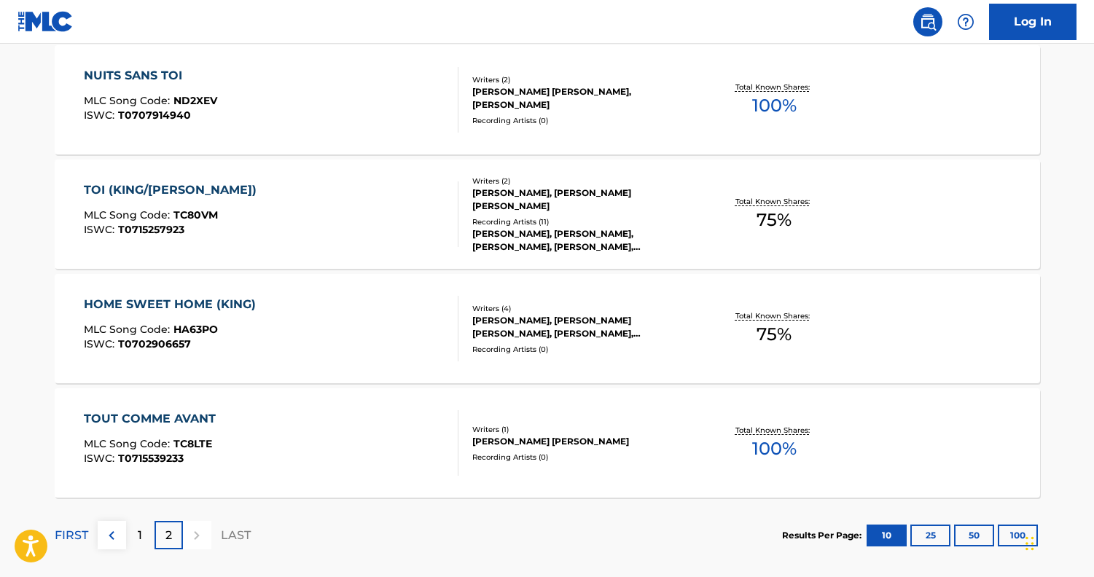
click at [286, 333] on div "HOME SWEET HOME (KING) MLC Song Code : HA63PO ISWC : T0702906657" at bounding box center [271, 329] width 375 height 66
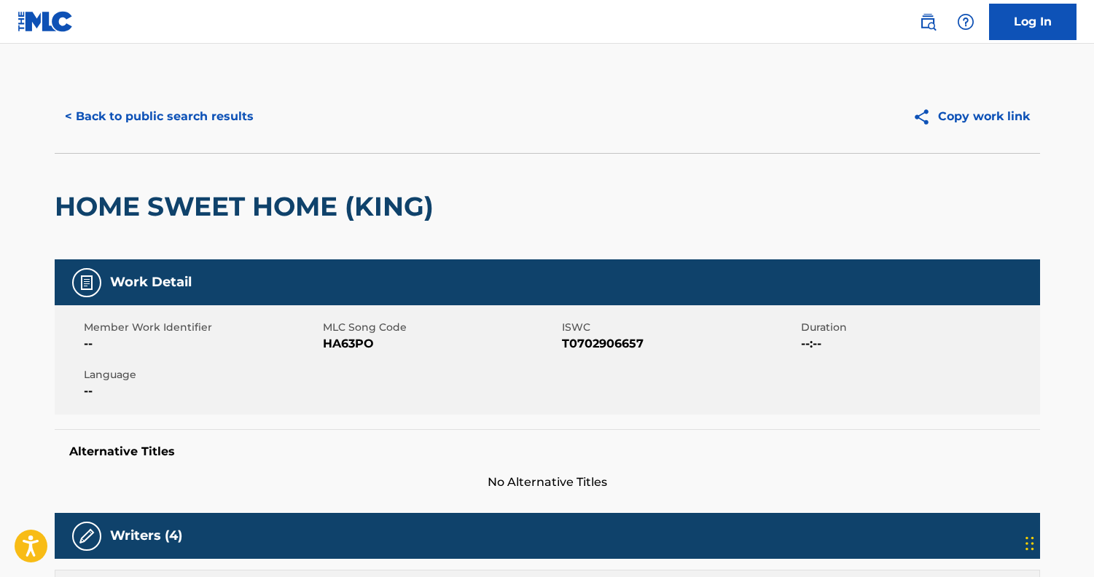
click at [160, 109] on button "< Back to public search results" at bounding box center [159, 116] width 209 height 36
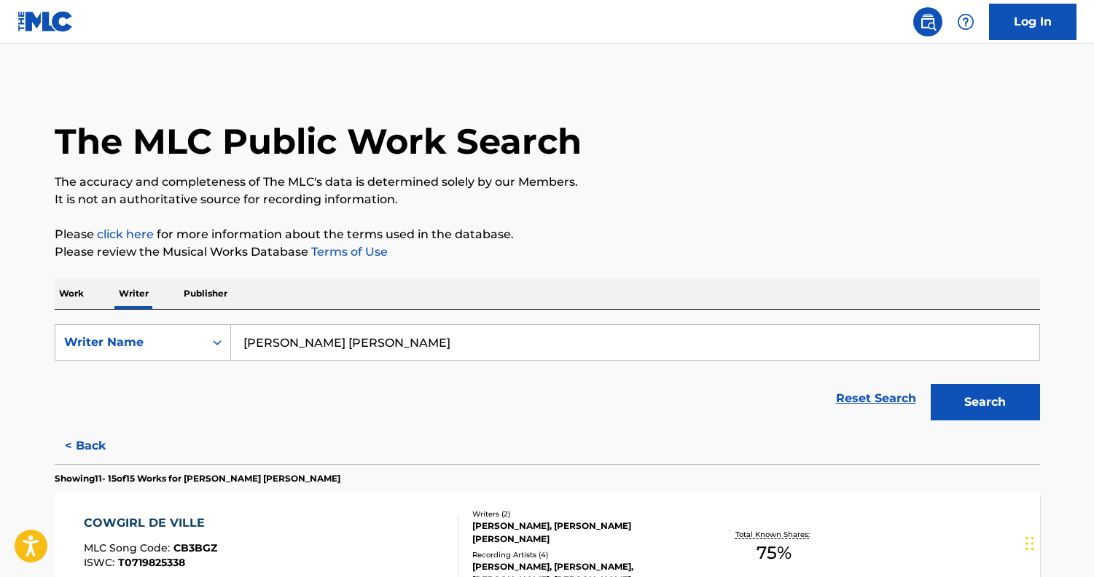
click at [215, 288] on p "Publisher" at bounding box center [205, 293] width 52 height 31
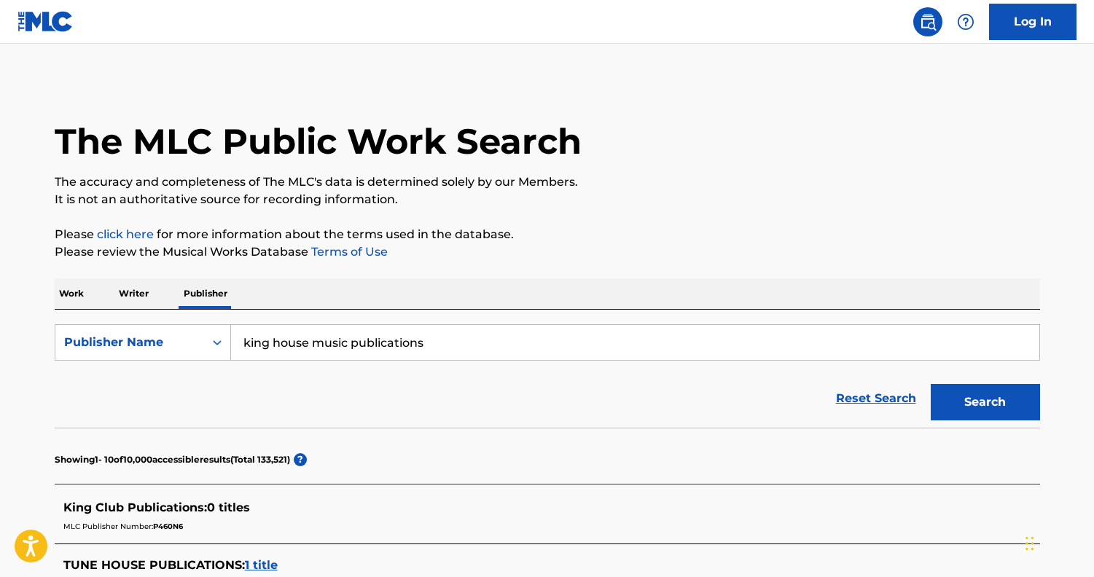
click at [386, 343] on input "king house music publications" at bounding box center [635, 342] width 808 height 35
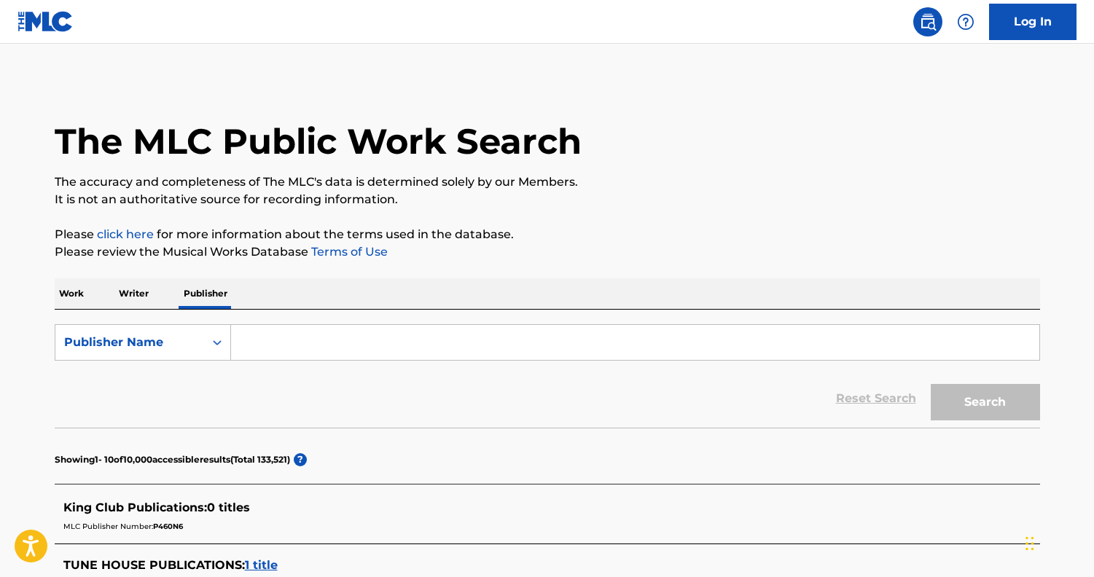
paste input "TACCA ENRG LES EDITIONS"
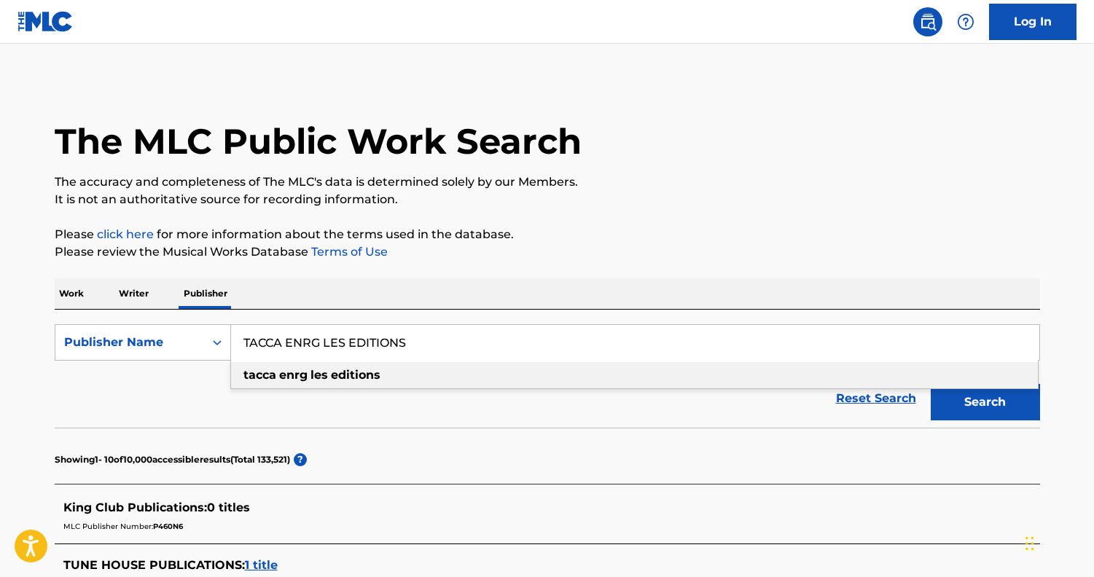
click at [407, 377] on div "tacca enrg les editions" at bounding box center [634, 375] width 807 height 26
type input "tacca enrg les editions"
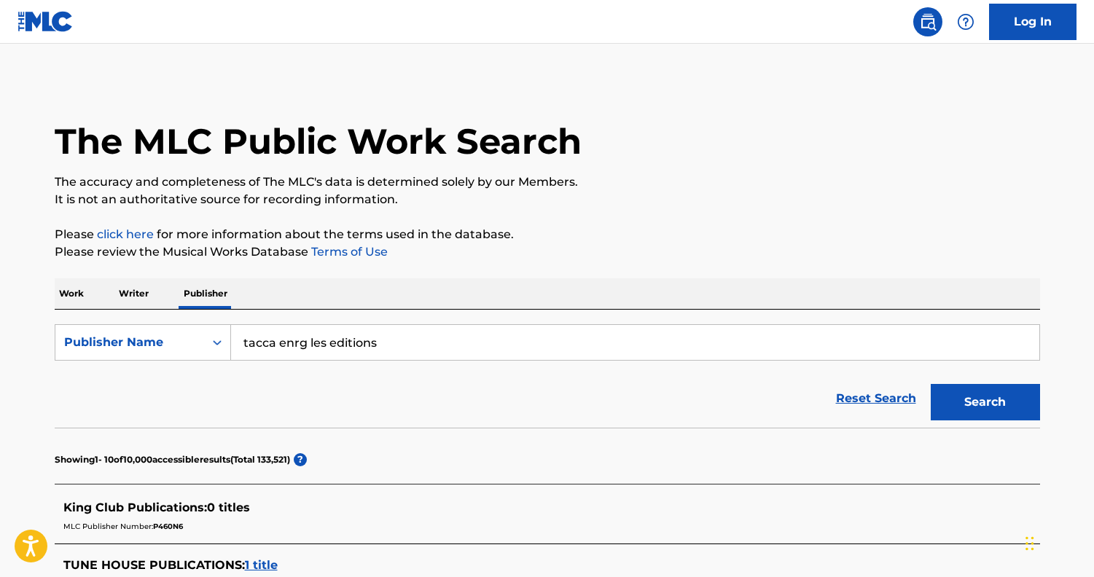
click at [970, 387] on button "Search" at bounding box center [985, 402] width 109 height 36
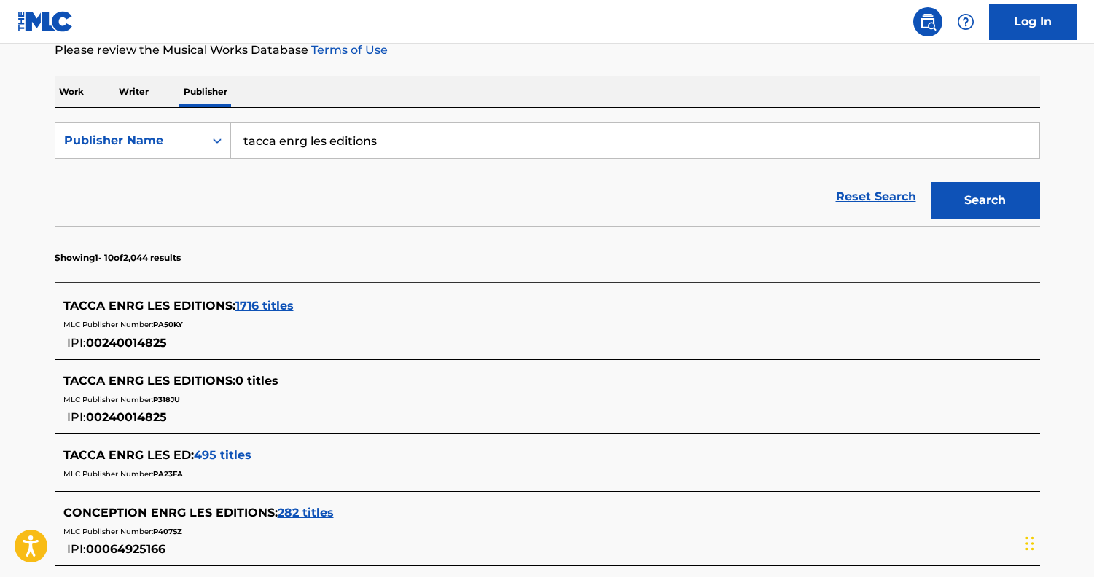
scroll to position [230, 0]
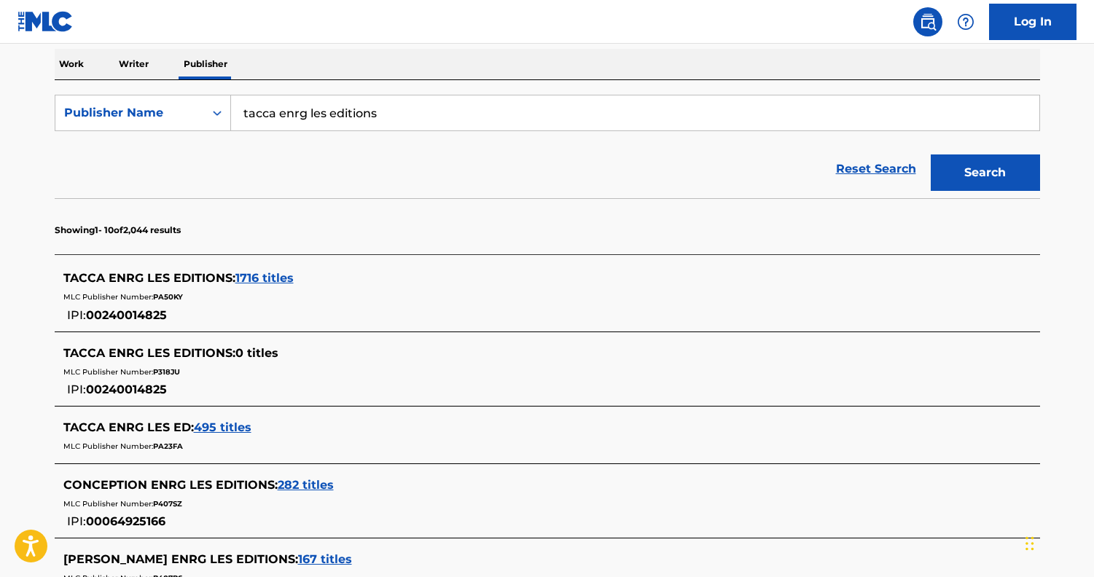
click at [246, 275] on span "1716 titles" at bounding box center [264, 278] width 58 height 14
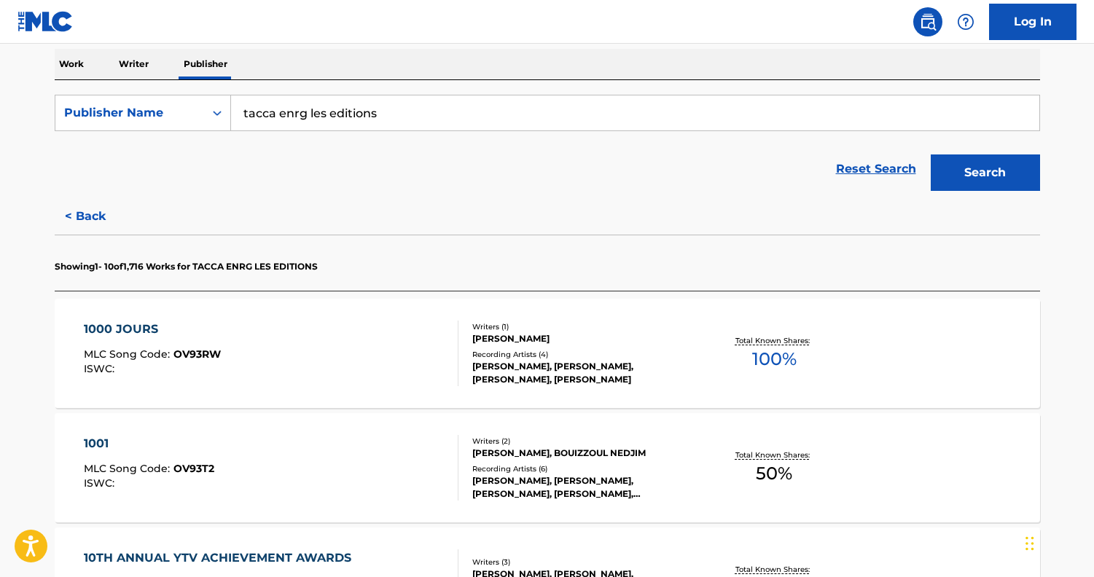
click at [353, 345] on div "1000 JOURS MLC Song Code : OV93RW ISWC :" at bounding box center [271, 354] width 375 height 66
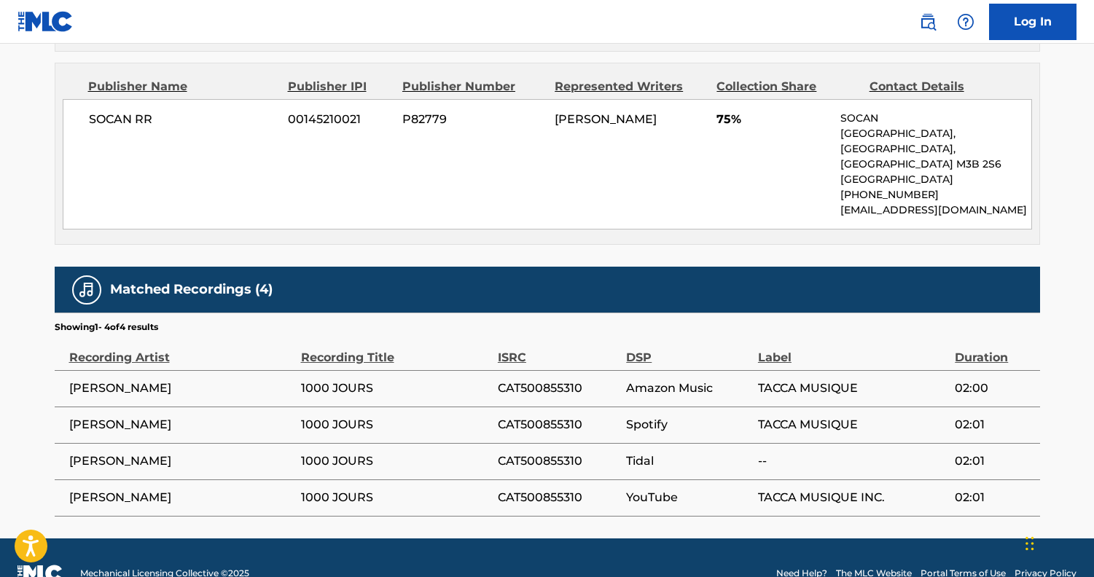
scroll to position [950, 0]
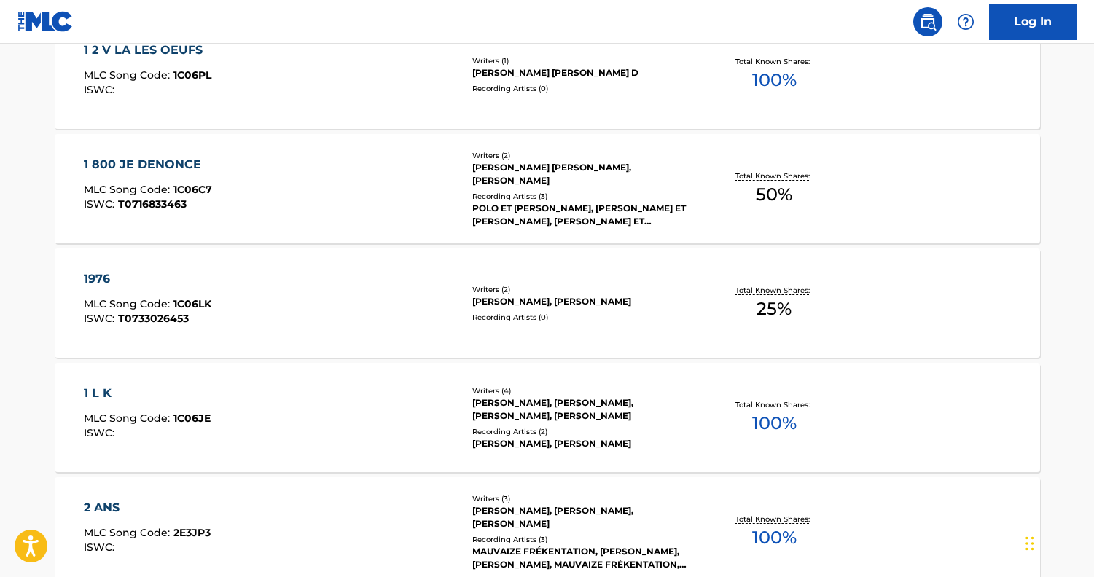
scroll to position [864, 0]
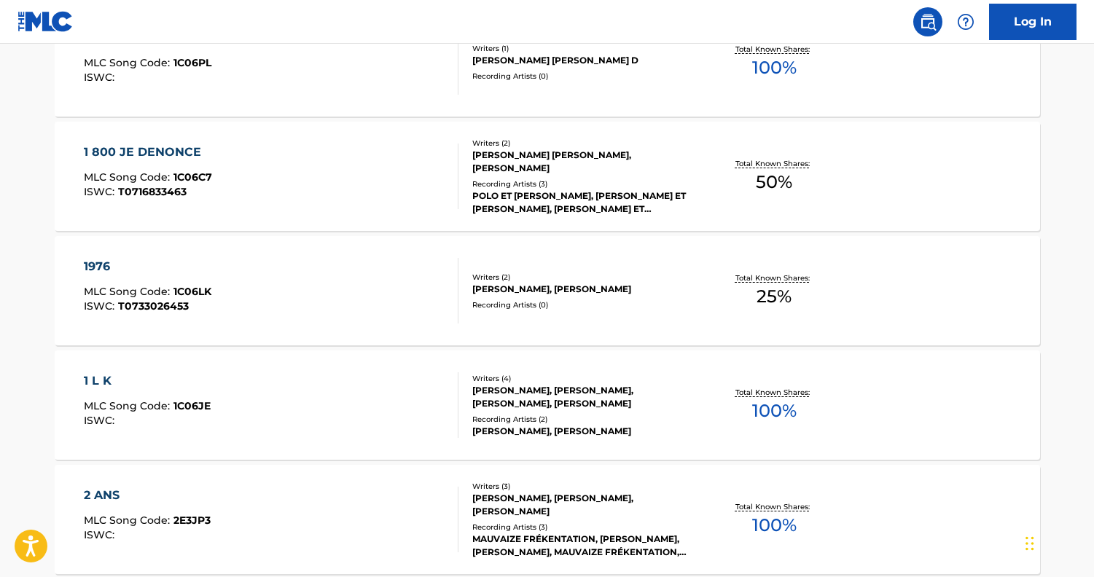
click at [326, 403] on div "1 L K MLC Song Code : 1C06JE ISWC :" at bounding box center [271, 405] width 375 height 66
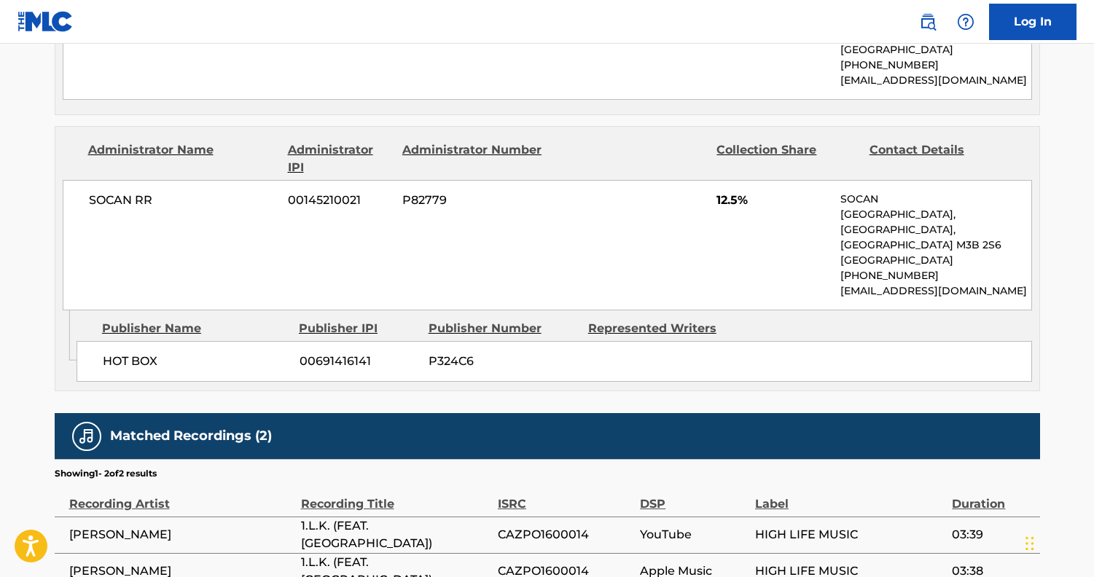
scroll to position [1145, 0]
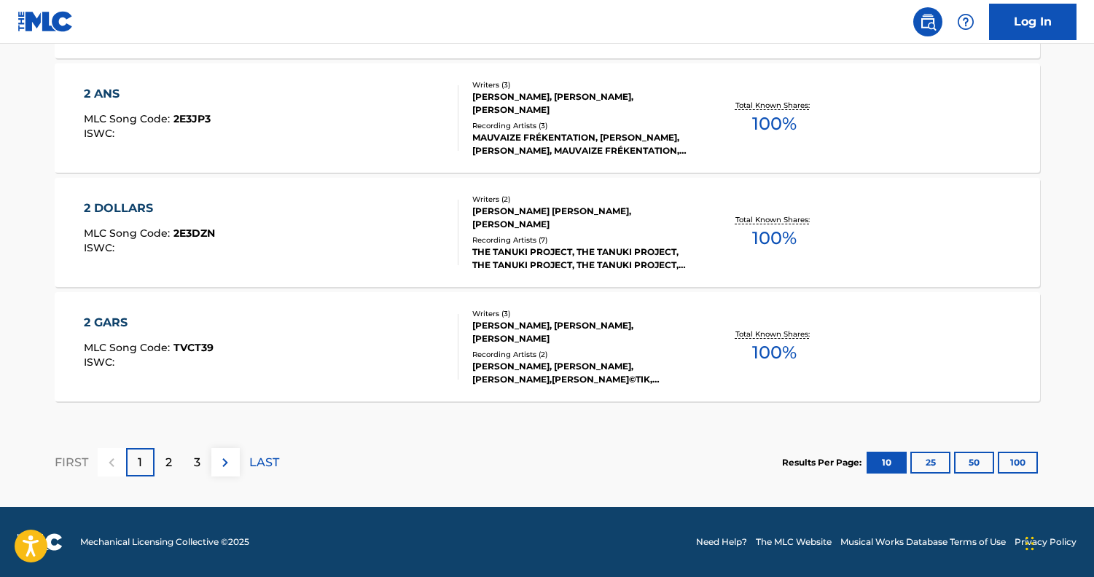
scroll to position [1266, 0]
click at [425, 339] on div "2 GARS MLC Song Code : TVCT39 ISWC :" at bounding box center [271, 347] width 375 height 66
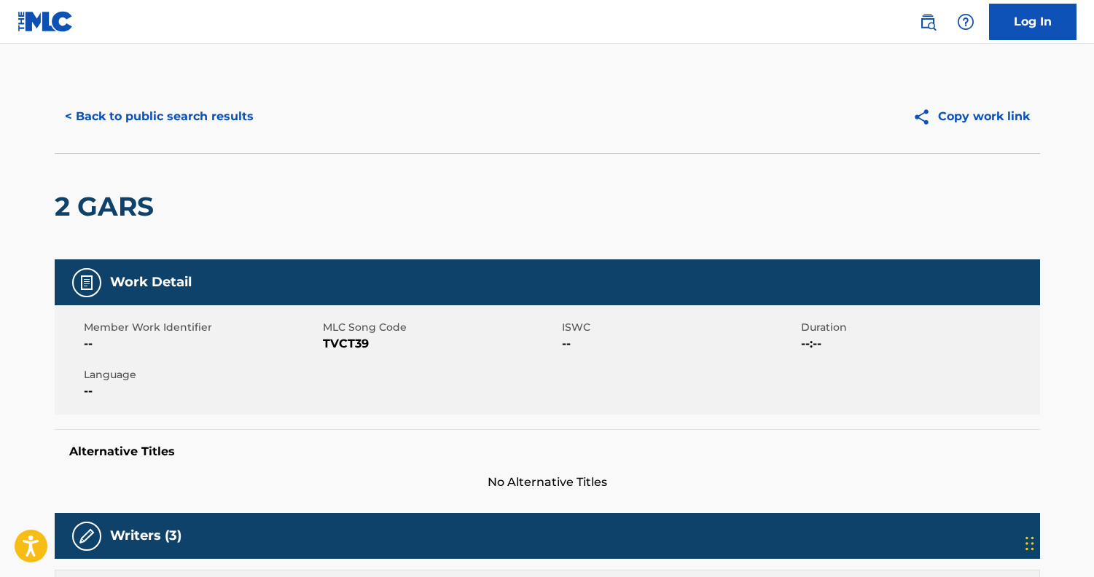
click at [924, 27] on img at bounding box center [927, 21] width 17 height 17
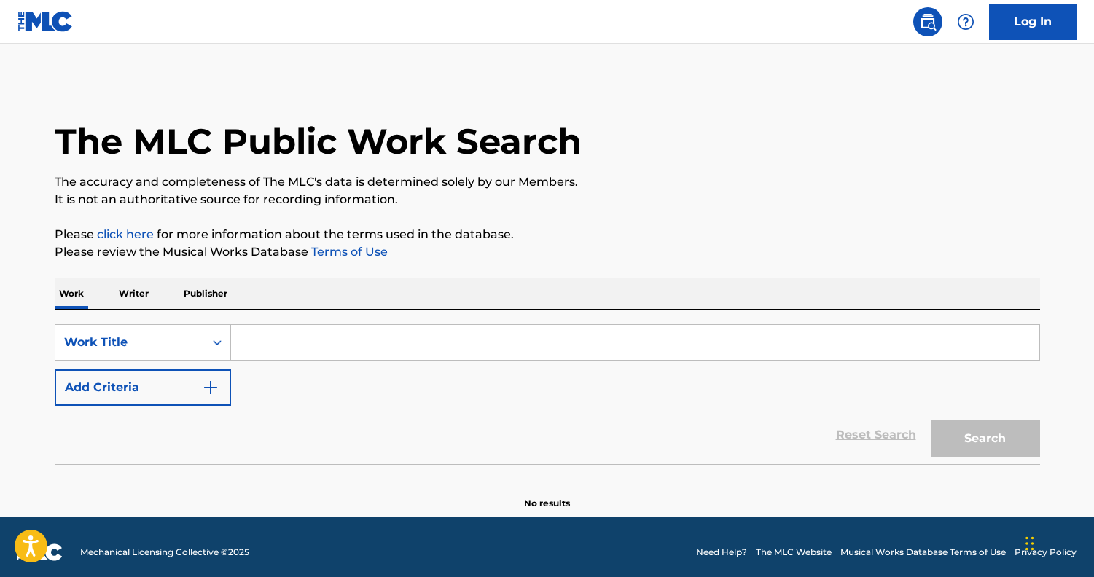
click at [294, 339] on input "Search Form" at bounding box center [635, 342] width 808 height 35
type input "b"
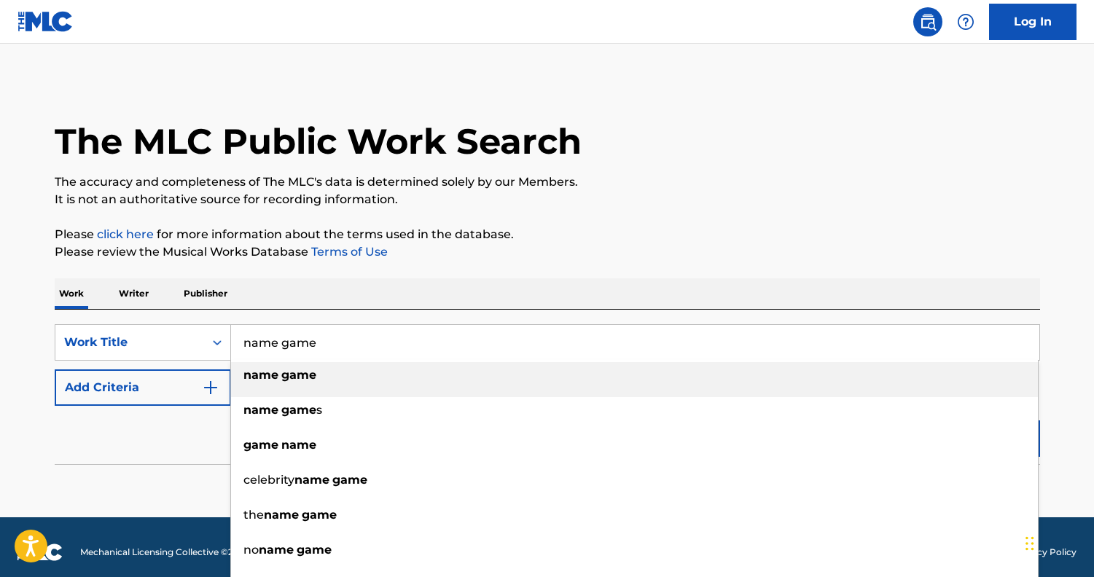
type input "name game"
click at [280, 382] on div "name game" at bounding box center [634, 375] width 807 height 26
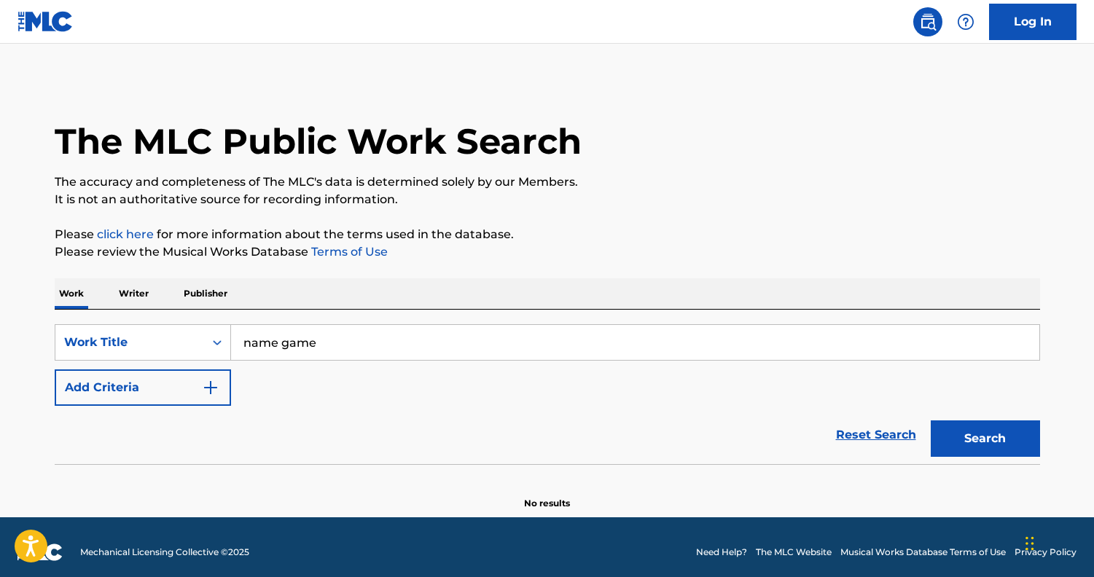
click at [1000, 446] on button "Search" at bounding box center [985, 439] width 109 height 36
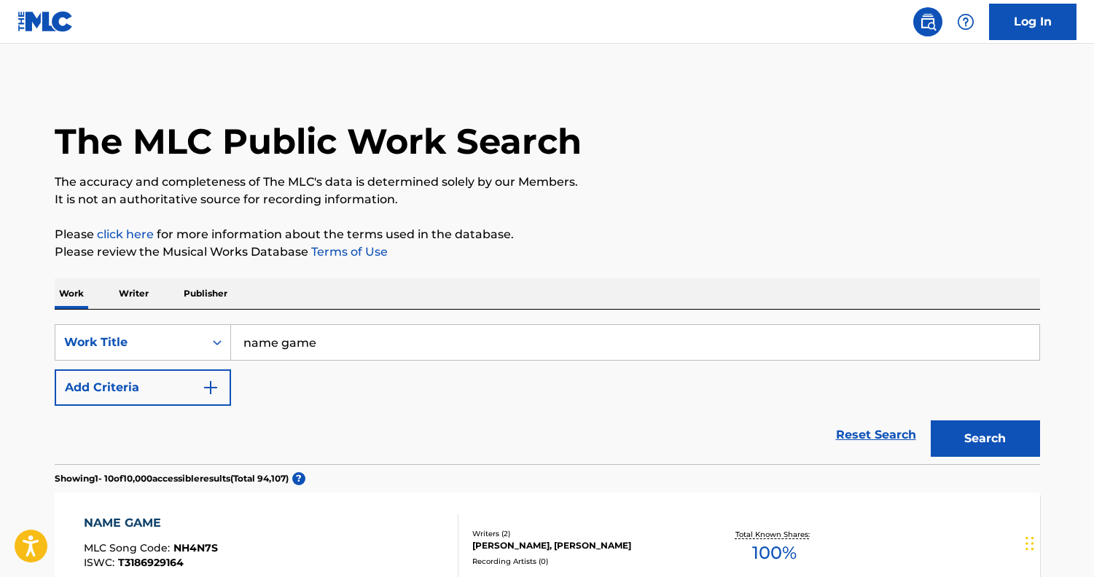
click at [161, 383] on button "Add Criteria" at bounding box center [143, 388] width 176 height 36
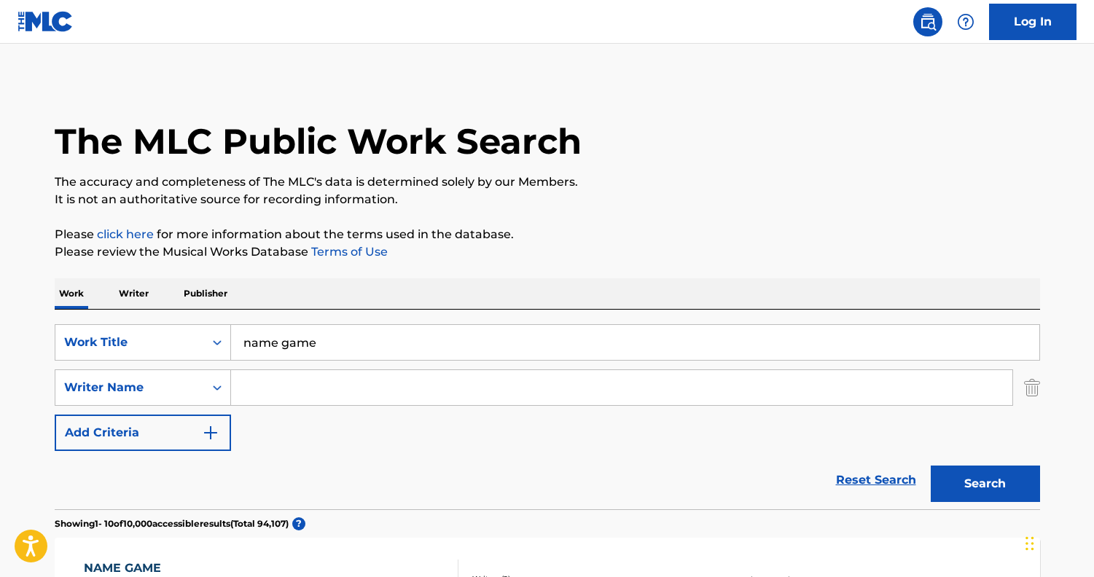
click at [323, 383] on input "Search Form" at bounding box center [621, 387] width 781 height 35
type input "shirley"
click at [985, 484] on button "Search" at bounding box center [985, 484] width 109 height 36
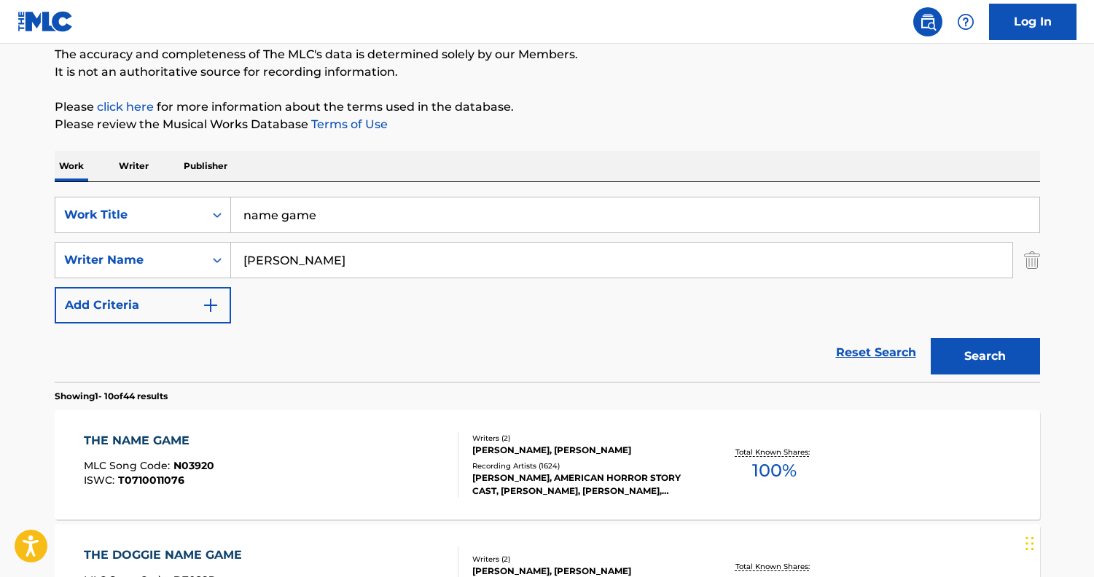
scroll to position [154, 0]
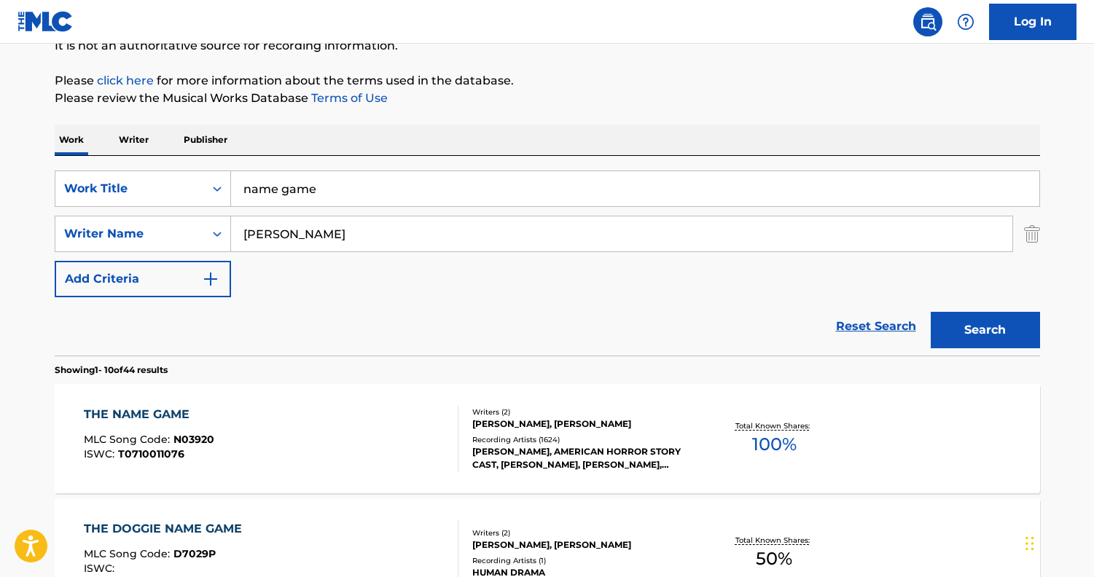
click at [341, 451] on div "THE NAME GAME MLC Song Code : N03920 ISWC : T0710011076" at bounding box center [271, 439] width 375 height 66
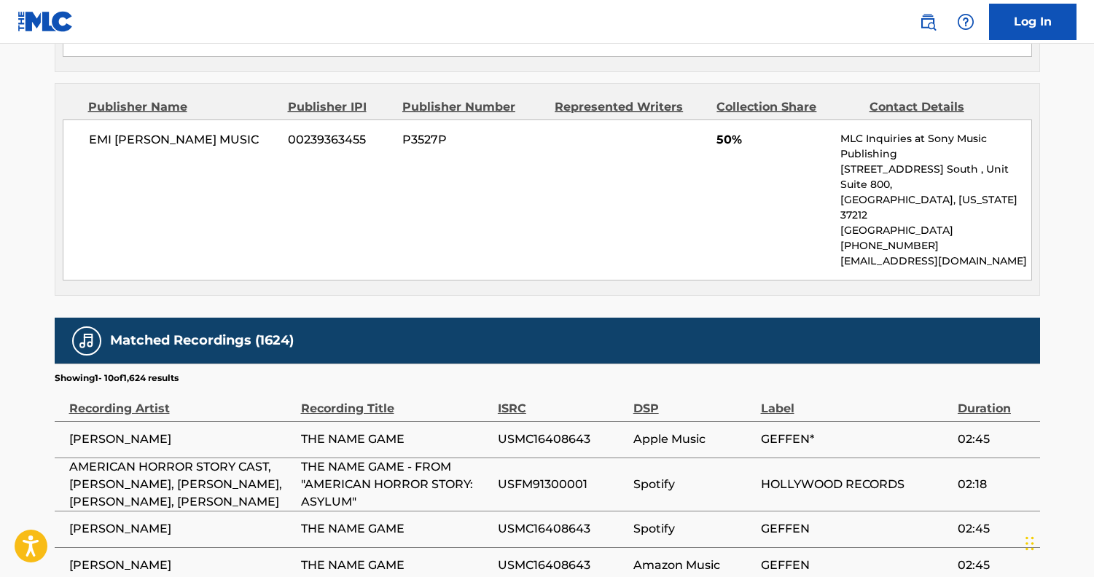
scroll to position [909, 0]
